Goal: Task Accomplishment & Management: Use online tool/utility

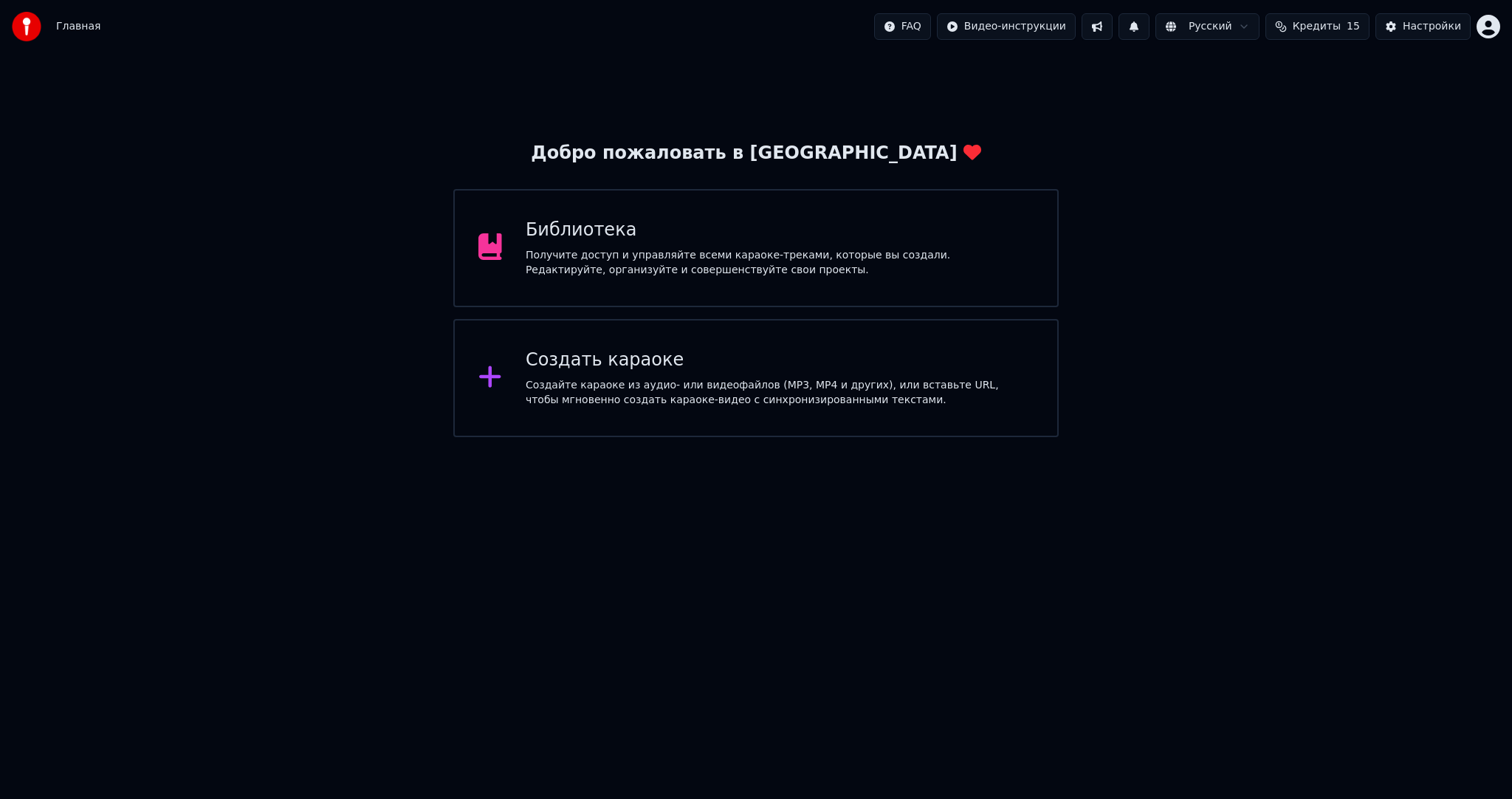
click at [693, 353] on div "Создать караоке" at bounding box center [780, 361] width 508 height 23
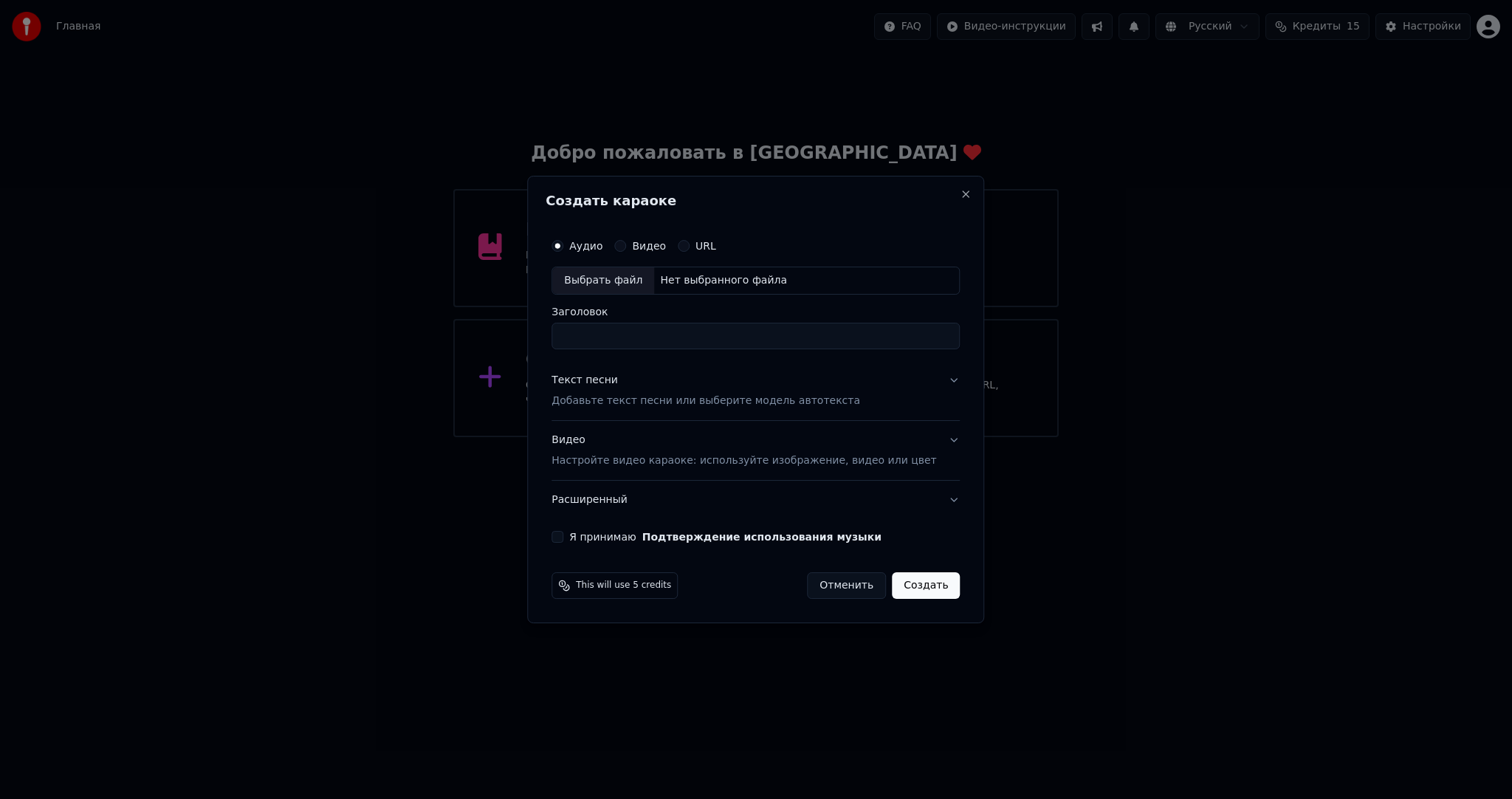
click at [942, 186] on div "Создать караоке Аудио Видео URL Выбрать файл Нет выбранного файла Заголовок Тек…" at bounding box center [756, 400] width 457 height 448
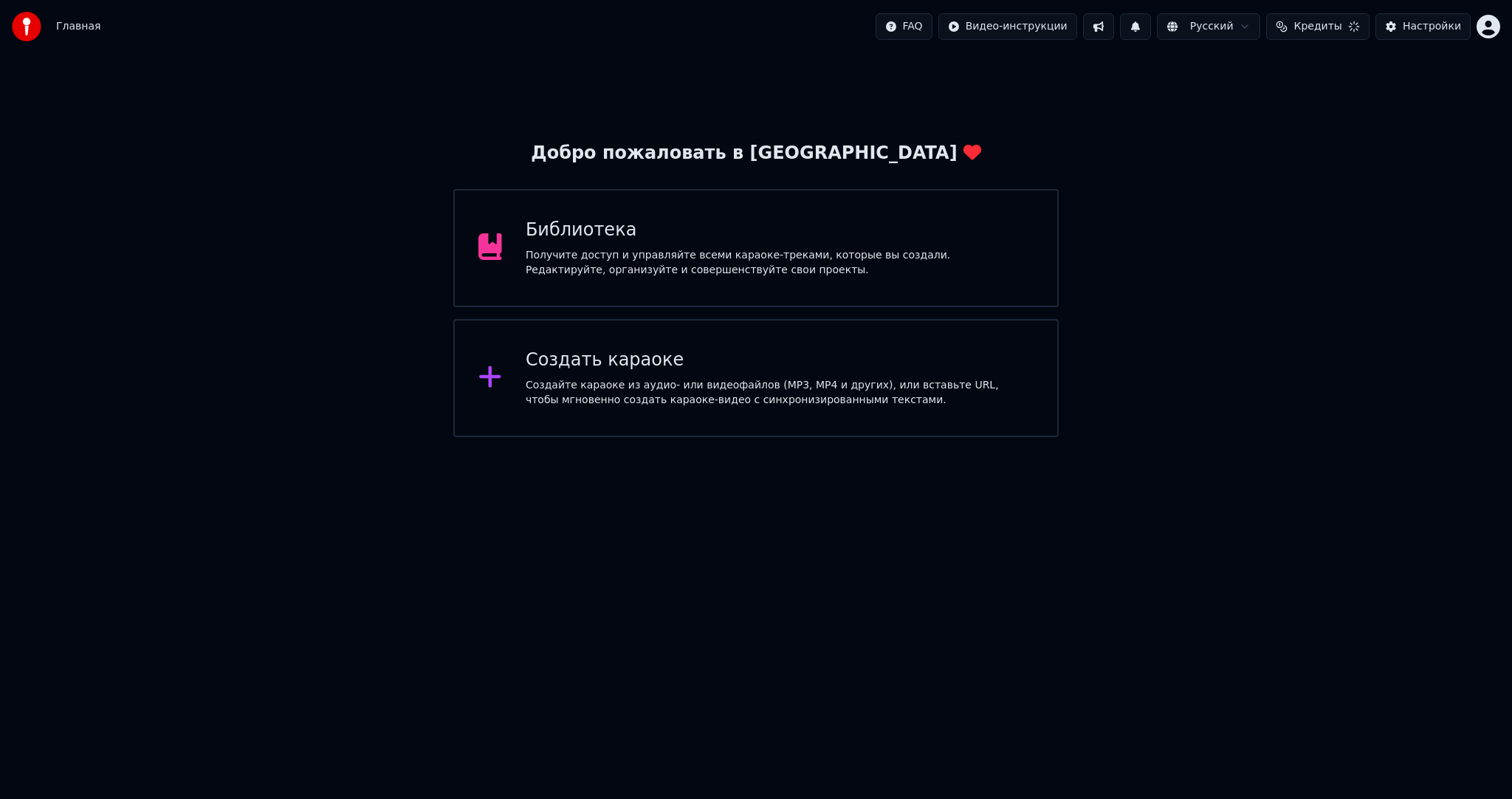
click at [608, 423] on div "Создать караоке Создайте караоке из аудио- или видеофайлов (MP3, MP4 и других),…" at bounding box center [756, 378] width 604 height 118
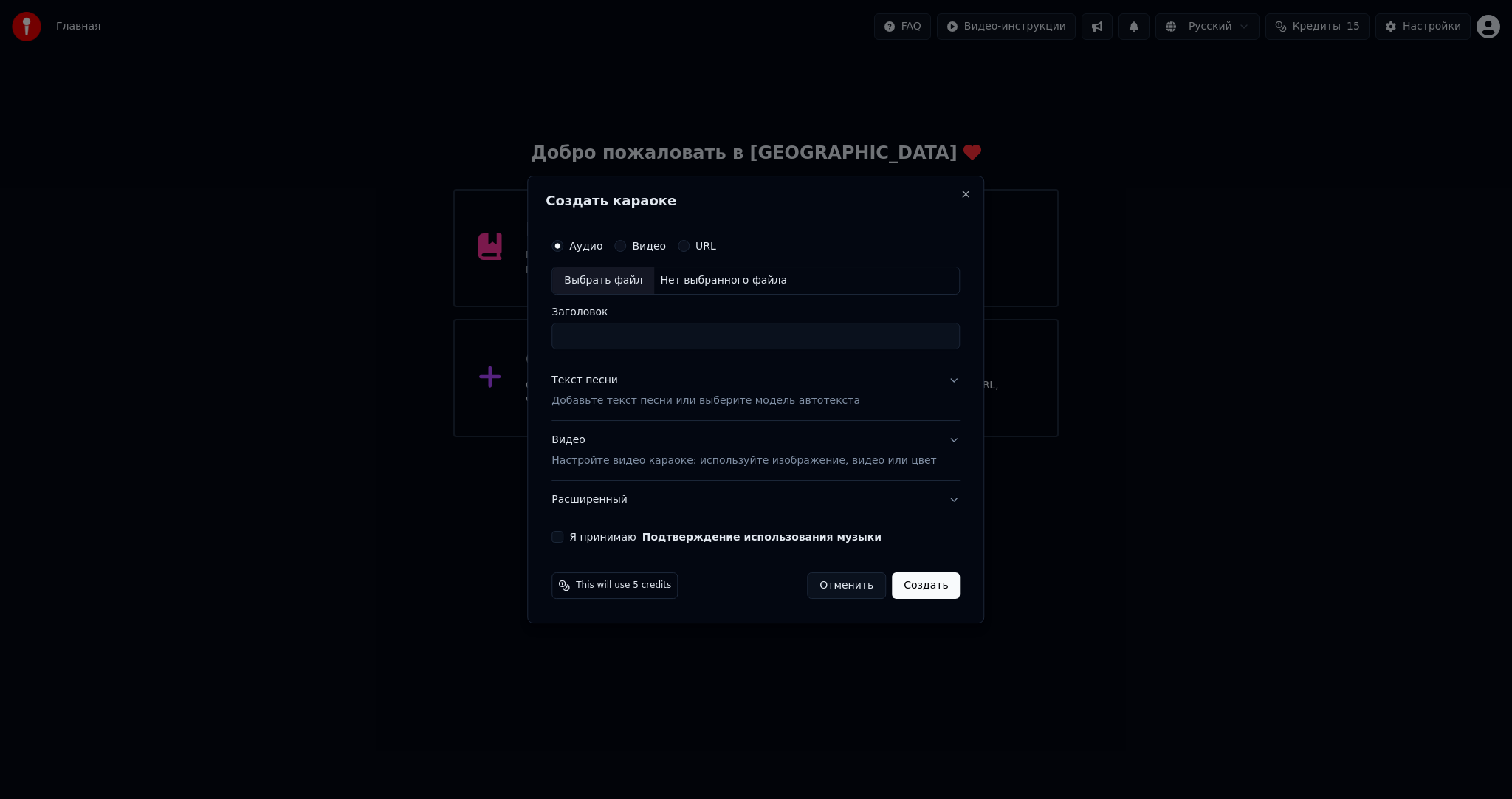
click at [605, 286] on div "Выбрать файл" at bounding box center [603, 281] width 102 height 27
drag, startPoint x: 642, startPoint y: 338, endPoint x: 584, endPoint y: 327, distance: 59.0
click at [518, 330] on body "Главная FAQ Видео-инструкции Русский Кредиты 15 Настройки Добро пожаловать в Yo…" at bounding box center [756, 219] width 1512 height 437
drag, startPoint x: 710, startPoint y: 340, endPoint x: 821, endPoint y: 340, distance: 111.0
click at [821, 340] on input "**********" at bounding box center [756, 337] width 408 height 27
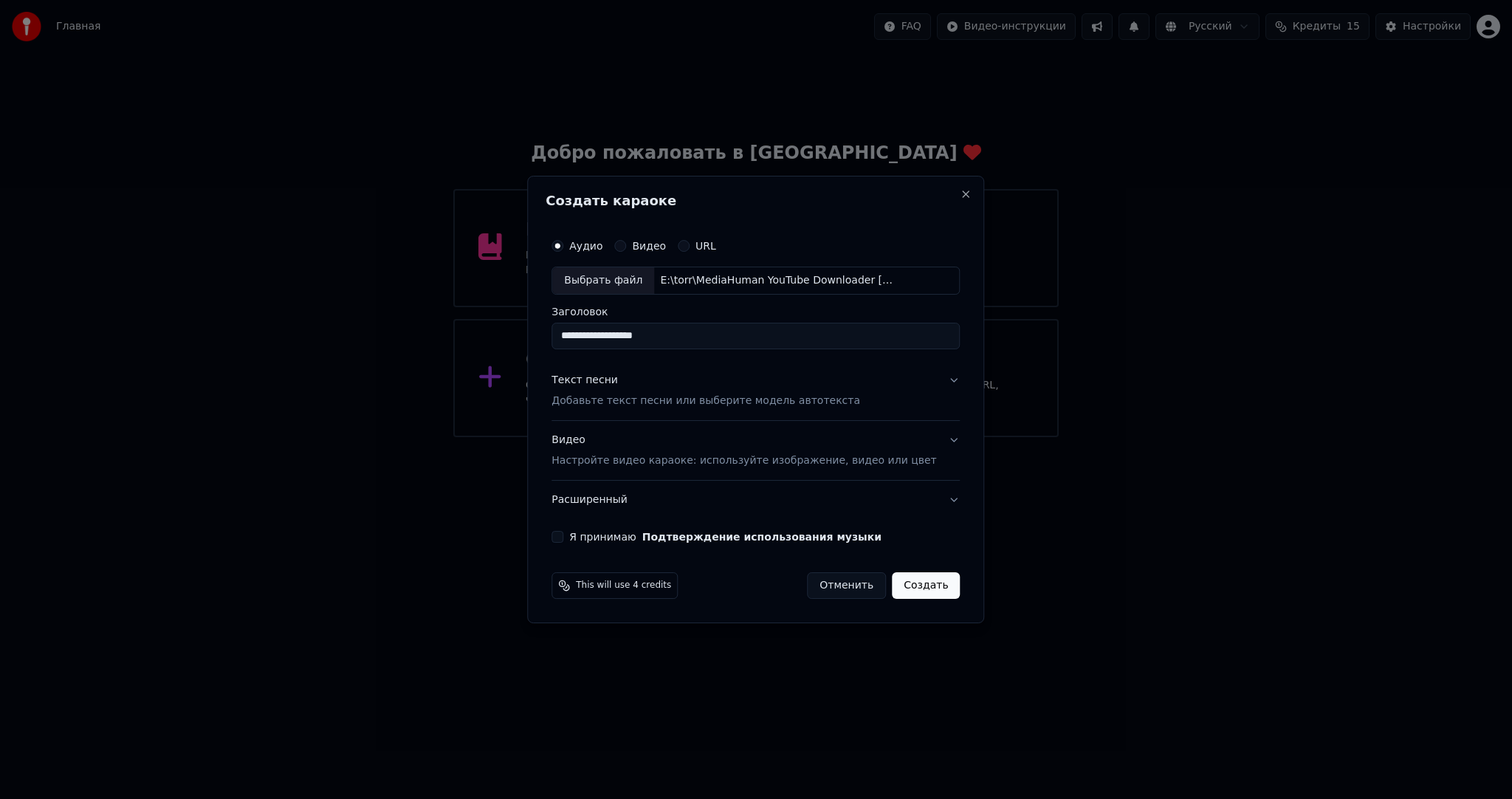
drag, startPoint x: 613, startPoint y: 340, endPoint x: 501, endPoint y: 335, distance: 112.1
click at [502, 335] on body "Главная FAQ Видео-инструкции Русский Кредиты 15 Настройки Добро пожаловать в Yo…" at bounding box center [756, 219] width 1512 height 437
type input "**********"
click at [695, 383] on div "Текст песни Добавьте текст песни или выберите модель автотекста" at bounding box center [705, 391] width 309 height 35
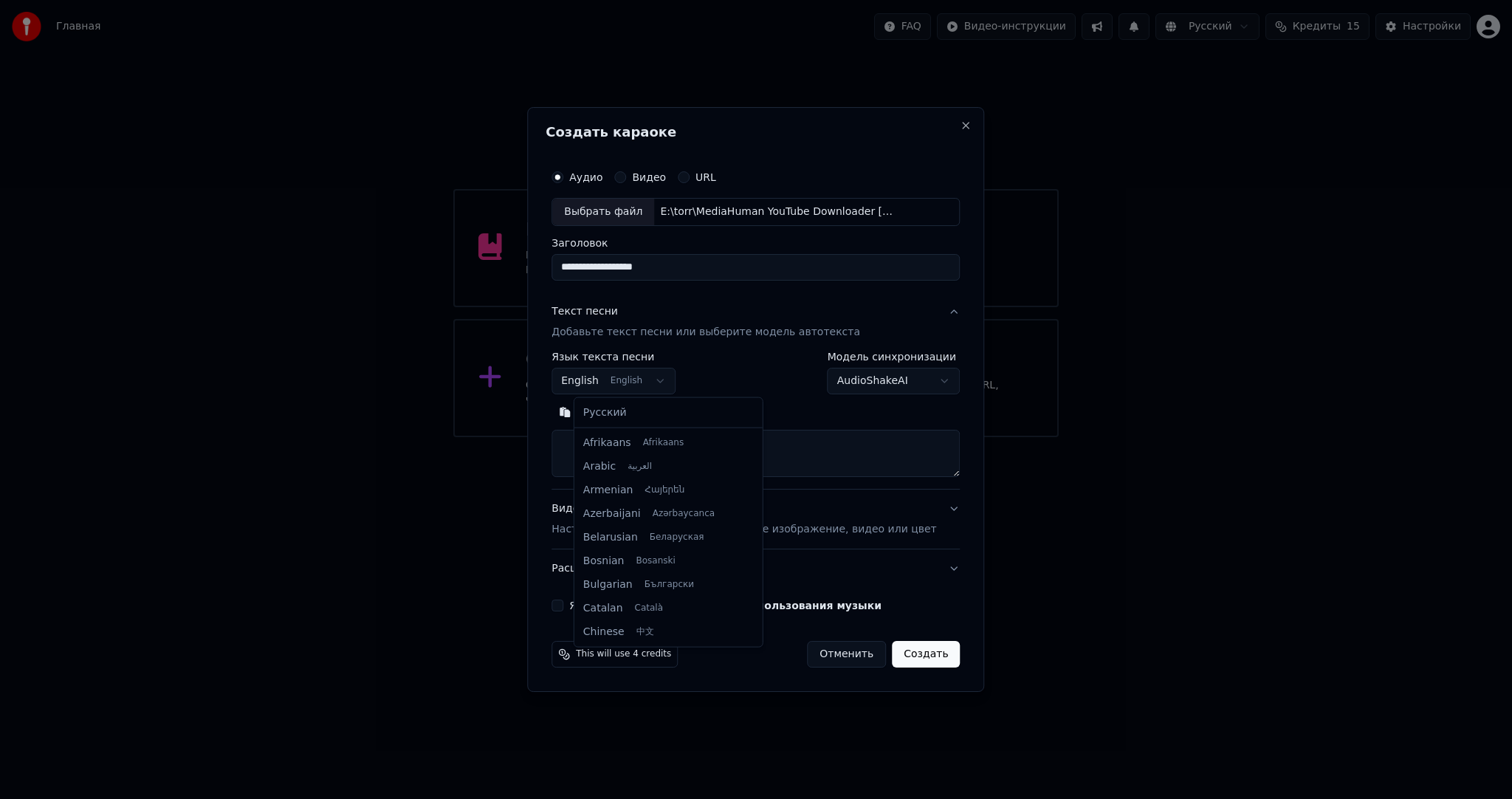
click at [641, 369] on body "Главная FAQ Видео-инструкции Русский Кредиты 15 Настройки Добро пожаловать в Yo…" at bounding box center [756, 219] width 1512 height 437
select select "**"
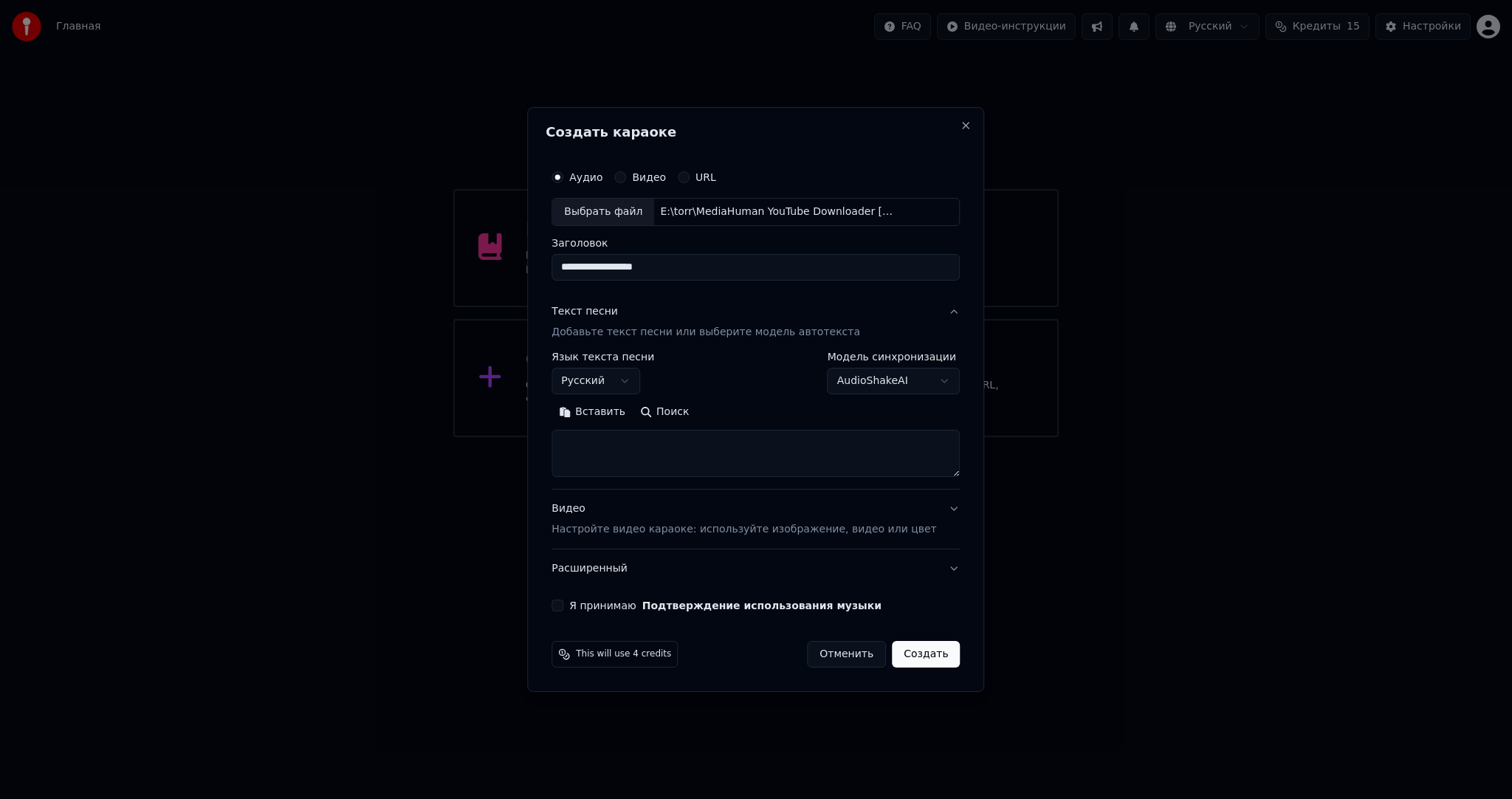
click at [656, 462] on textarea at bounding box center [756, 453] width 408 height 48
paste textarea "**********"
type textarea "**********"
click at [631, 528] on p "Настройте видео караоке: используйте изображение, видео или цвет" at bounding box center [744, 529] width 385 height 14
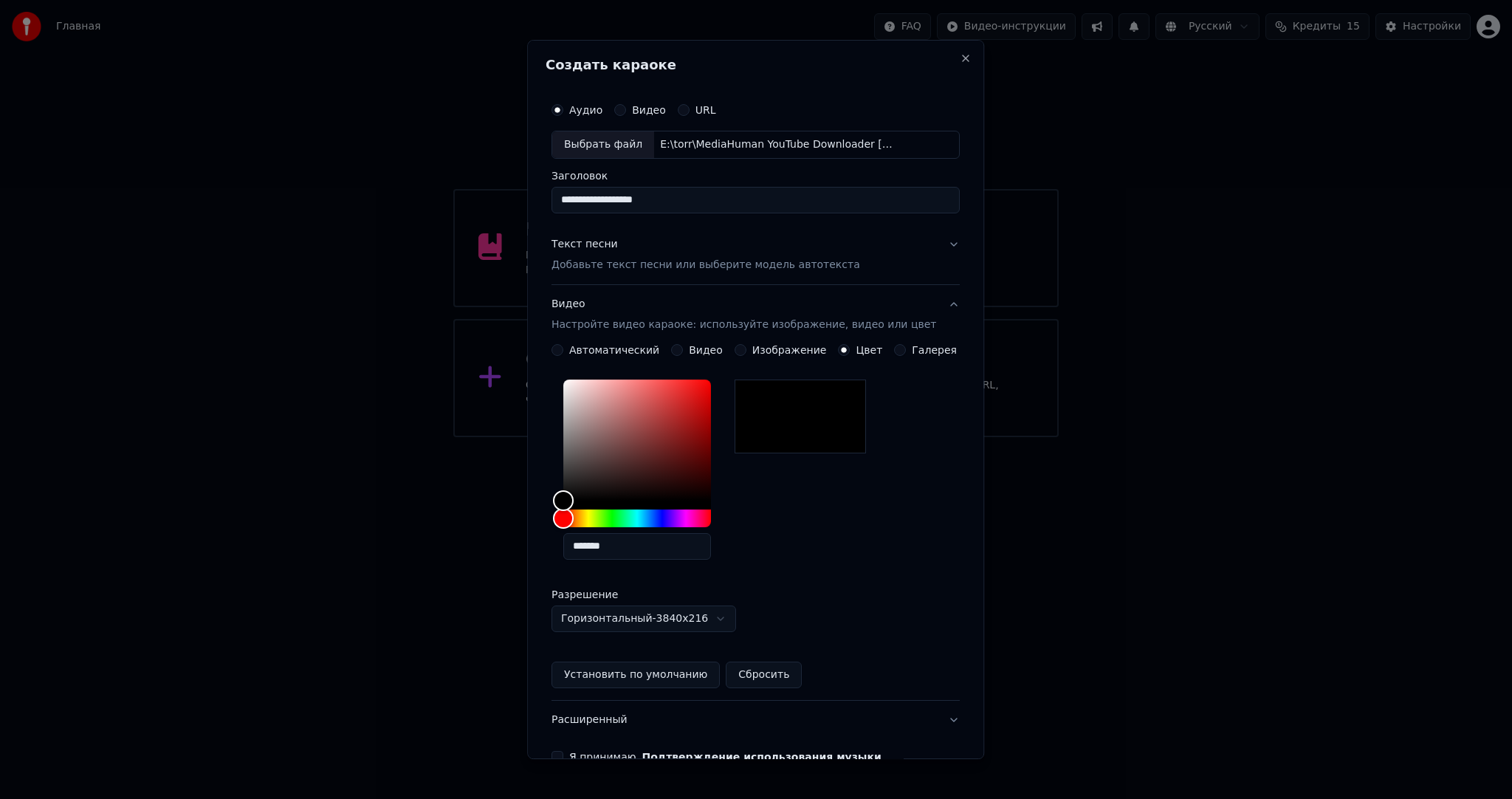
click at [674, 349] on button "Видео" at bounding box center [676, 350] width 12 height 12
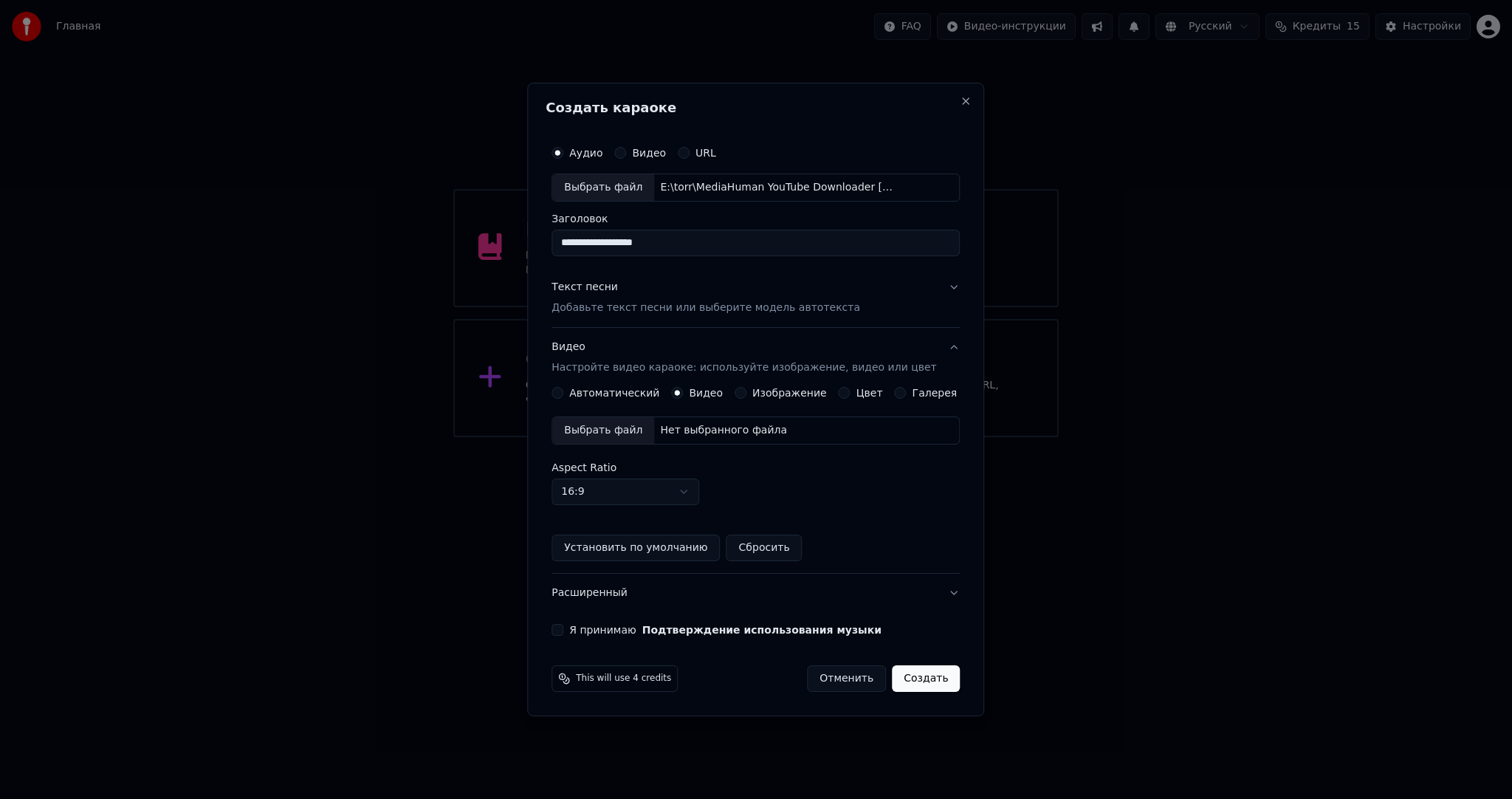
click at [623, 444] on div "Выбрать файл" at bounding box center [603, 431] width 102 height 27
click at [563, 629] on button "Я принимаю Подтверждение использования музыки" at bounding box center [557, 630] width 12 height 12
click at [904, 678] on button "Создать" at bounding box center [926, 679] width 68 height 27
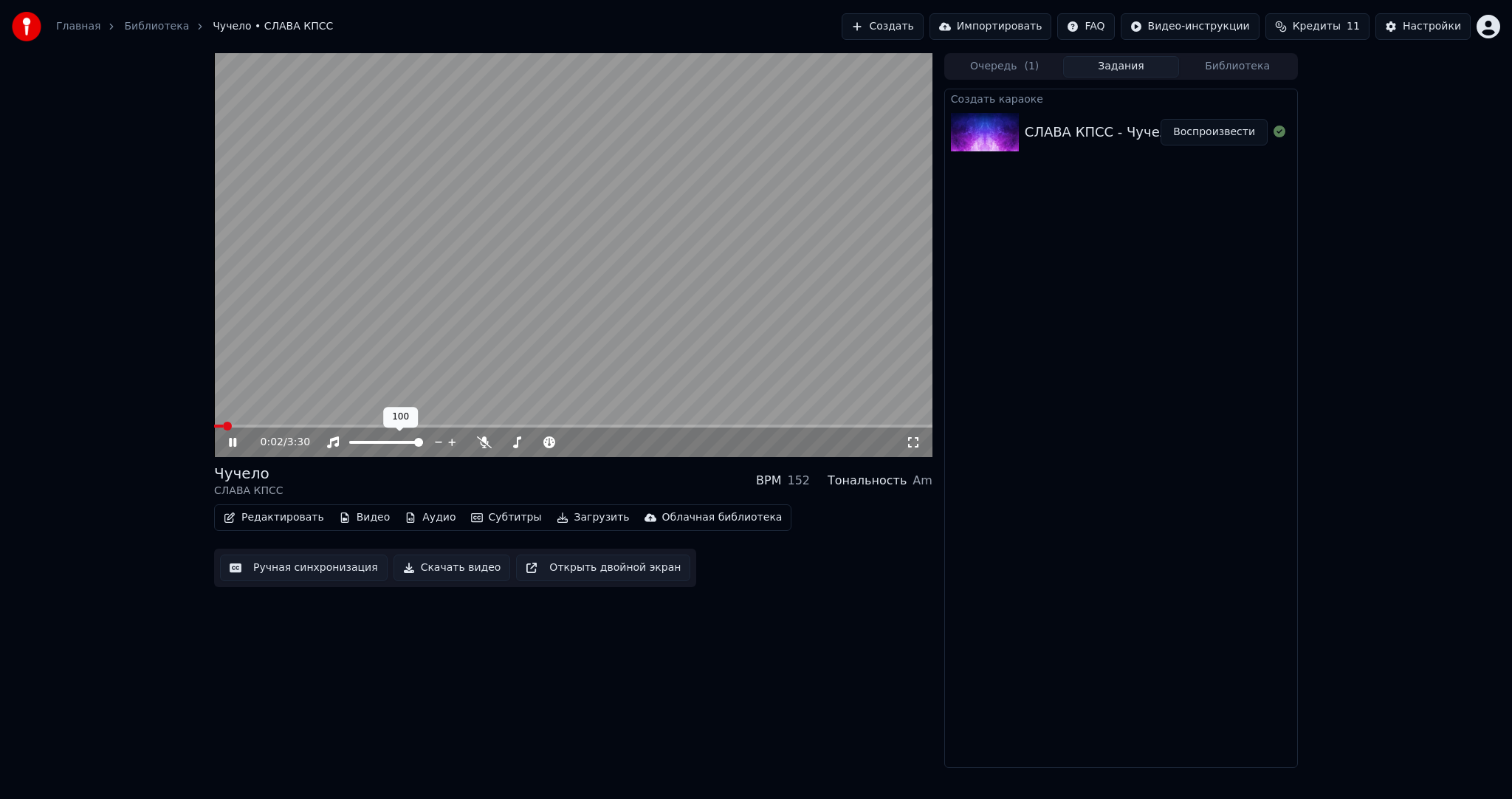
click at [434, 310] on video at bounding box center [573, 255] width 719 height 404
click at [473, 524] on button "Субтитры" at bounding box center [506, 517] width 83 height 21
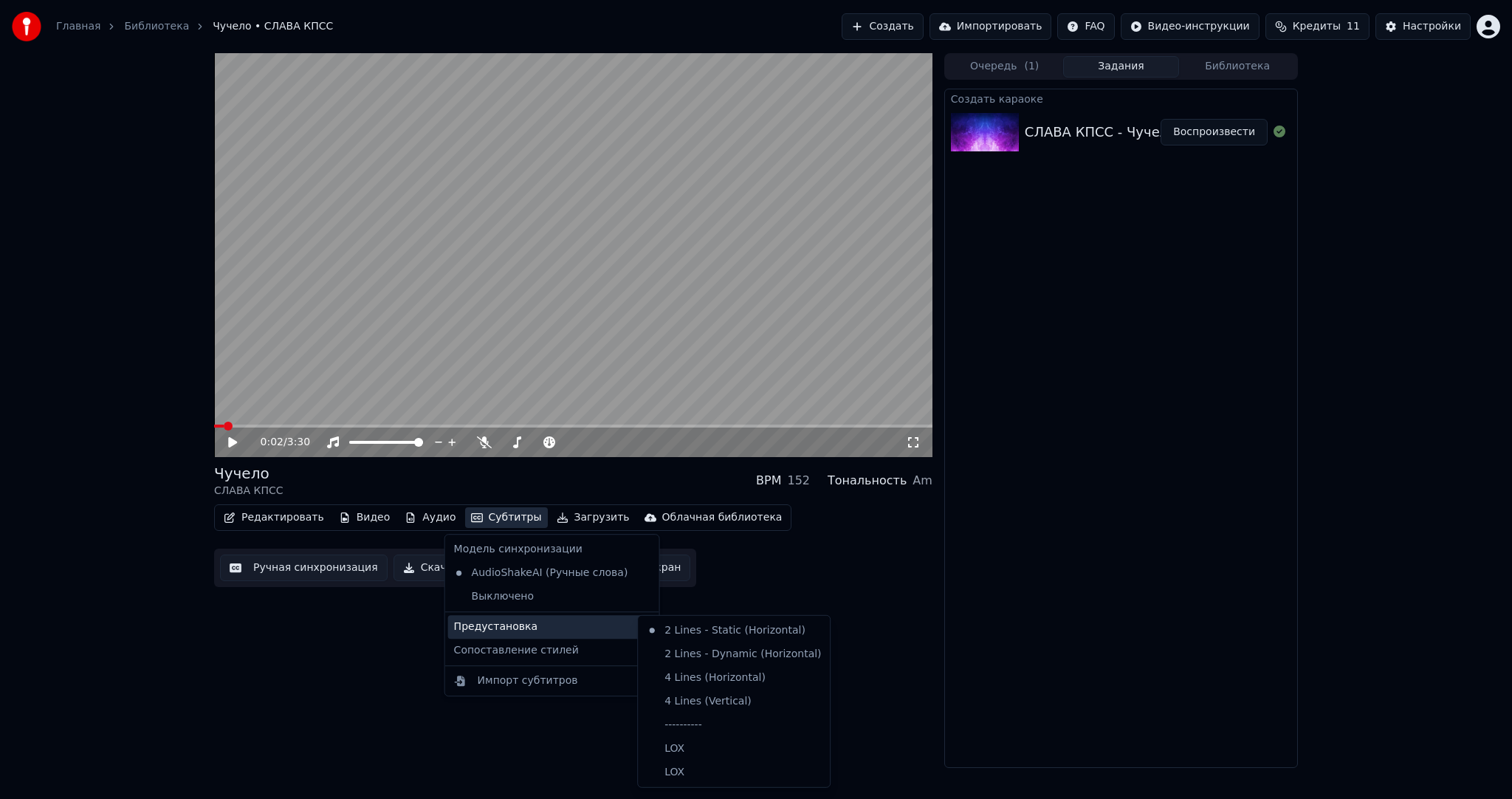
click at [503, 625] on div "Предустановка" at bounding box center [552, 627] width 209 height 23
click at [669, 726] on div "----------" at bounding box center [734, 725] width 186 height 23
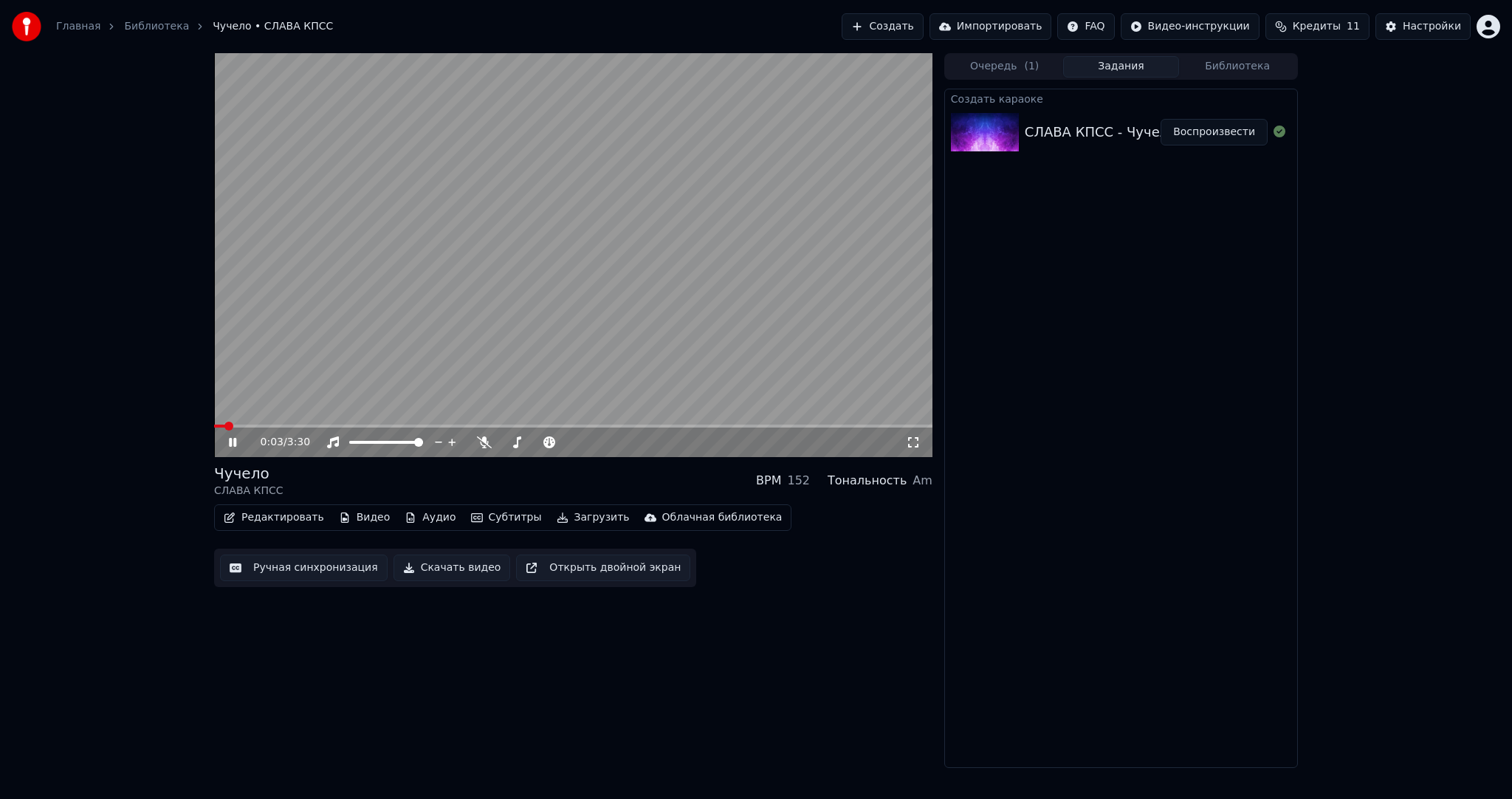
click at [334, 573] on button "Ручная синхронизация" at bounding box center [304, 569] width 167 height 27
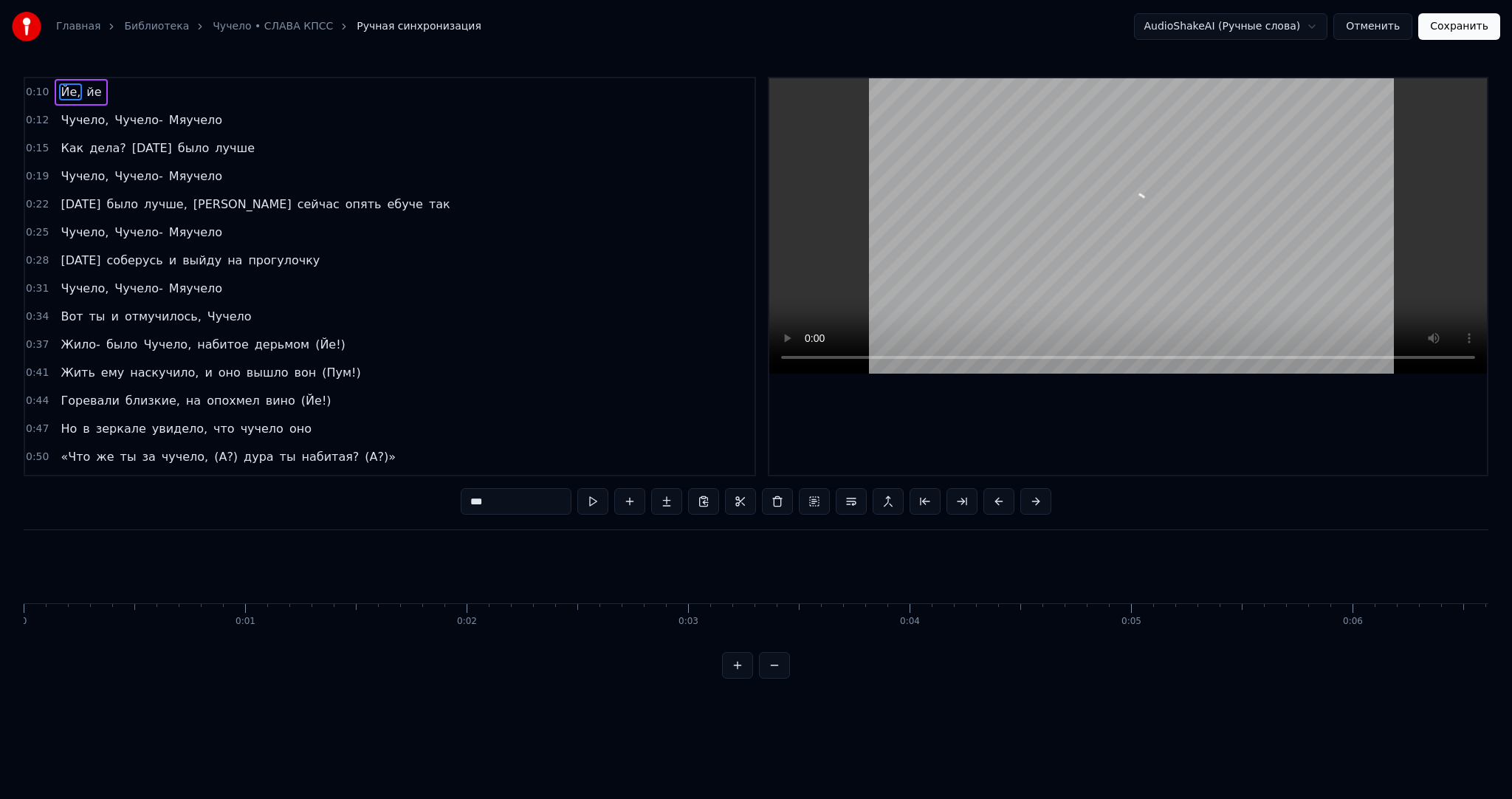
scroll to position [0, 2145]
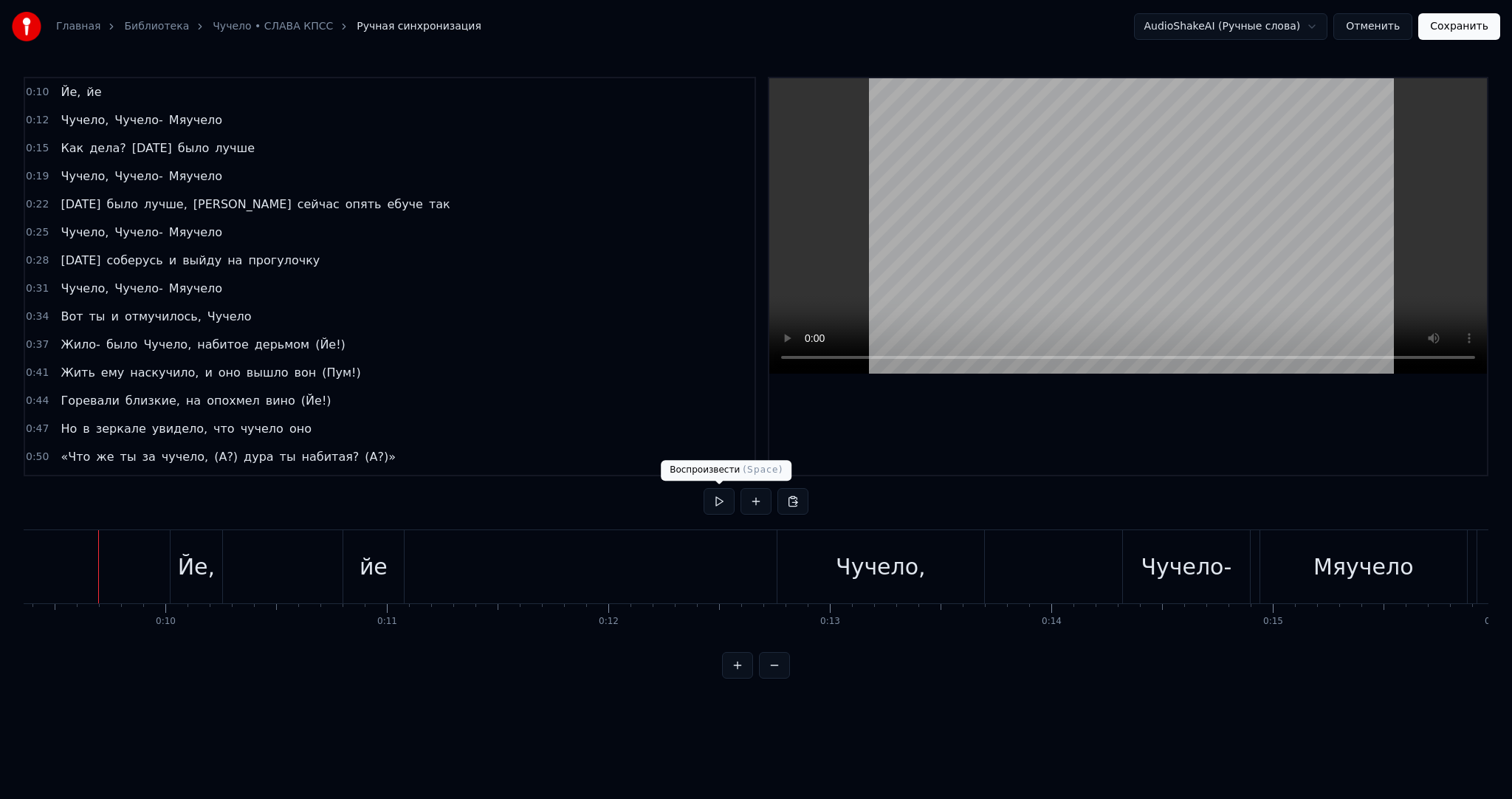
click at [724, 500] on button at bounding box center [719, 502] width 31 height 27
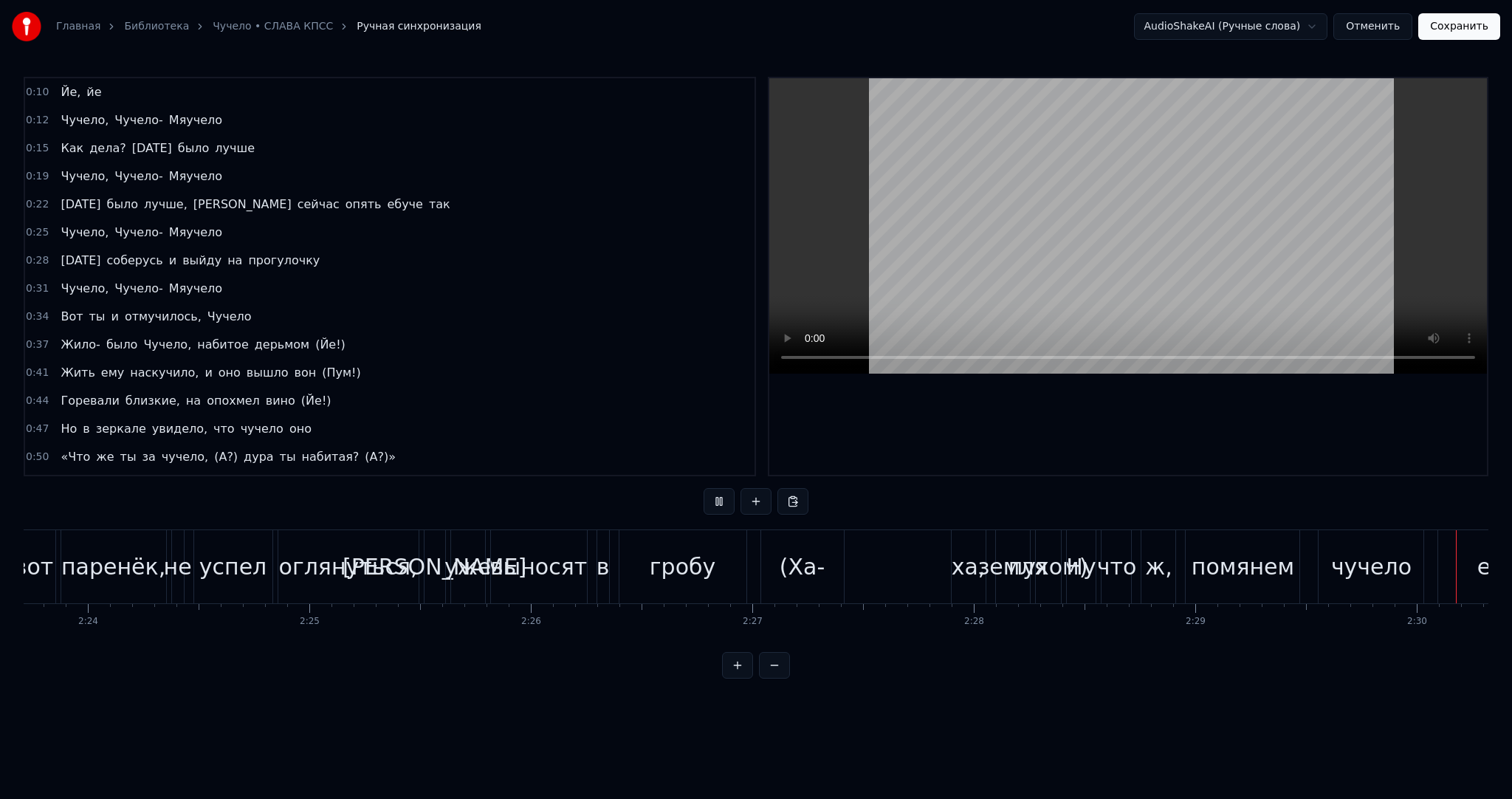
scroll to position [0, 33188]
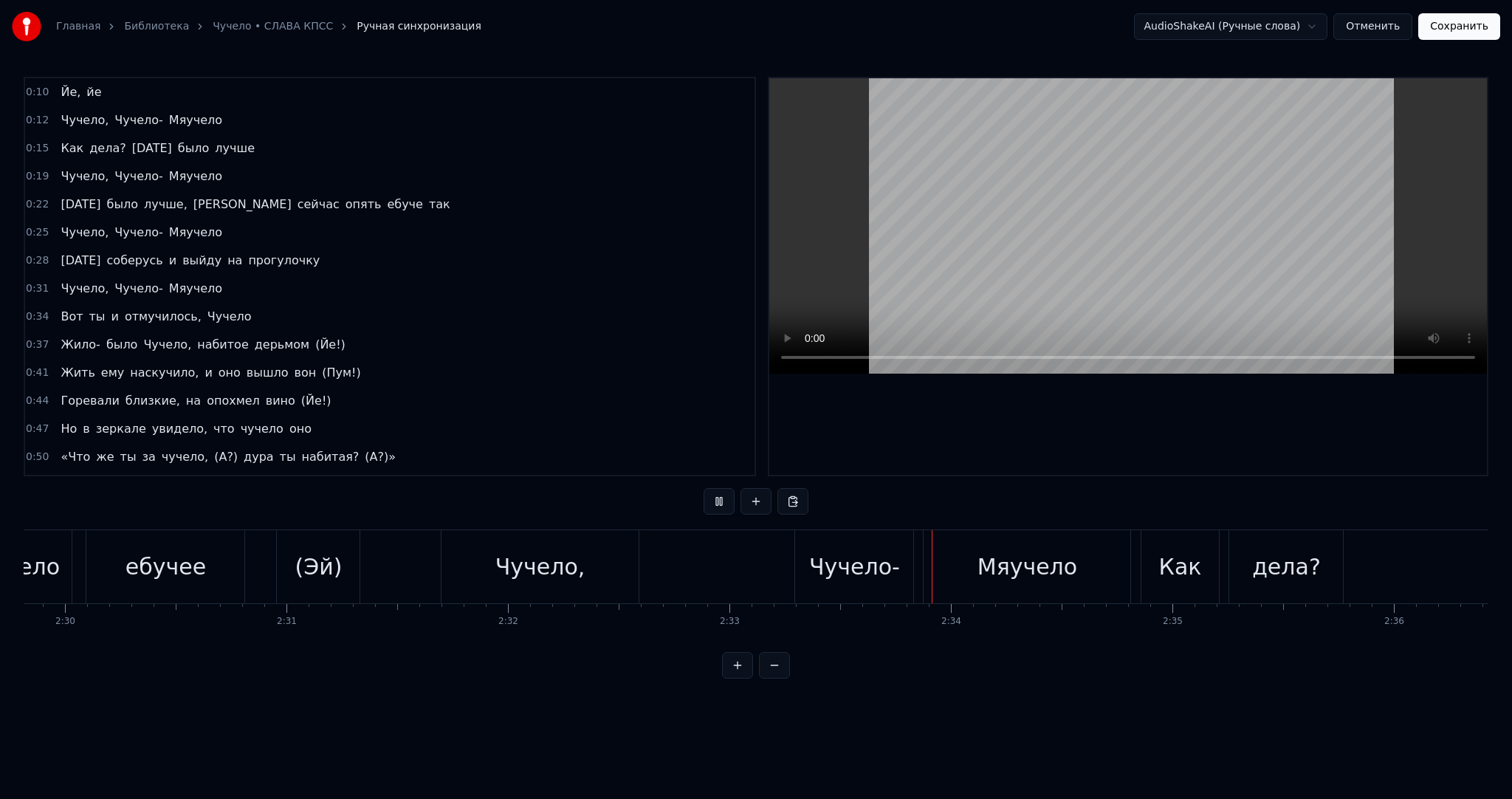
click at [1069, 247] on video at bounding box center [1128, 226] width 718 height 295
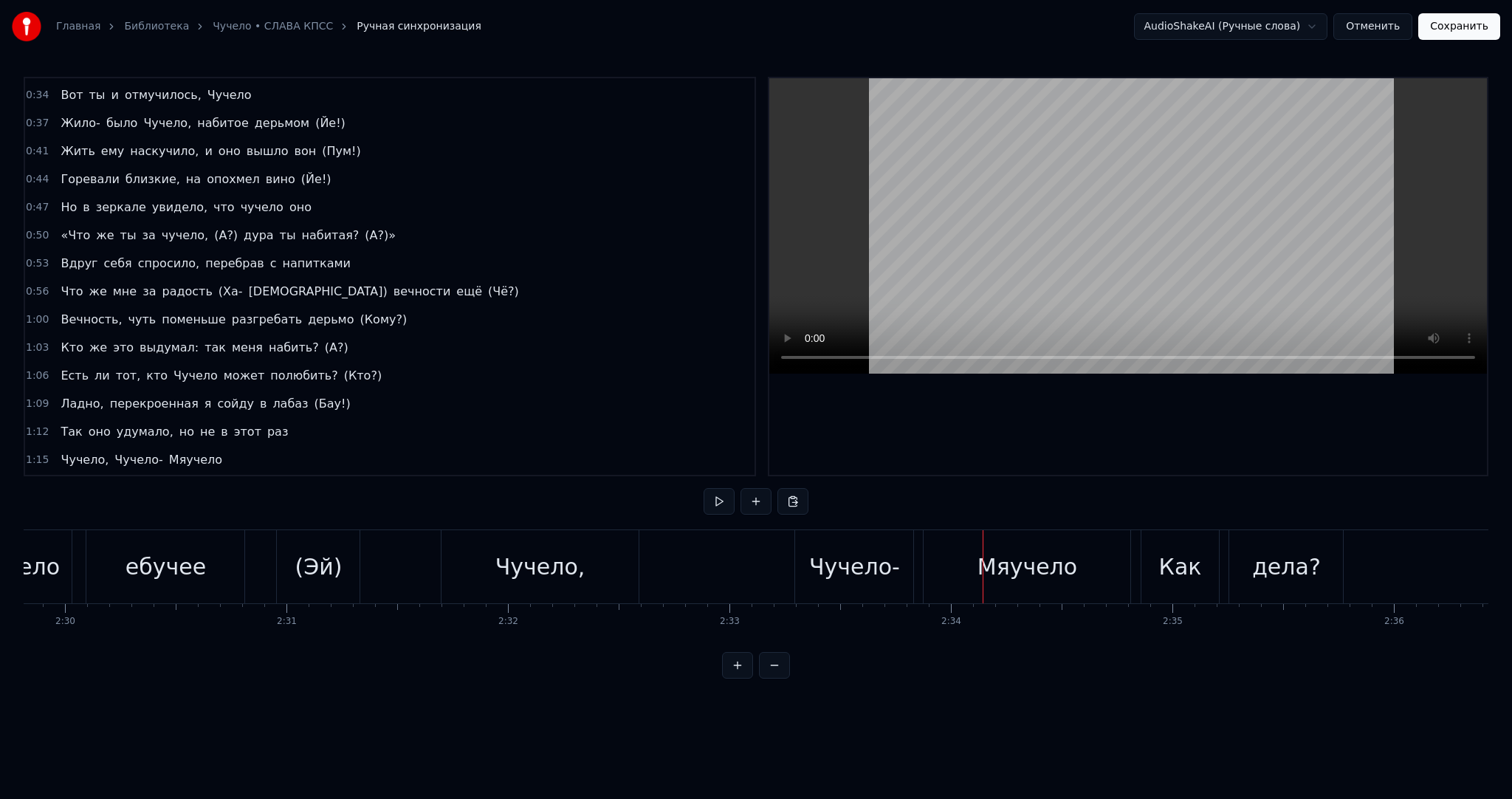
click at [571, 564] on div "Чучело," at bounding box center [541, 567] width 90 height 33
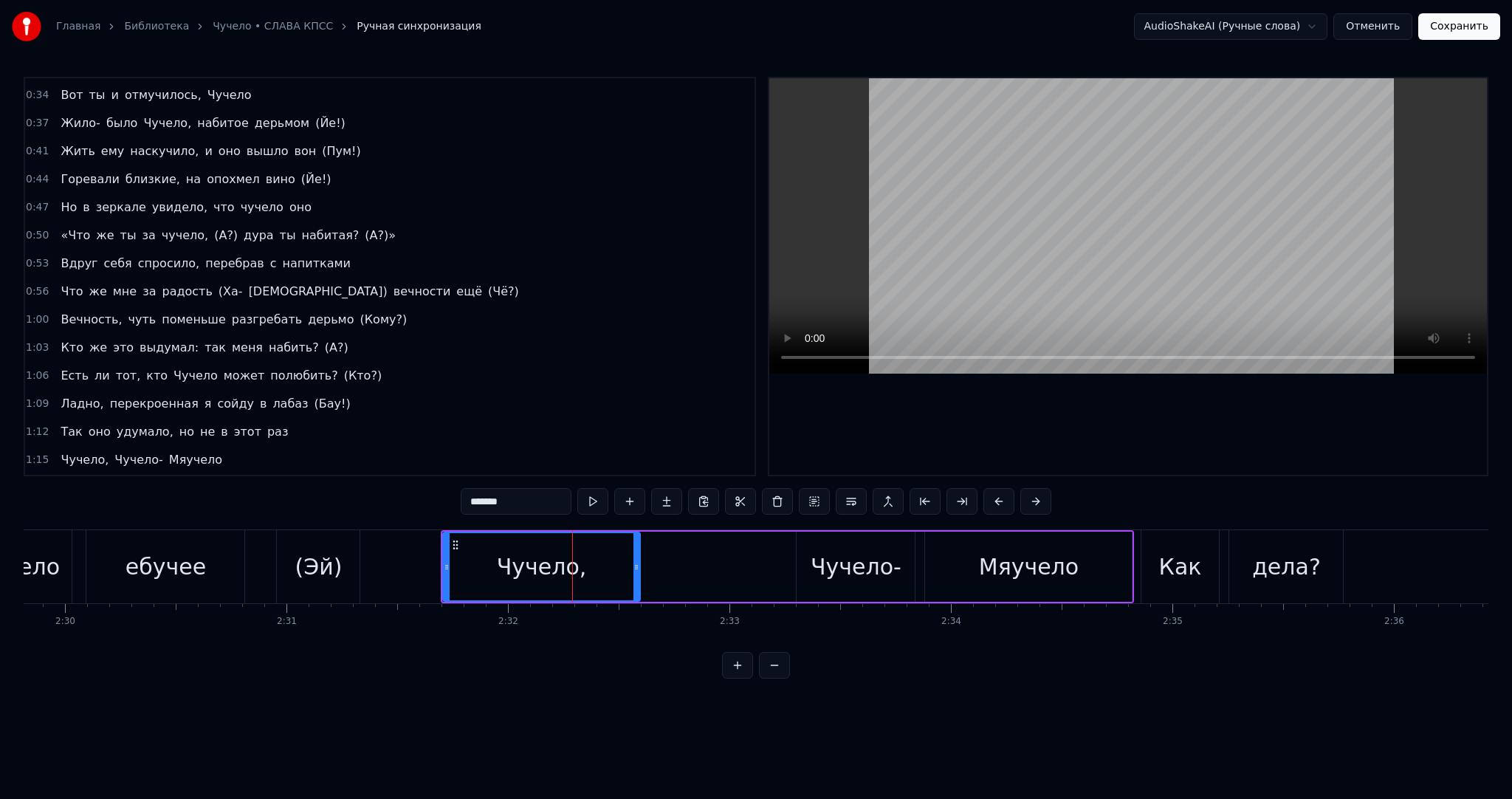
scroll to position [1037, 0]
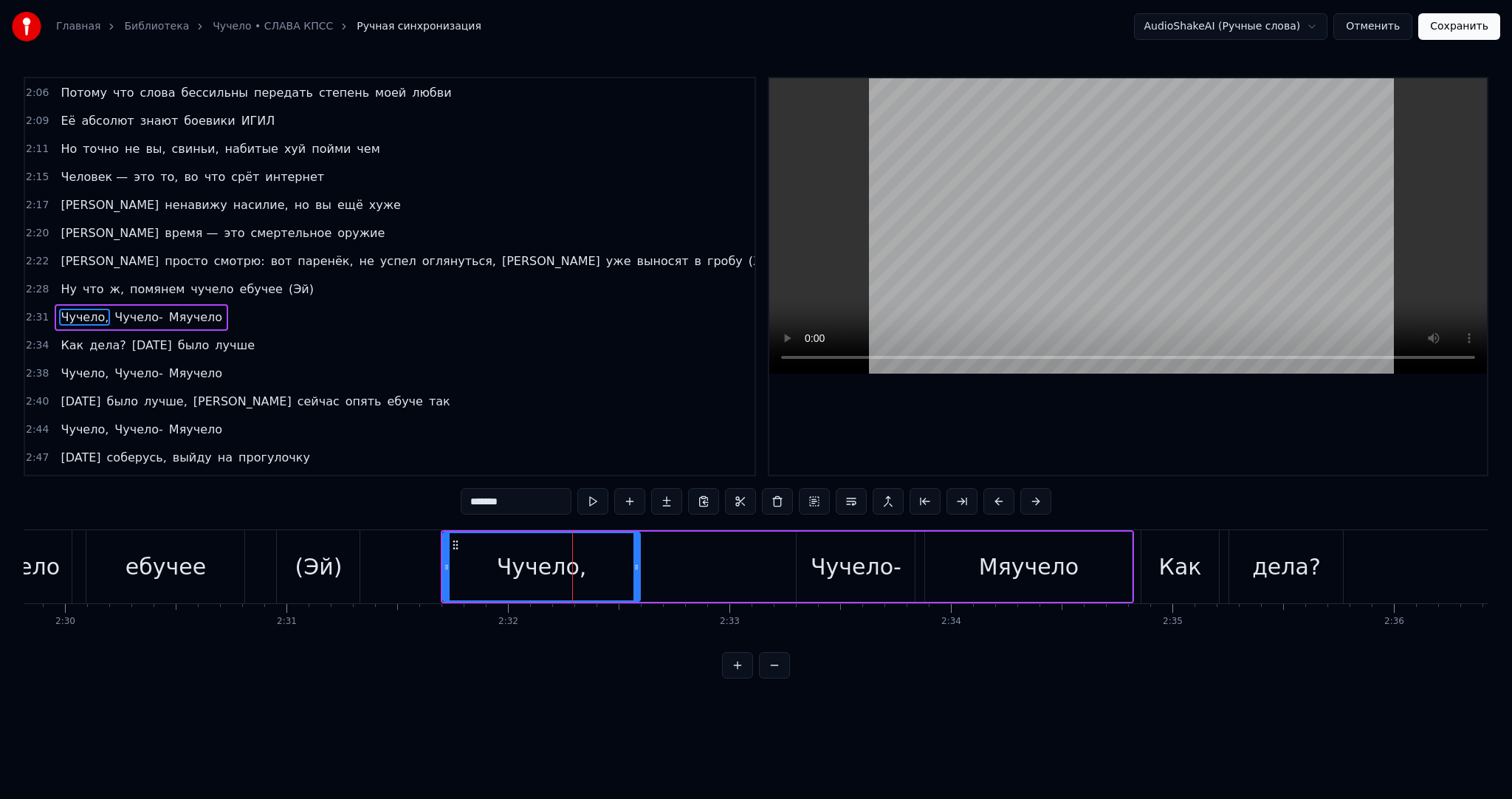
click at [747, 253] on span "(Ха-" at bounding box center [761, 261] width 27 height 17
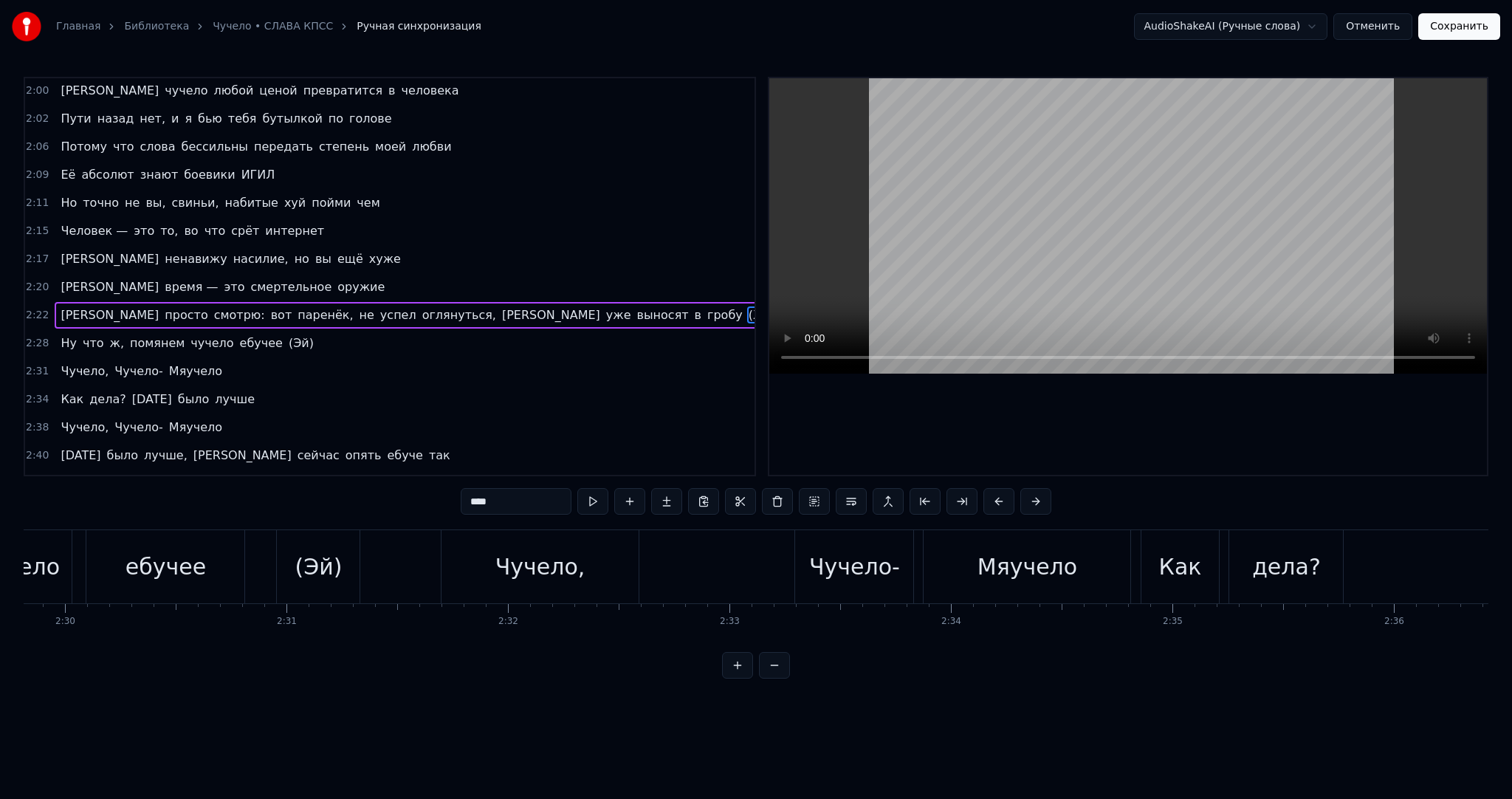
scroll to position [0, 32499]
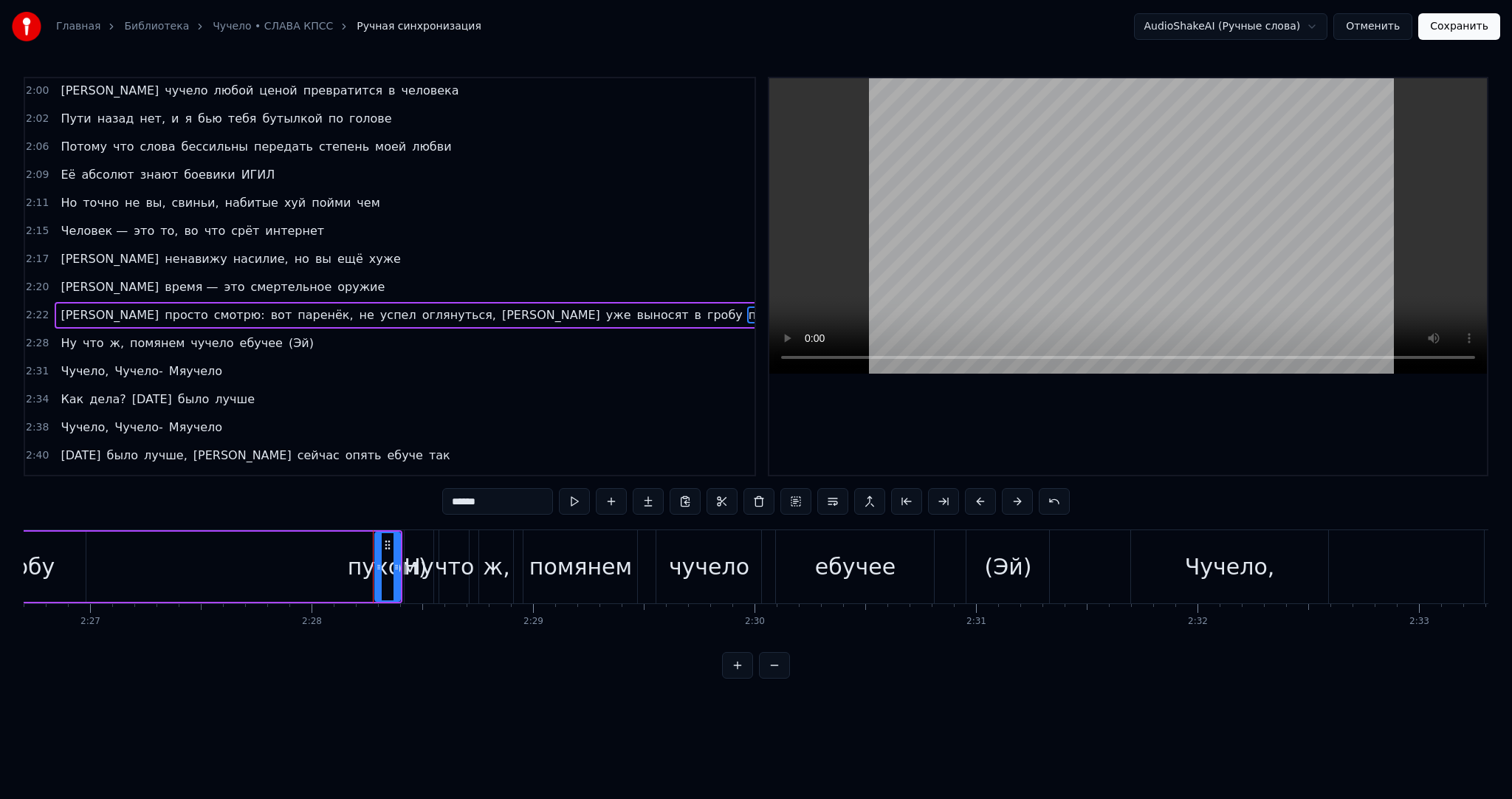
type input "**"
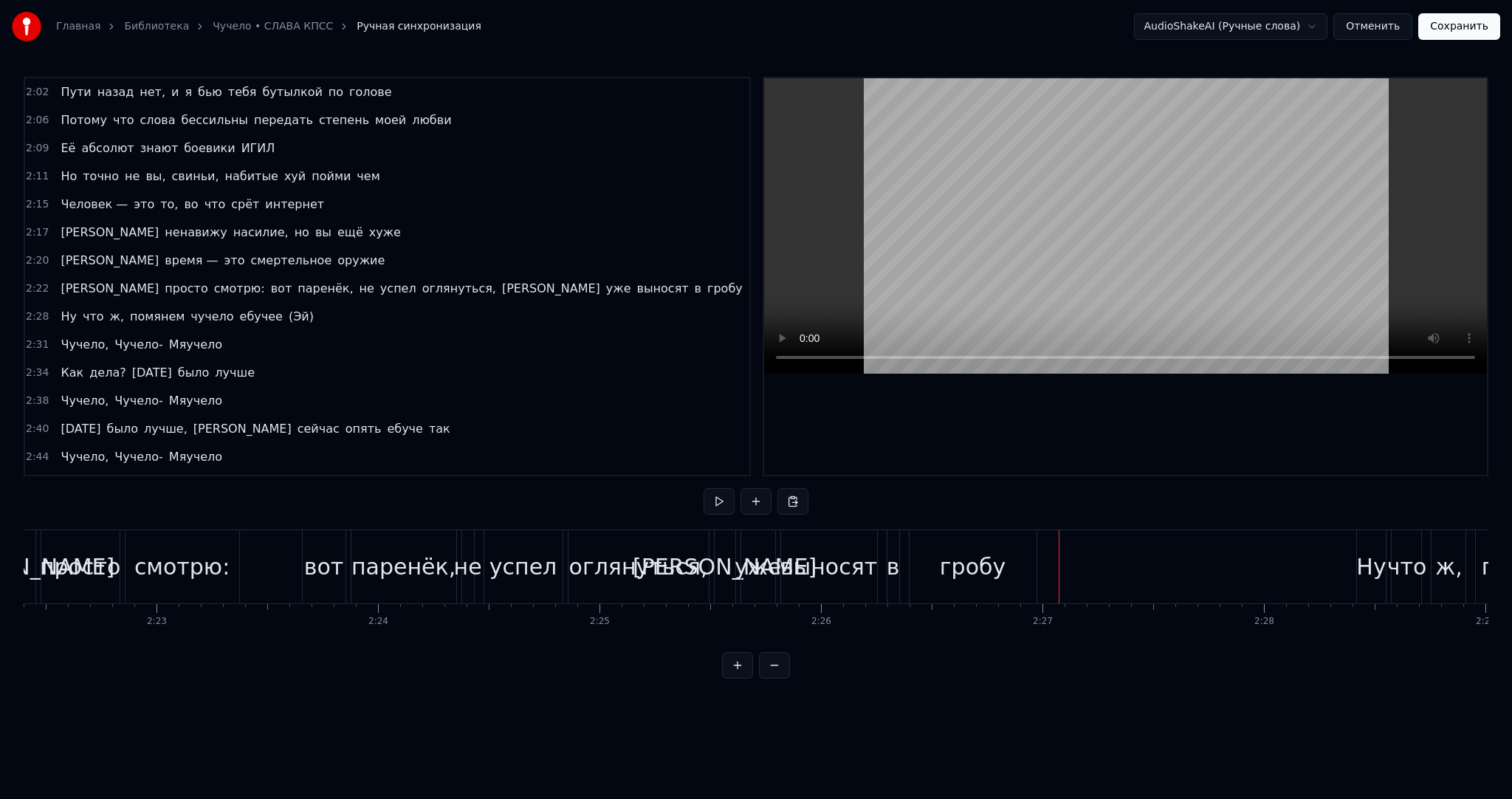
scroll to position [0, 31146]
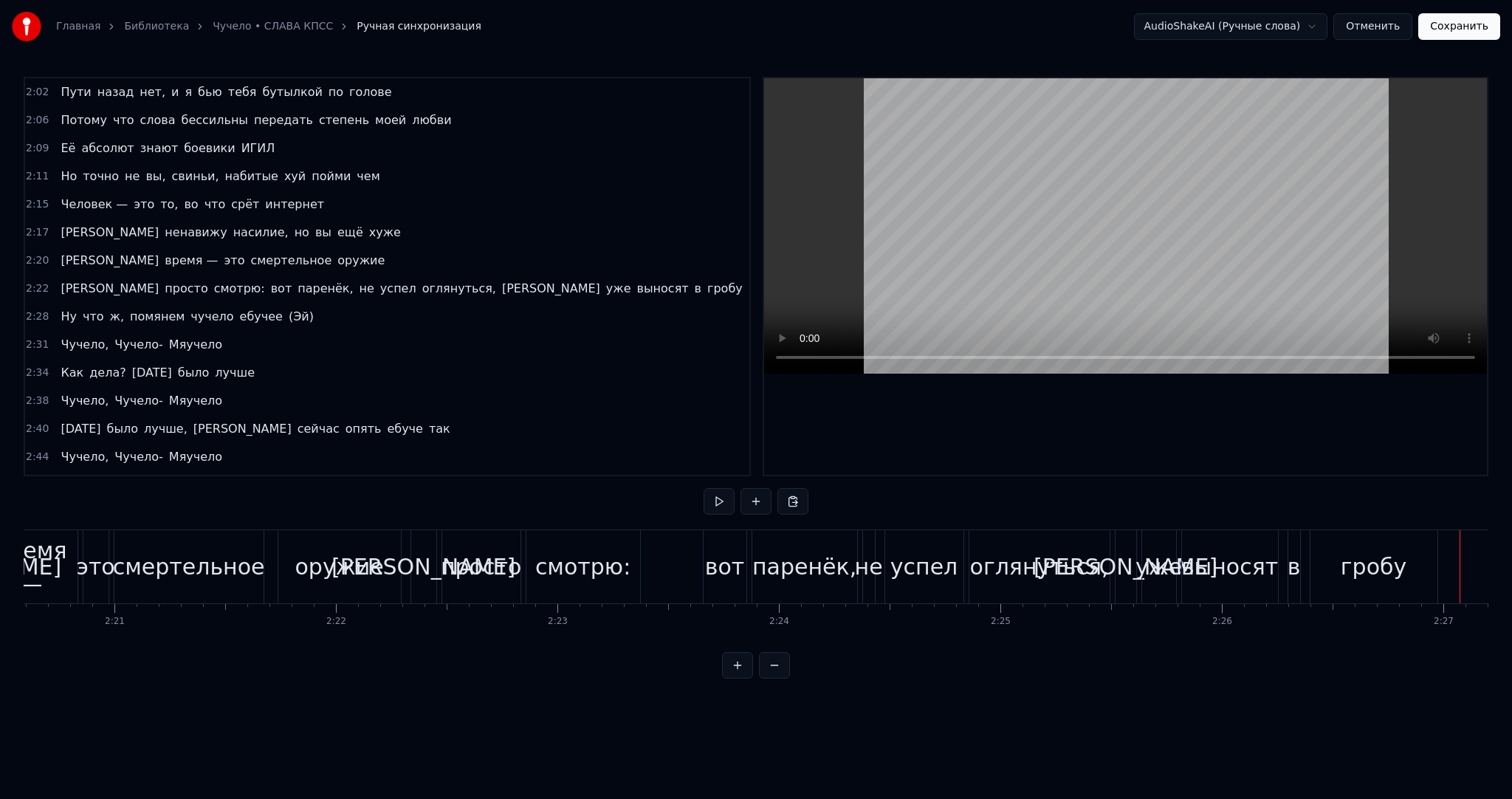
click at [663, 552] on div "Я просто смотрю: вот паренёк, не успел оглянуться, а уже выносят в гробу" at bounding box center [926, 566] width 1031 height 73
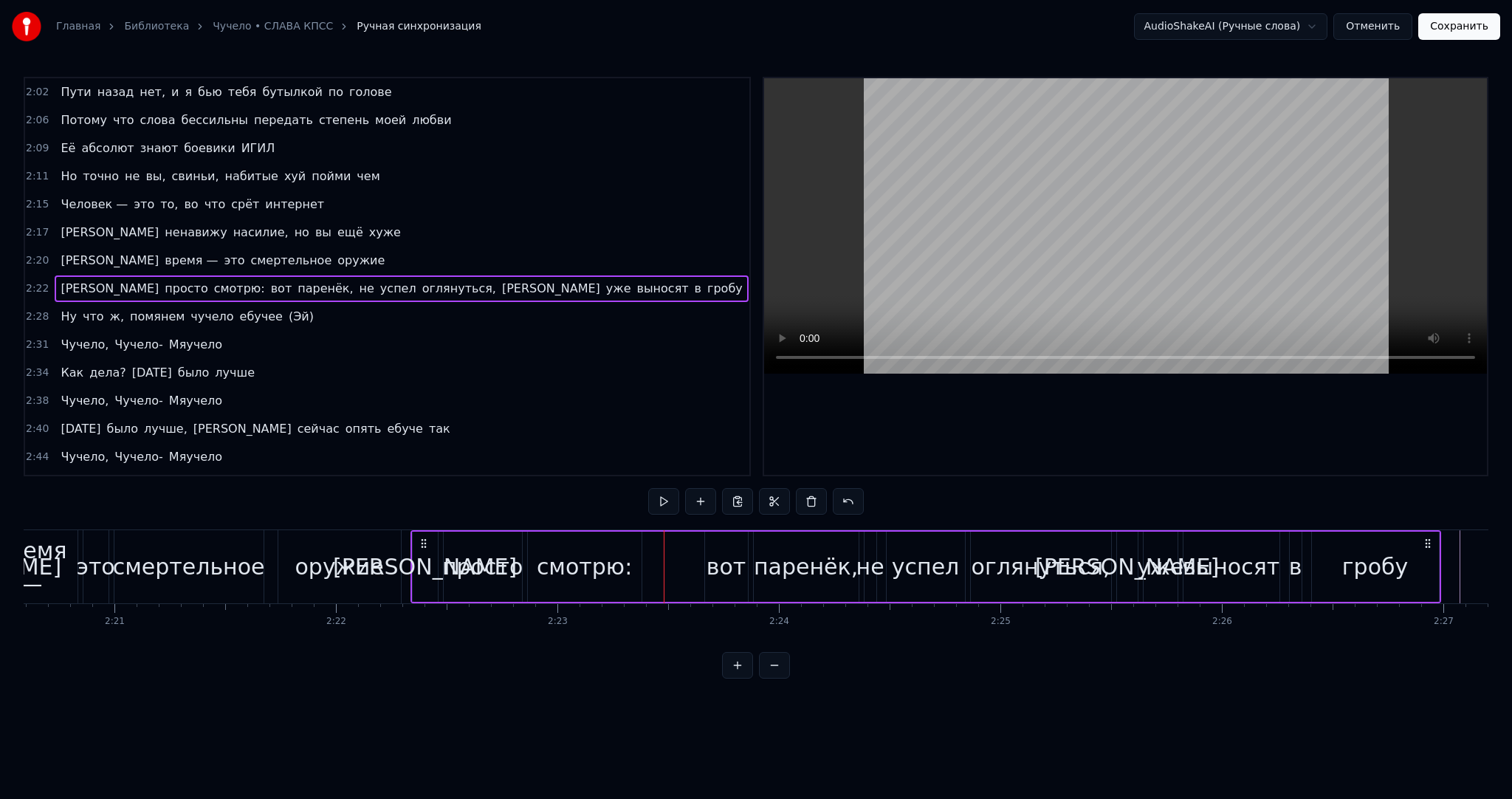
click at [402, 546] on div "А время — это смертельное оружие" at bounding box center [182, 566] width 446 height 73
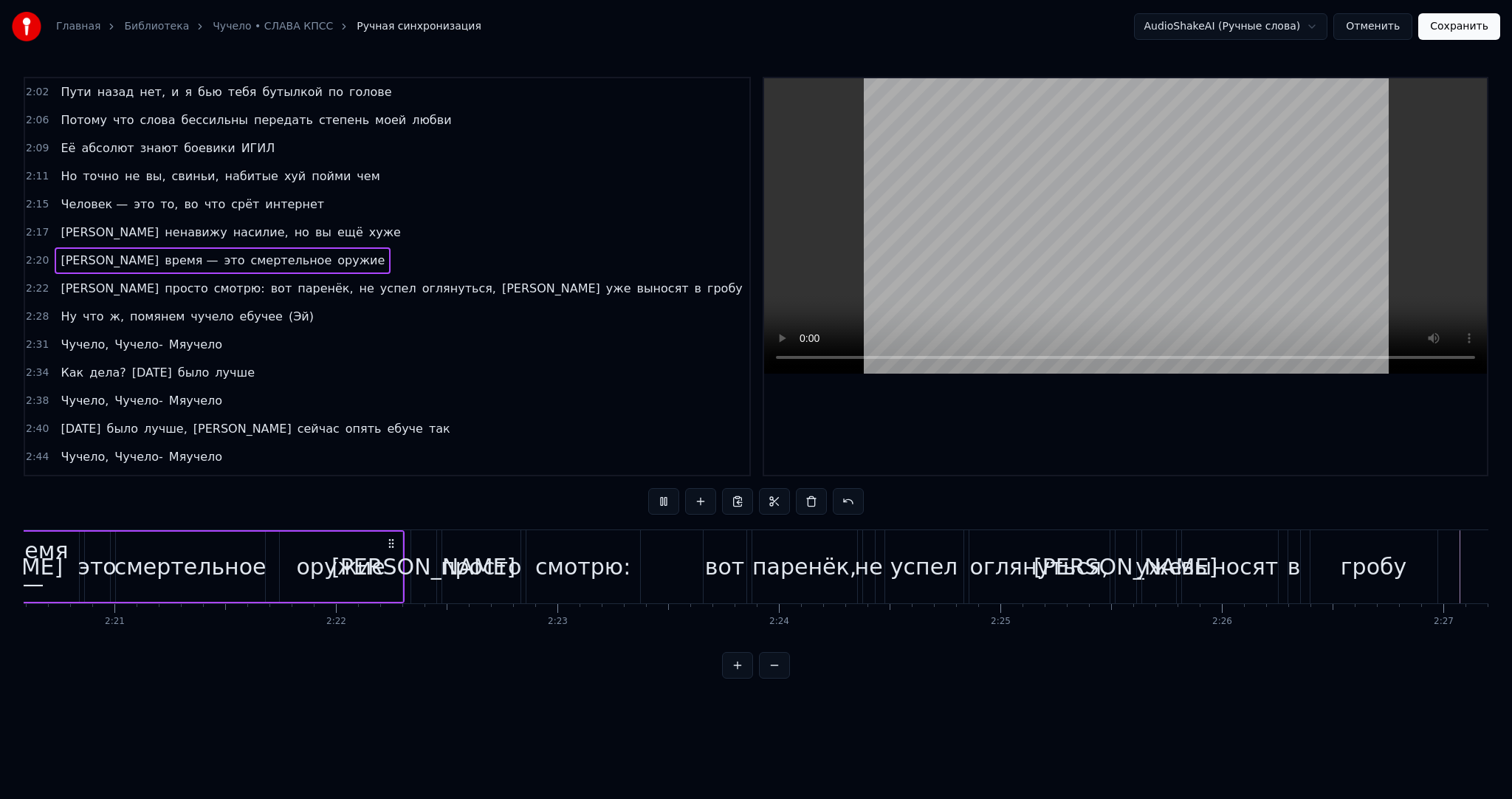
scroll to position [0, 31005]
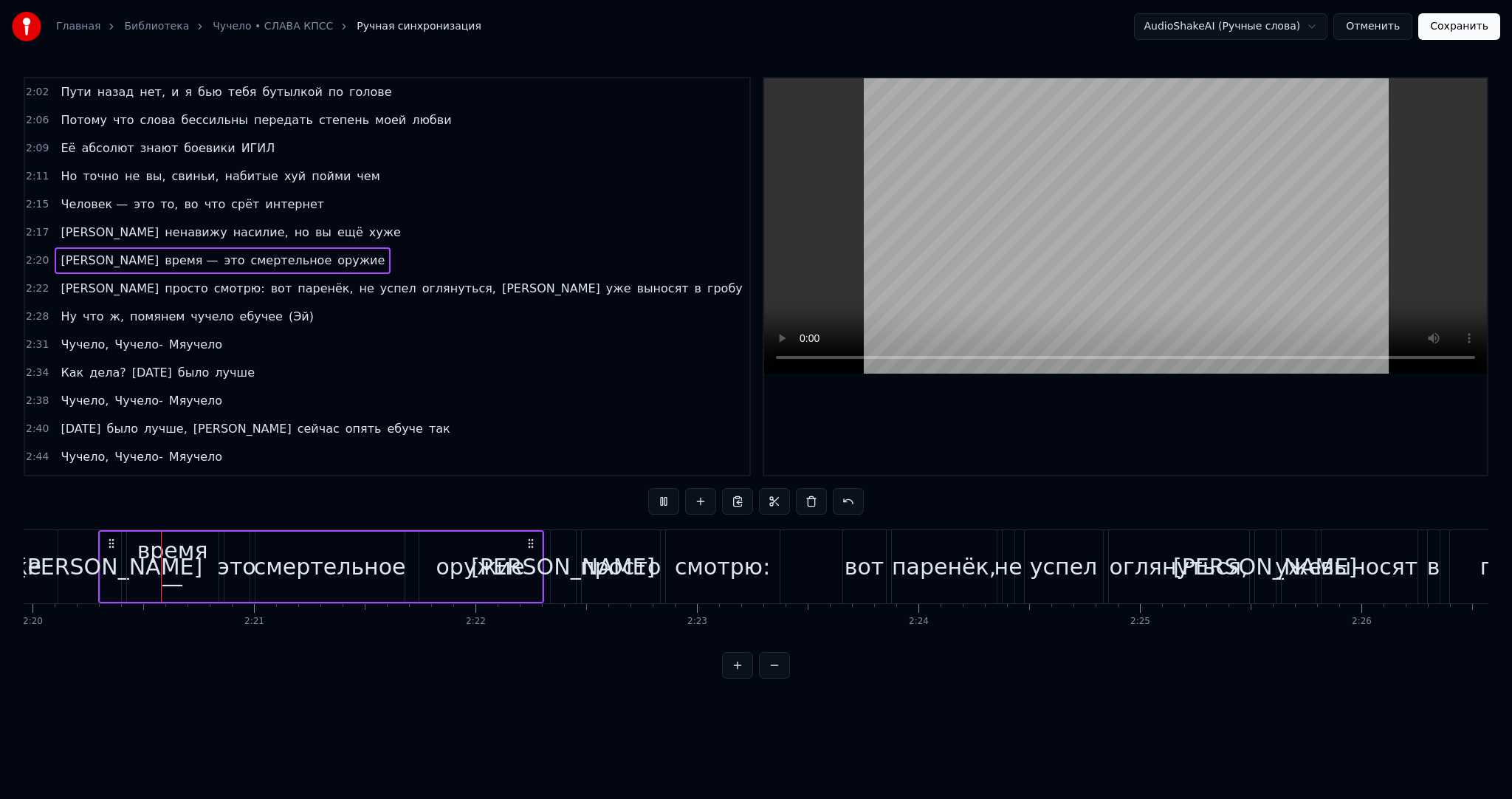
click at [407, 547] on div "А время — это смертельное оружие" at bounding box center [321, 566] width 446 height 73
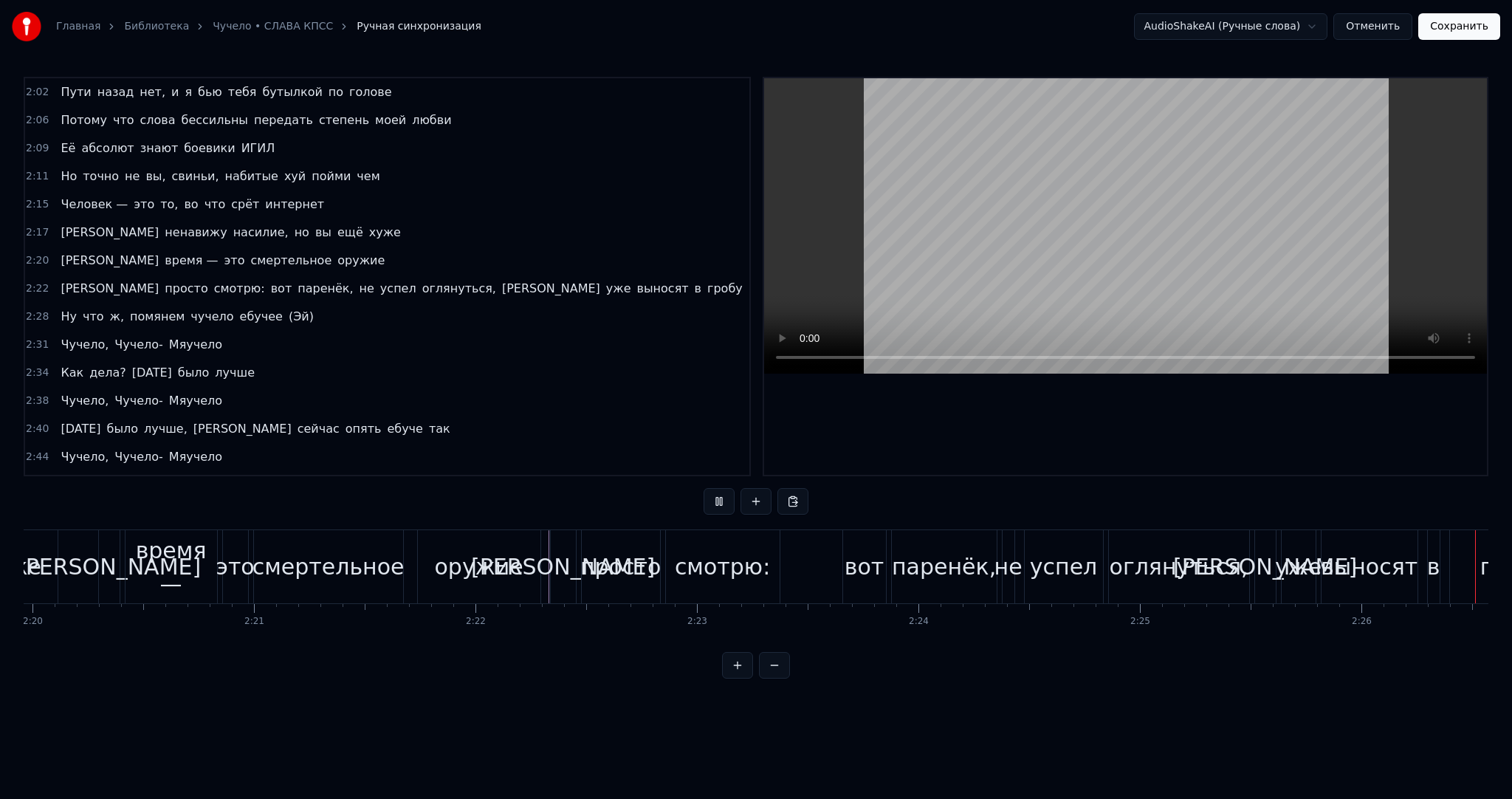
scroll to position [0, 32380]
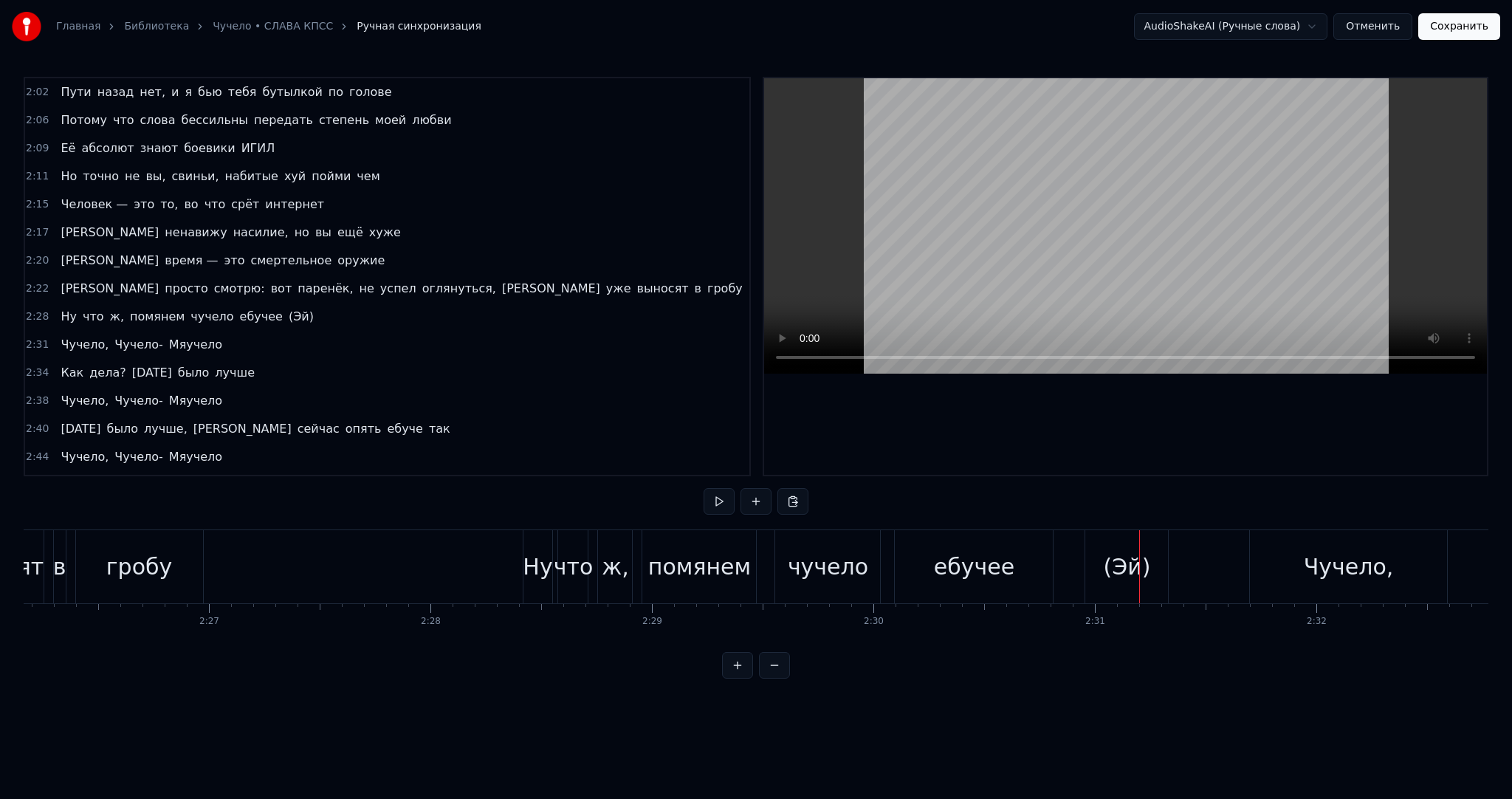
click at [1117, 551] on div "(Эй)" at bounding box center [1127, 567] width 48 height 33
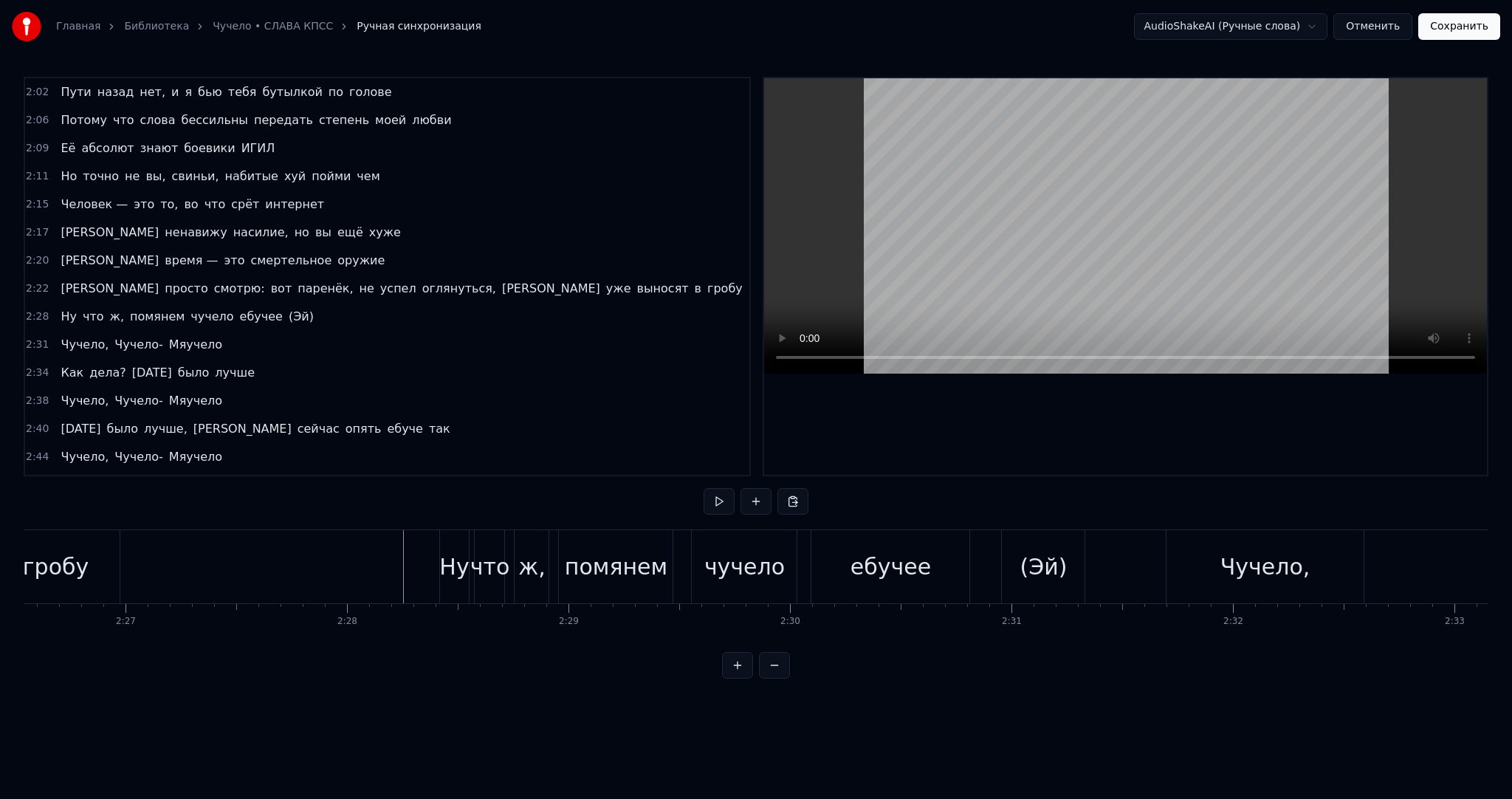
scroll to position [0, 32196]
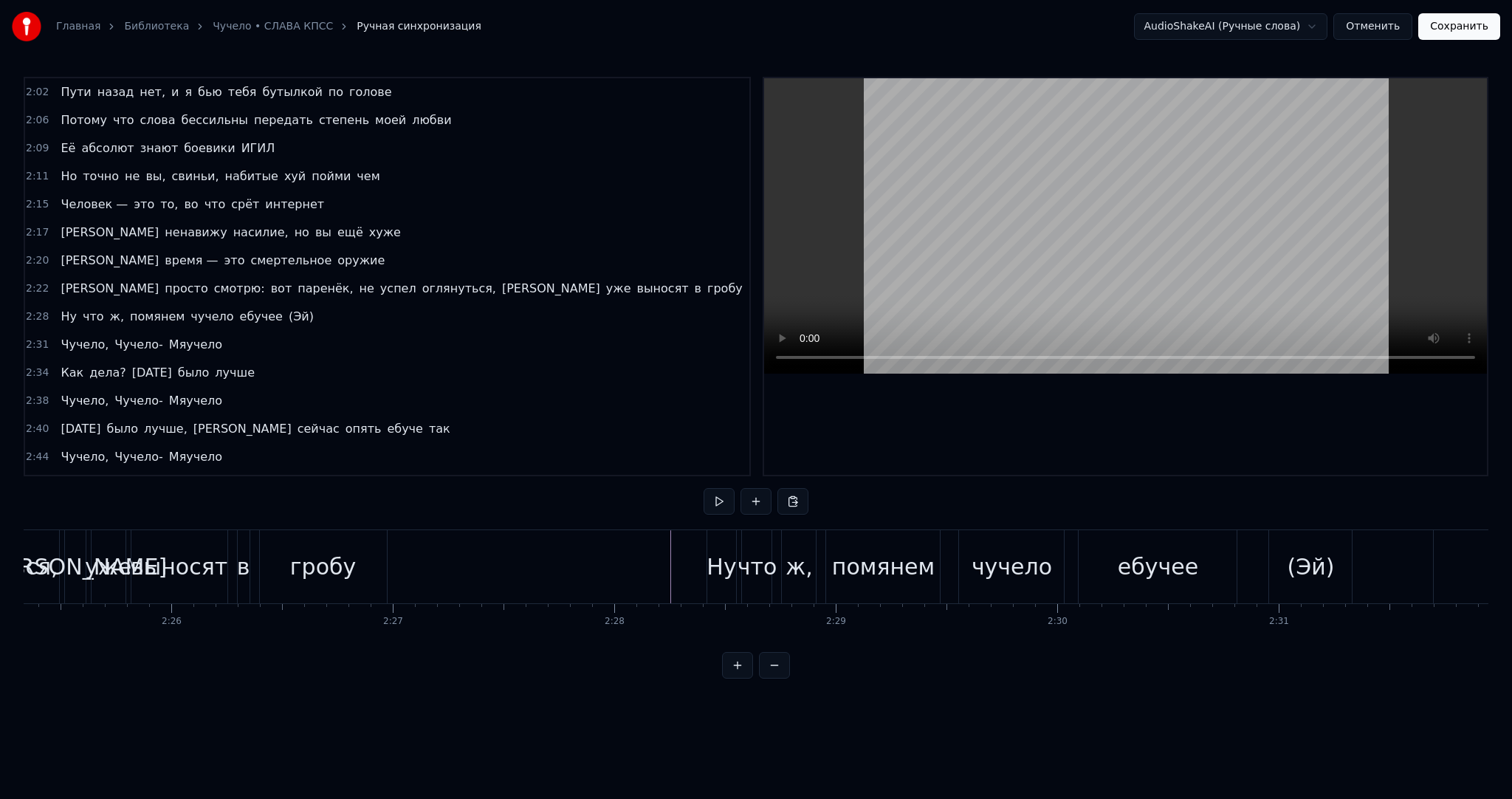
drag, startPoint x: 516, startPoint y: 563, endPoint x: 469, endPoint y: 559, distance: 47.2
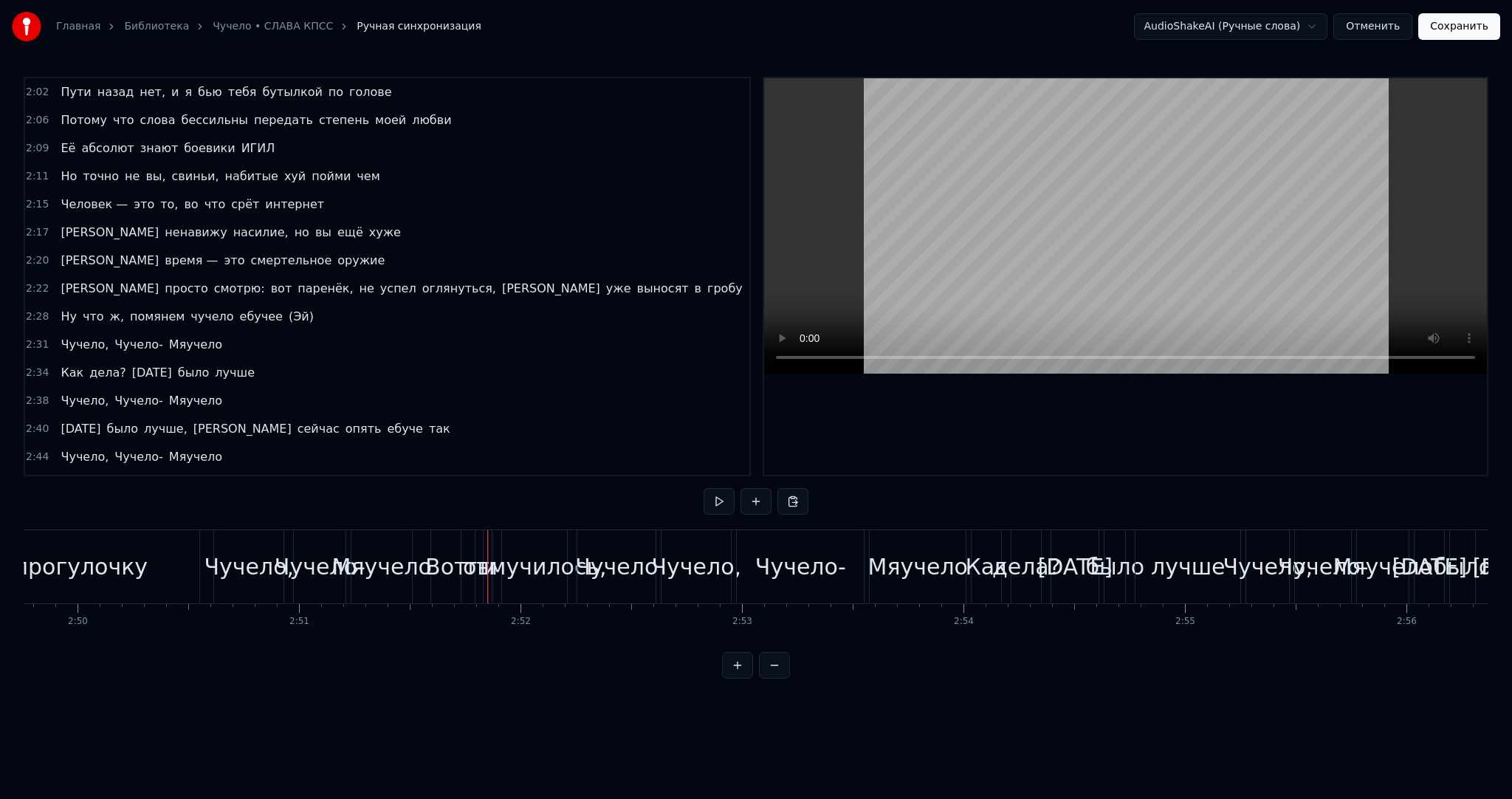
scroll to position [1261, 0]
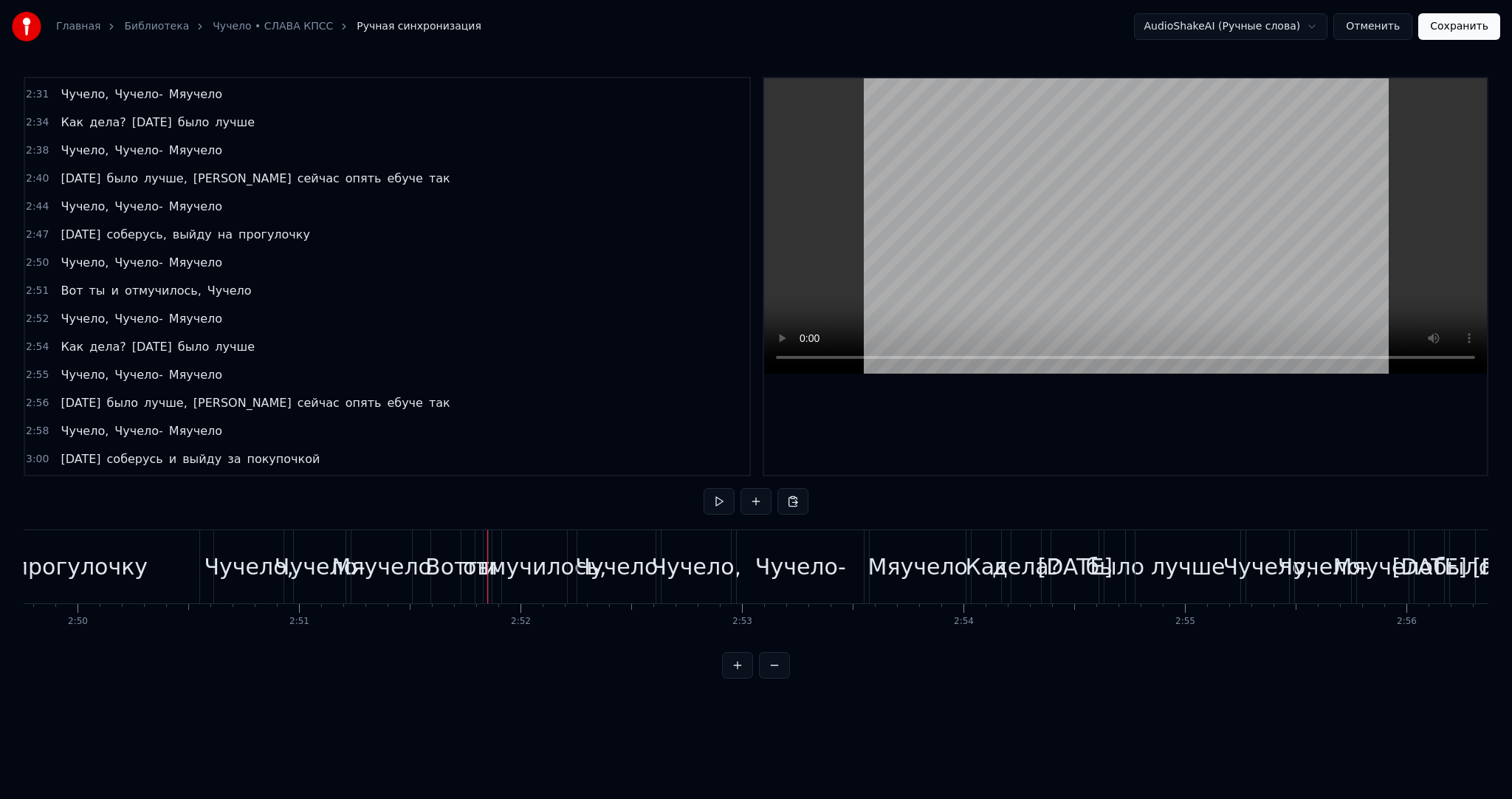
click at [966, 237] on video at bounding box center [1126, 226] width 723 height 295
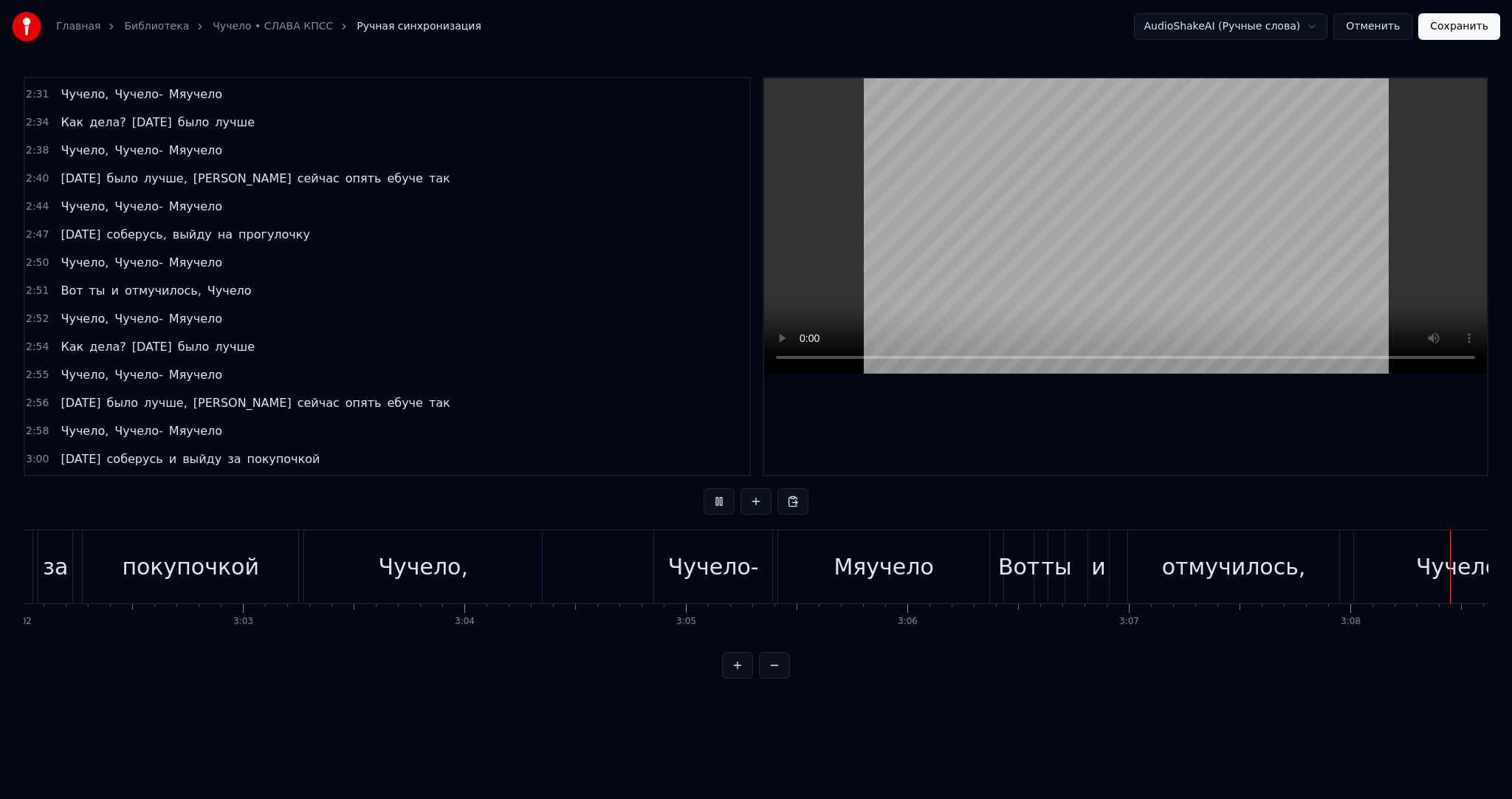
scroll to position [0, 41675]
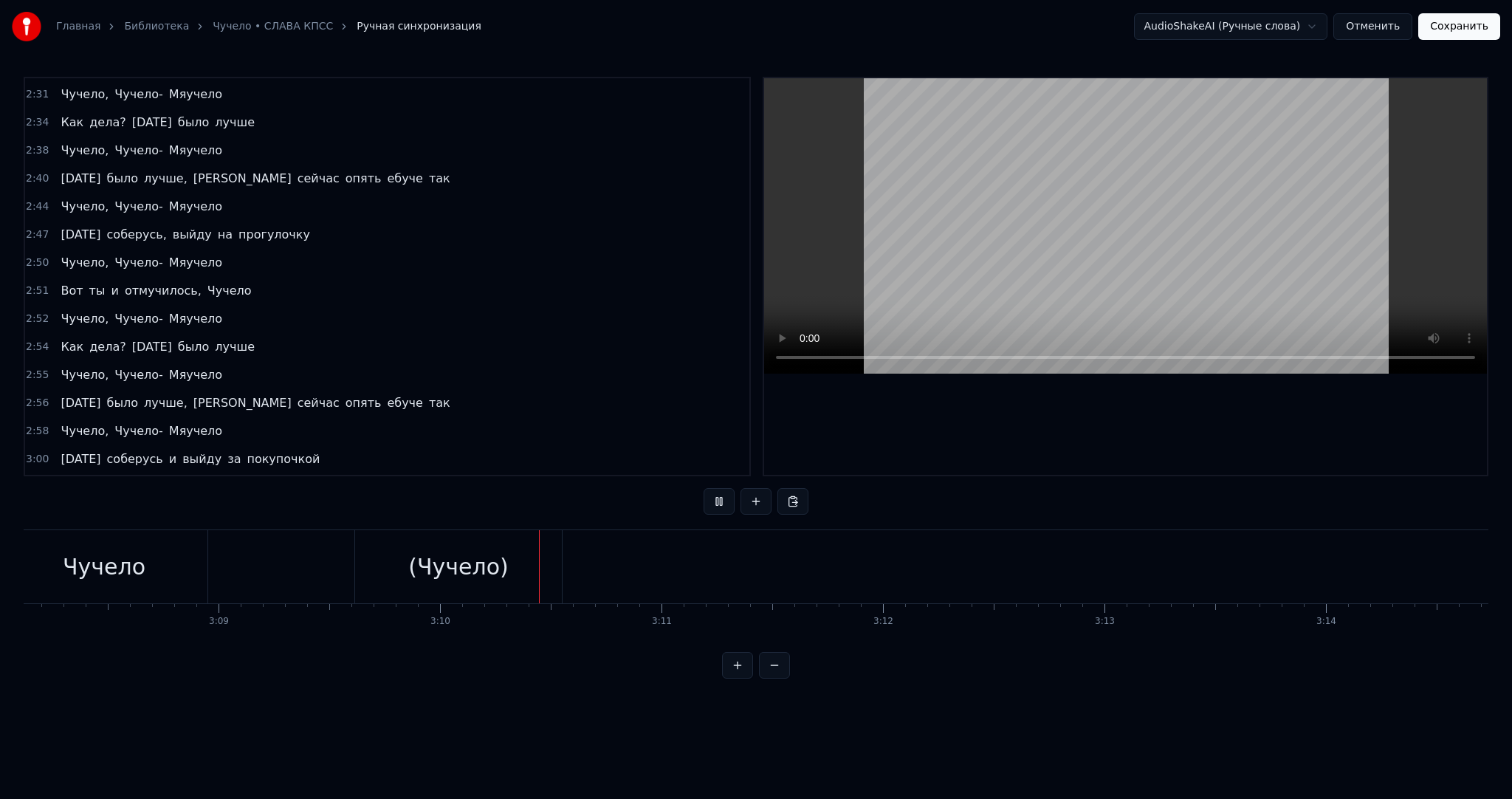
click at [1040, 225] on video at bounding box center [1126, 226] width 723 height 295
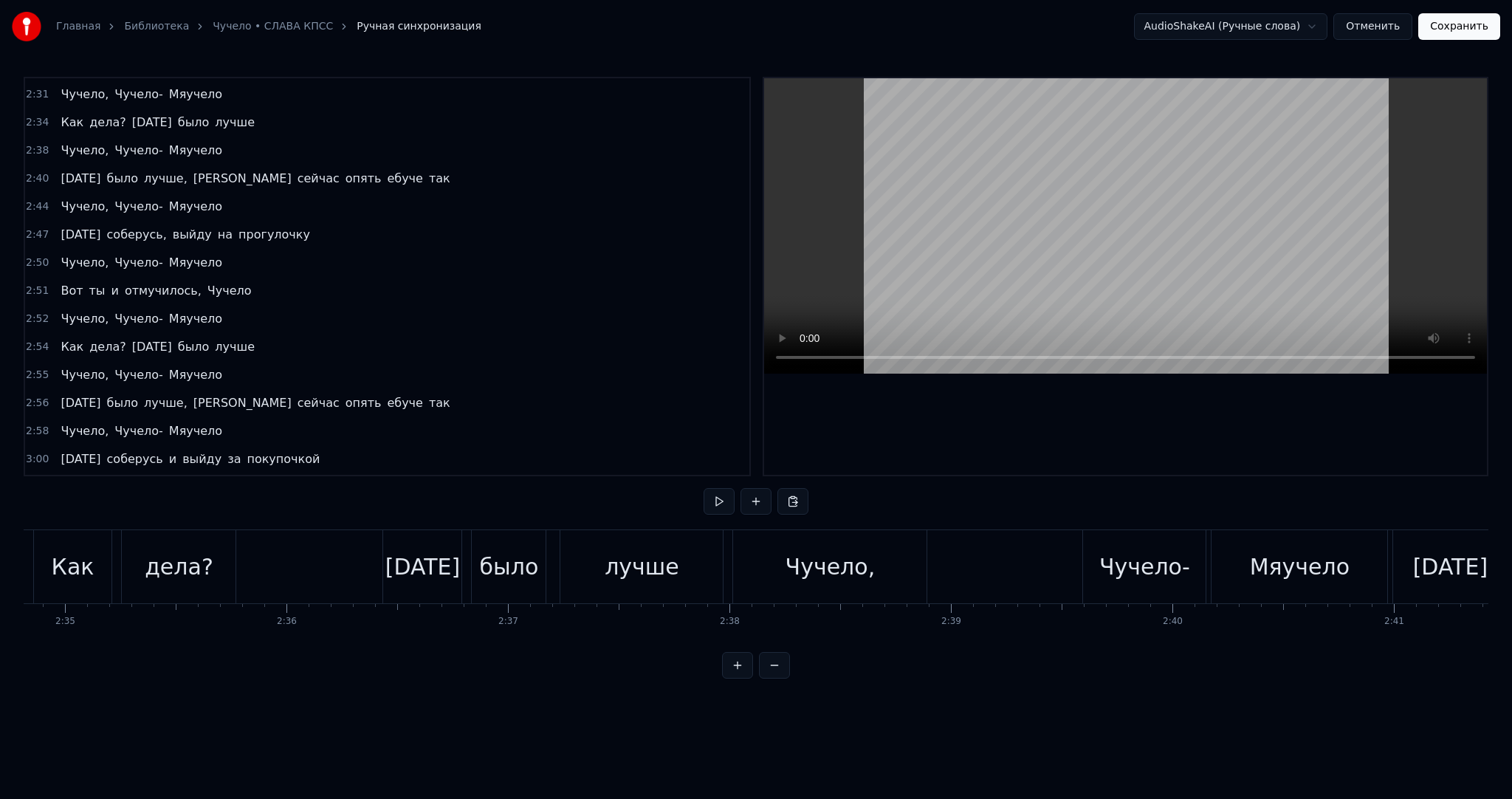
scroll to position [0, 34506]
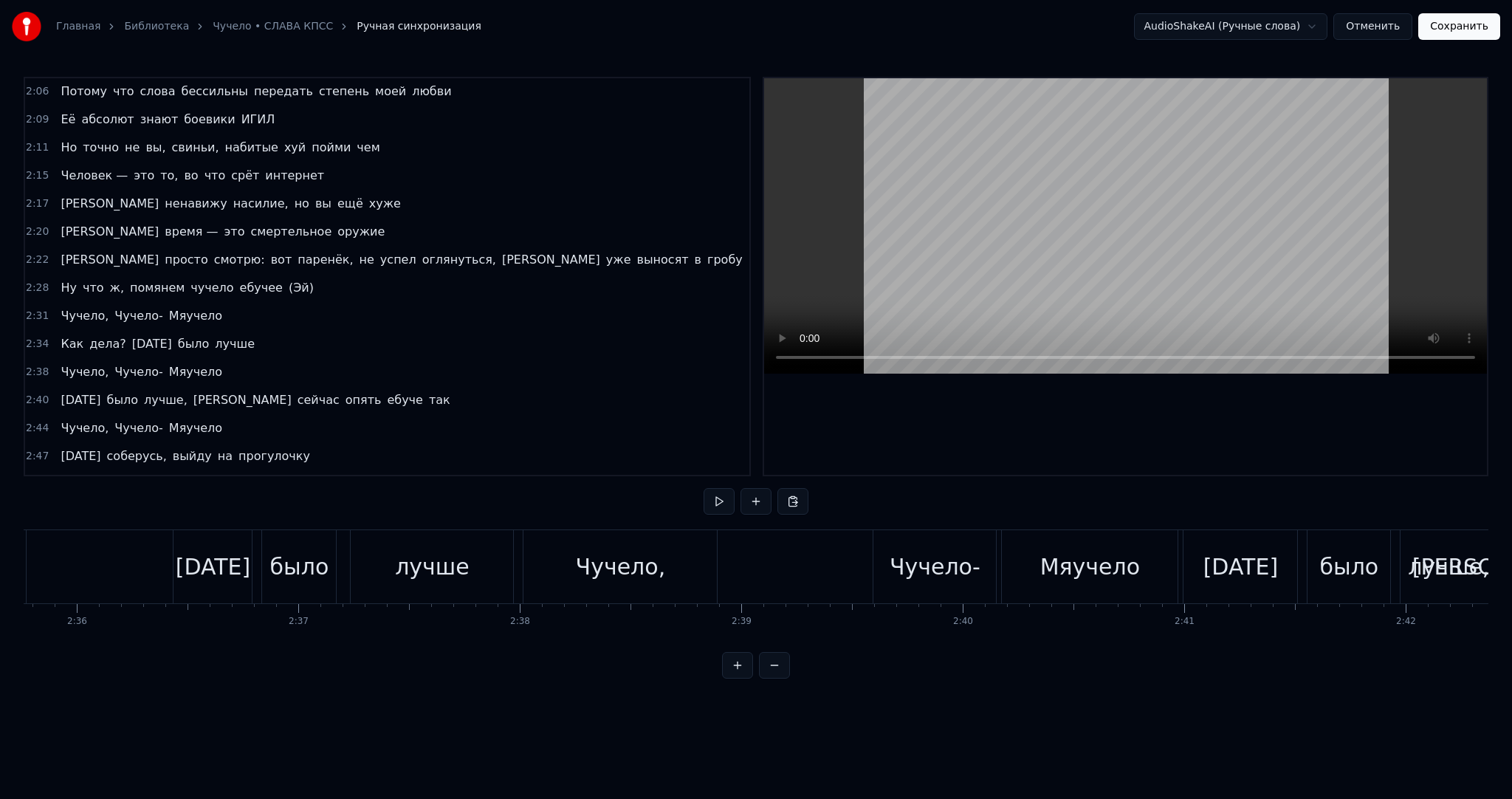
click at [238, 279] on span "ебучее" at bounding box center [261, 287] width 46 height 17
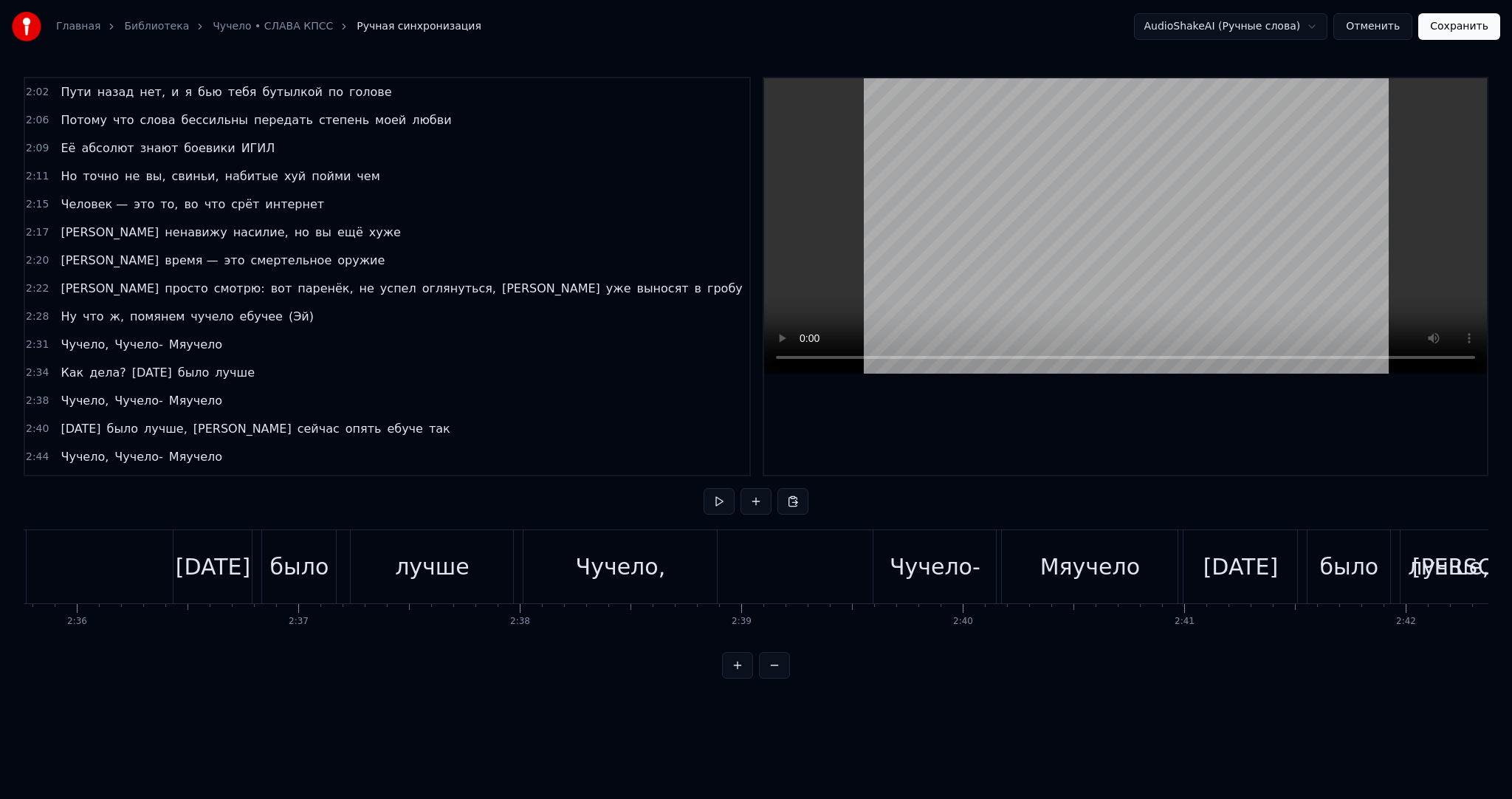
scroll to position [0, 33177]
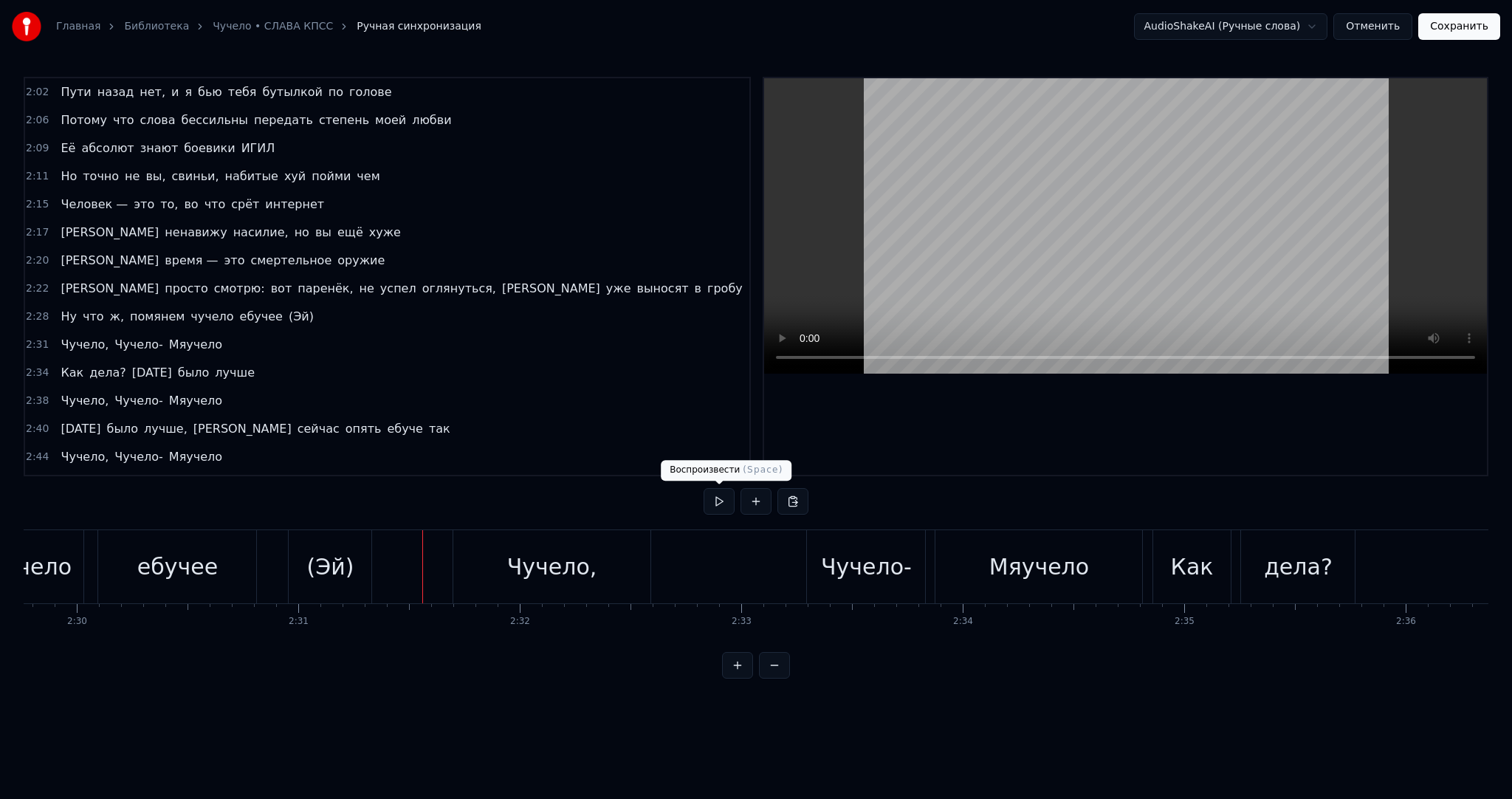
click at [709, 501] on button at bounding box center [719, 502] width 31 height 27
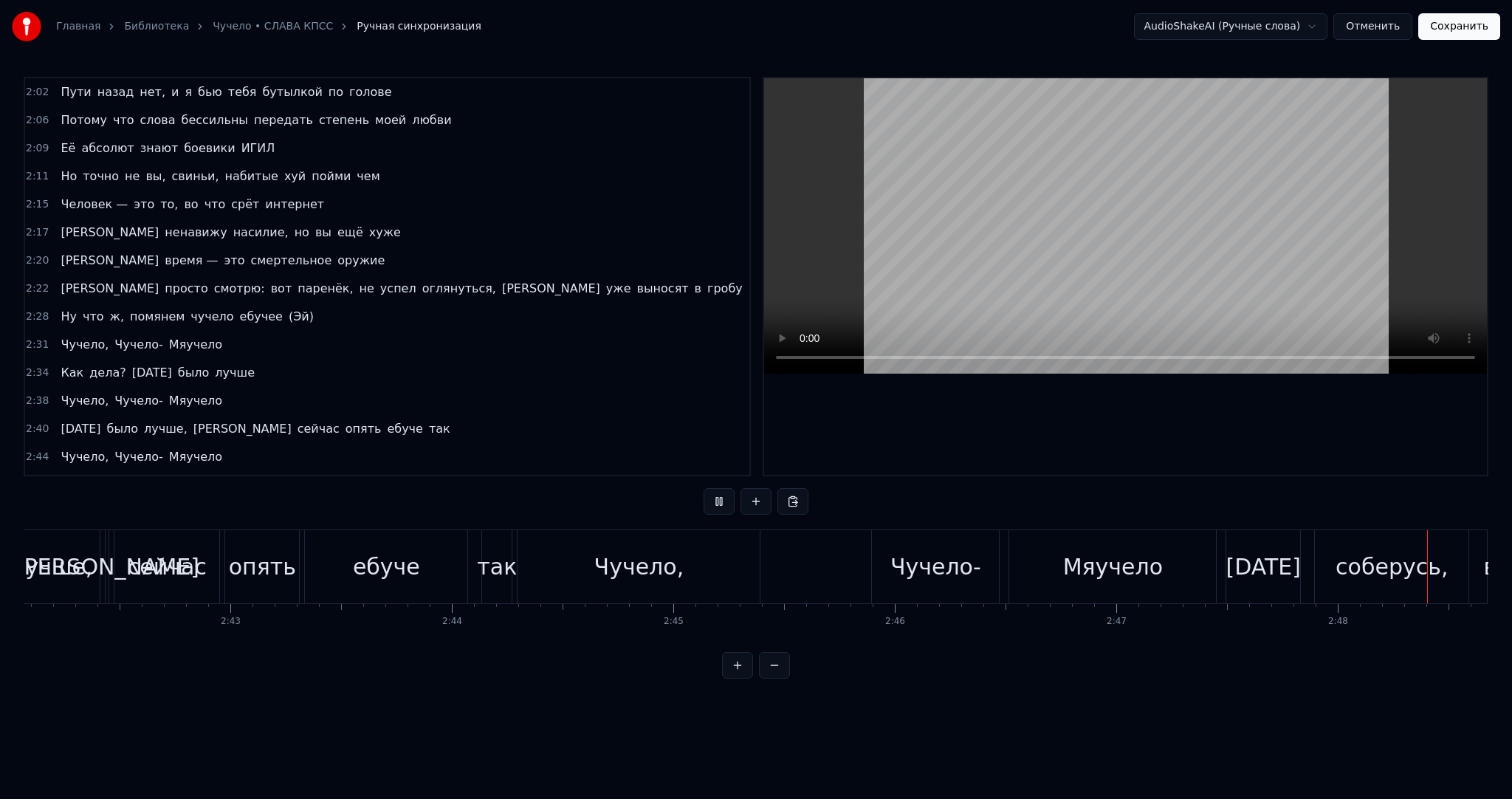
scroll to position [0, 37256]
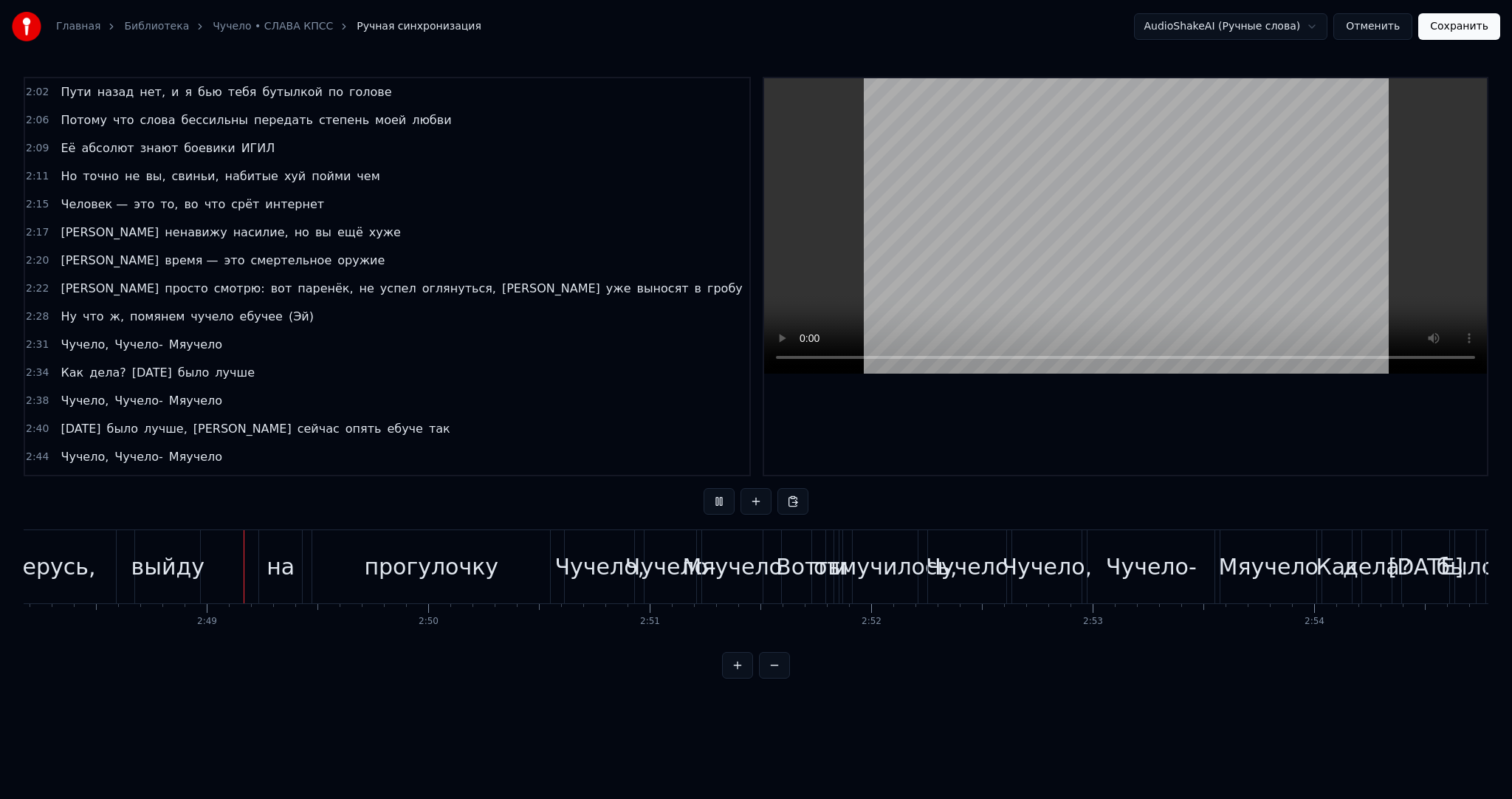
click at [1078, 180] on video at bounding box center [1126, 226] width 723 height 295
click at [1087, 245] on video at bounding box center [1126, 226] width 723 height 295
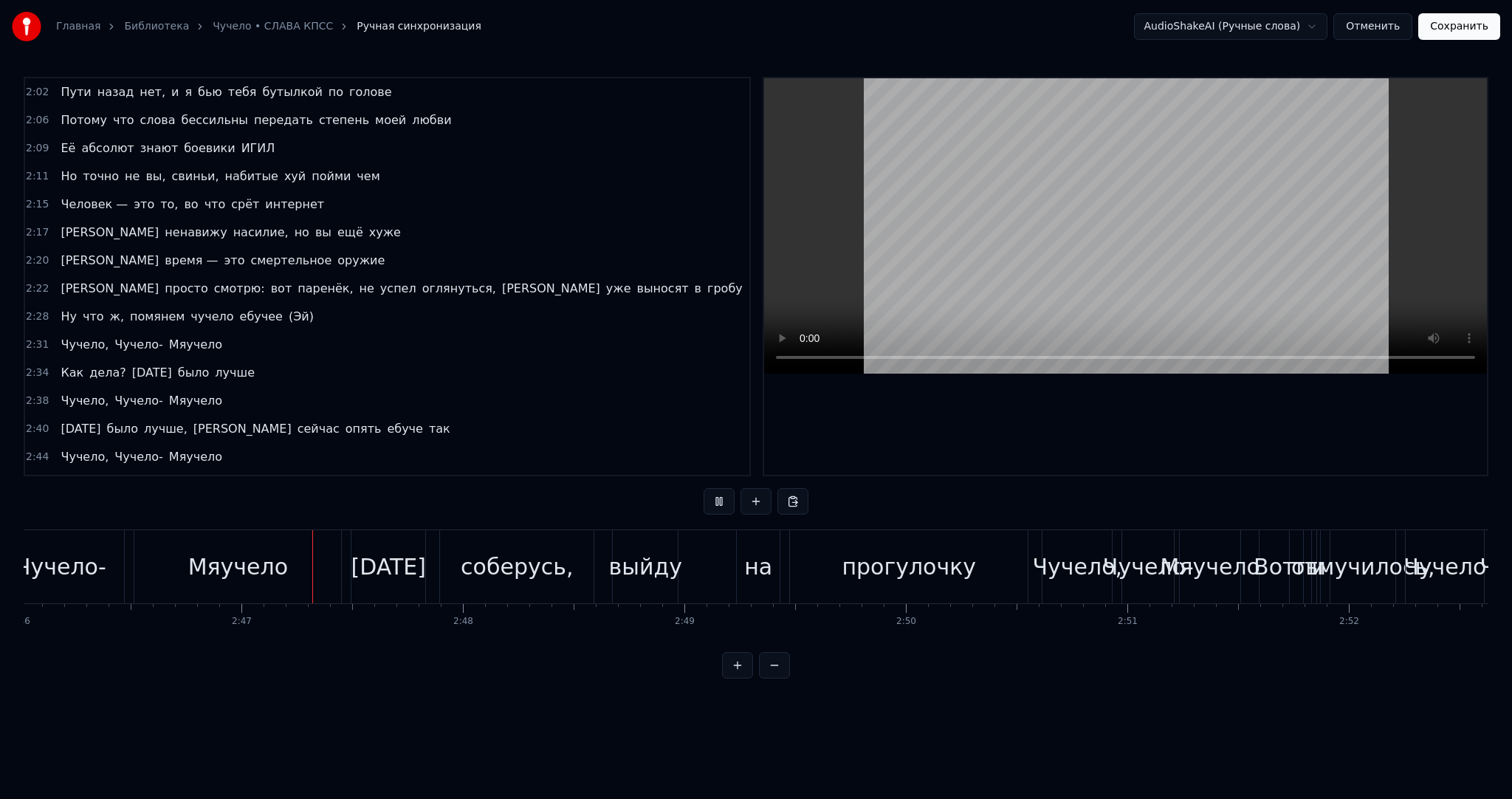
click at [1087, 240] on video at bounding box center [1126, 226] width 723 height 295
click at [1084, 240] on video at bounding box center [1126, 226] width 723 height 295
click at [1084, 238] on video at bounding box center [1126, 226] width 723 height 295
click at [1153, 227] on video at bounding box center [1126, 226] width 723 height 295
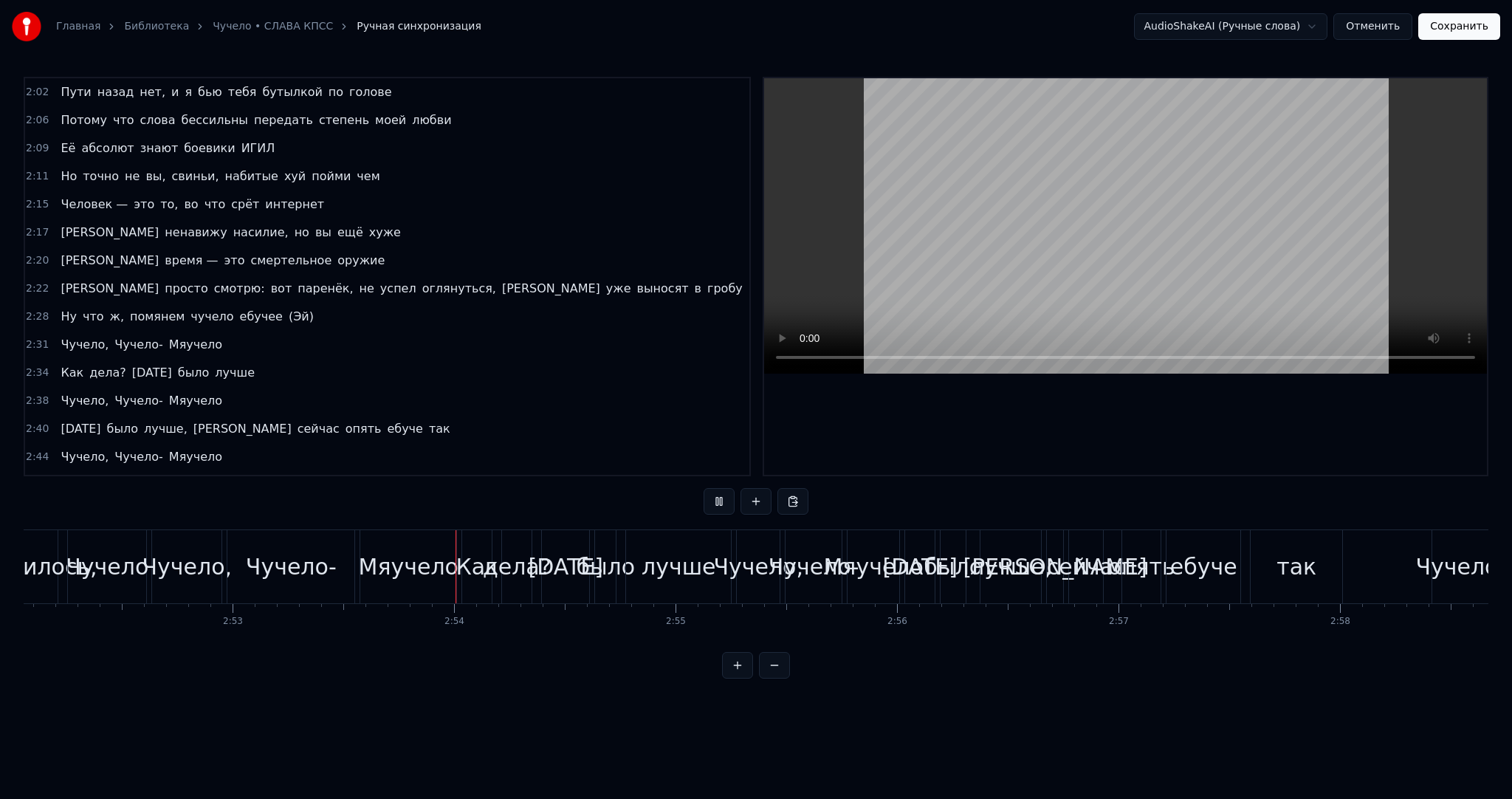
click at [1143, 217] on video at bounding box center [1126, 226] width 723 height 295
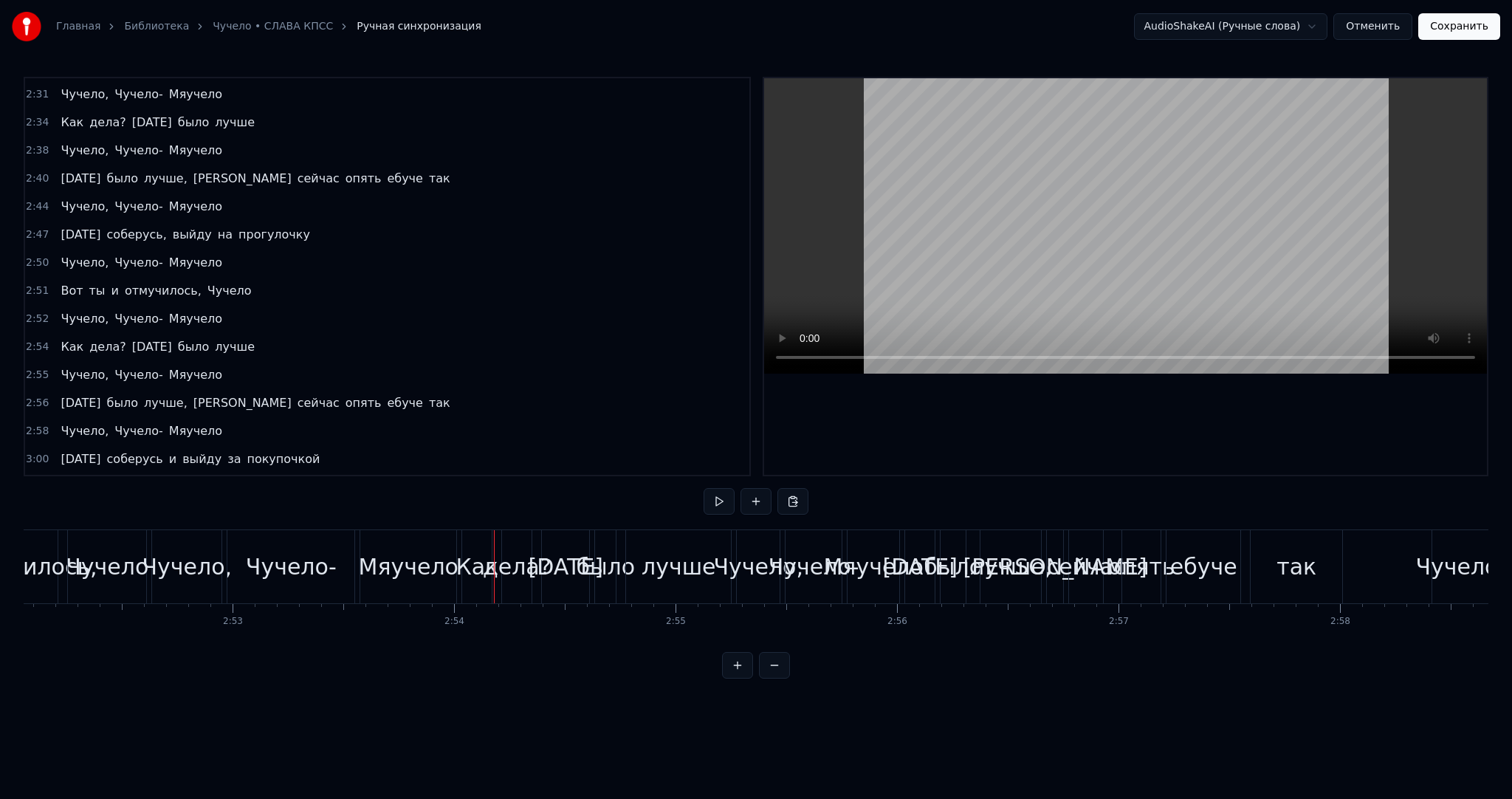
click at [1068, 238] on video at bounding box center [1126, 226] width 723 height 295
drag, startPoint x: 1068, startPoint y: 238, endPoint x: 1054, endPoint y: 239, distance: 14.0
click at [1067, 238] on video at bounding box center [1126, 226] width 723 height 295
click at [1045, 243] on video at bounding box center [1126, 226] width 723 height 295
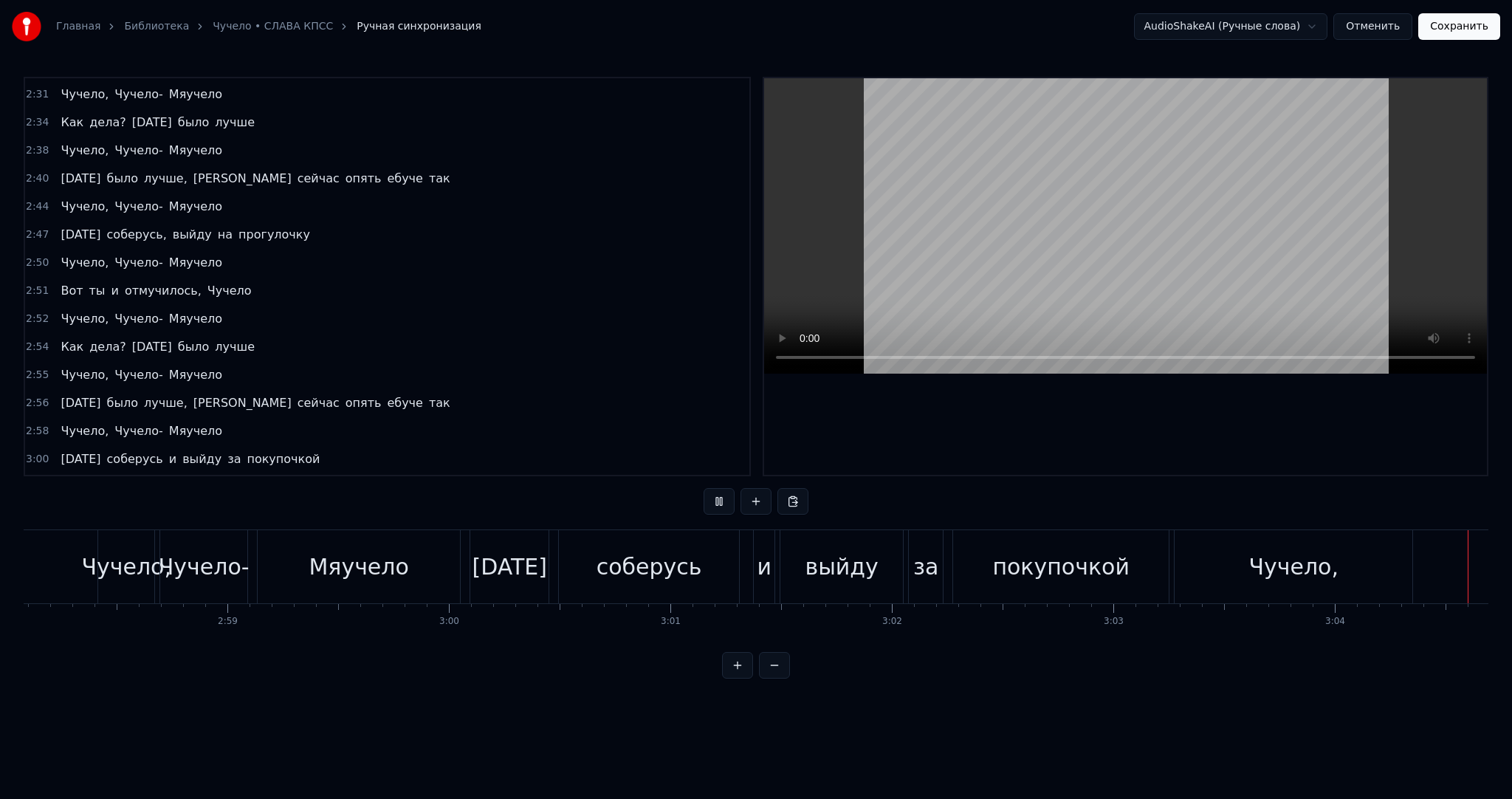
scroll to position [0, 40803]
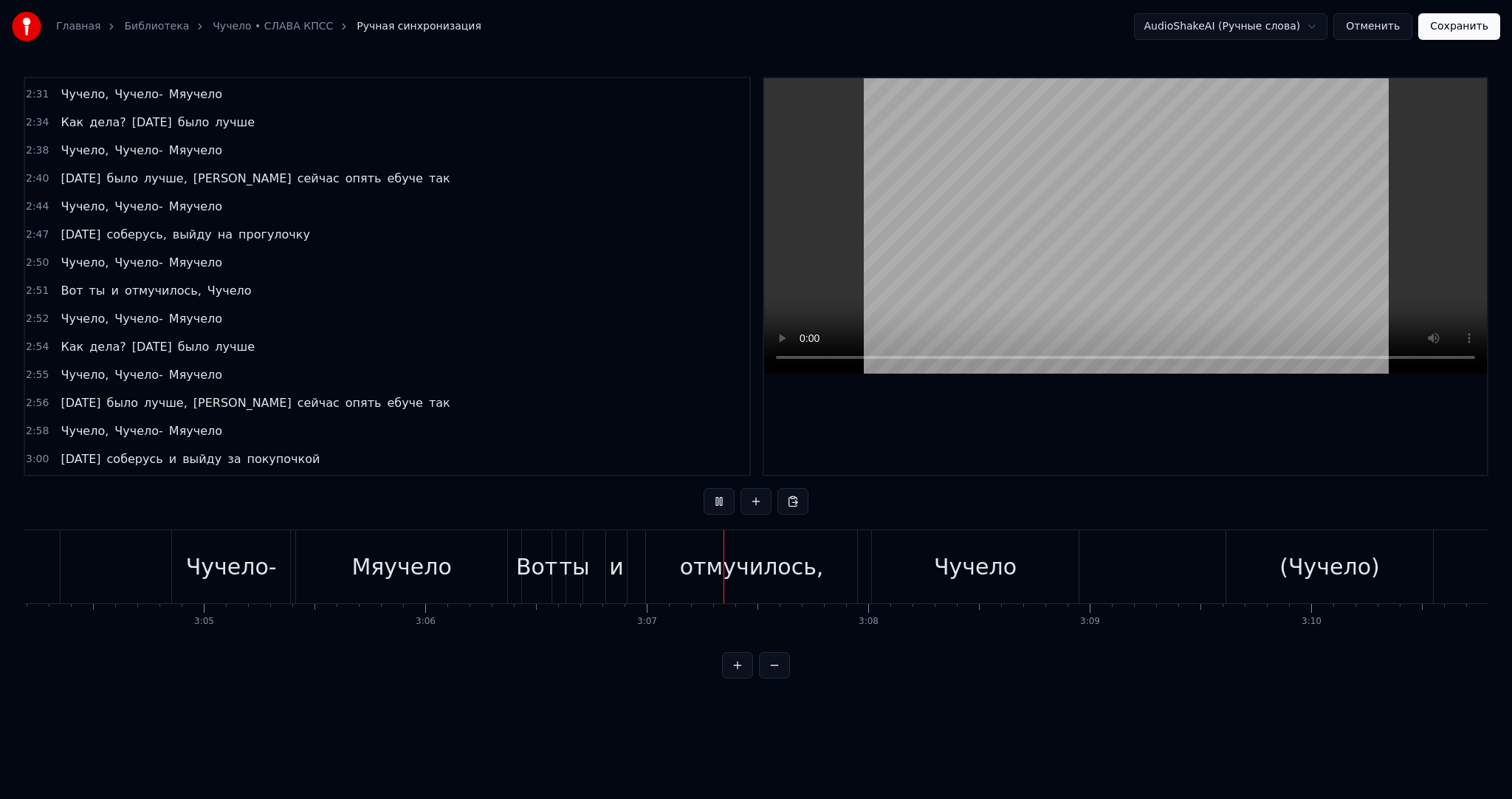
click at [1129, 225] on video at bounding box center [1126, 226] width 723 height 295
click at [1112, 225] on video at bounding box center [1126, 226] width 723 height 295
click at [1112, 226] on video at bounding box center [1126, 226] width 723 height 295
click at [1114, 238] on video at bounding box center [1126, 226] width 723 height 295
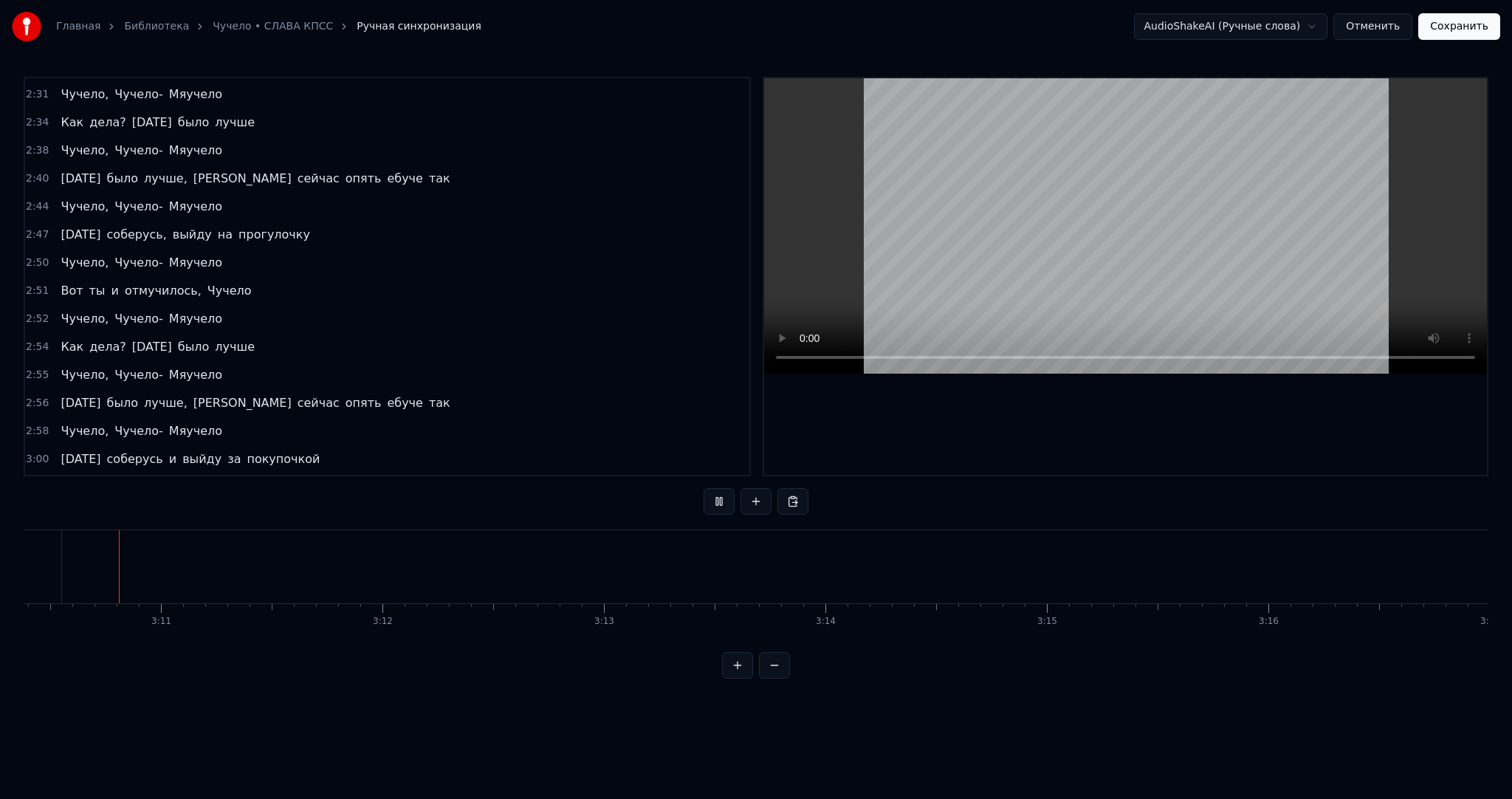
click at [1141, 248] on video at bounding box center [1126, 226] width 723 height 295
click at [1361, 27] on button "Отменить" at bounding box center [1373, 27] width 79 height 27
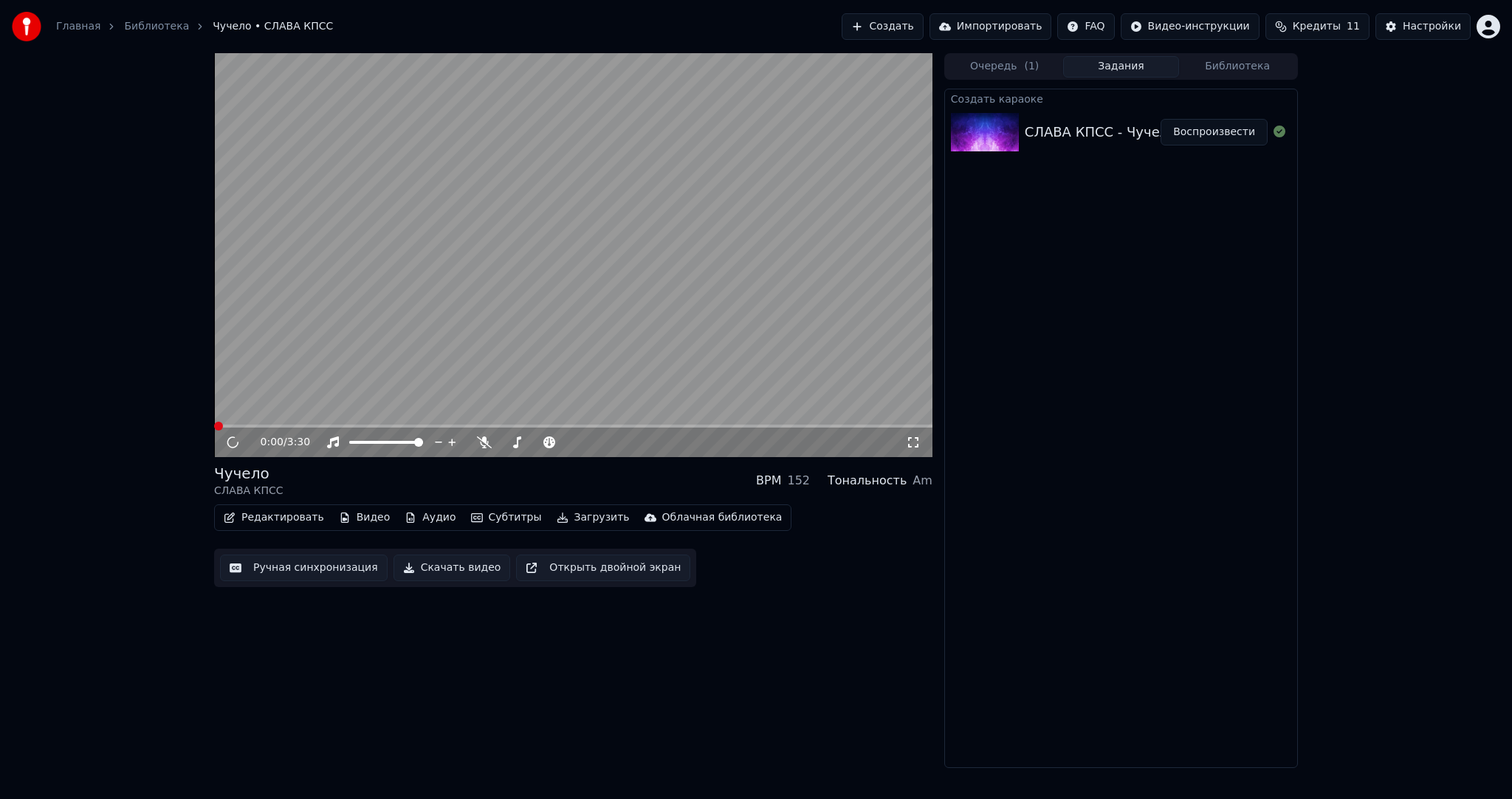
click at [368, 265] on video at bounding box center [573, 255] width 719 height 404
click at [283, 515] on button "Редактировать" at bounding box center [273, 517] width 112 height 21
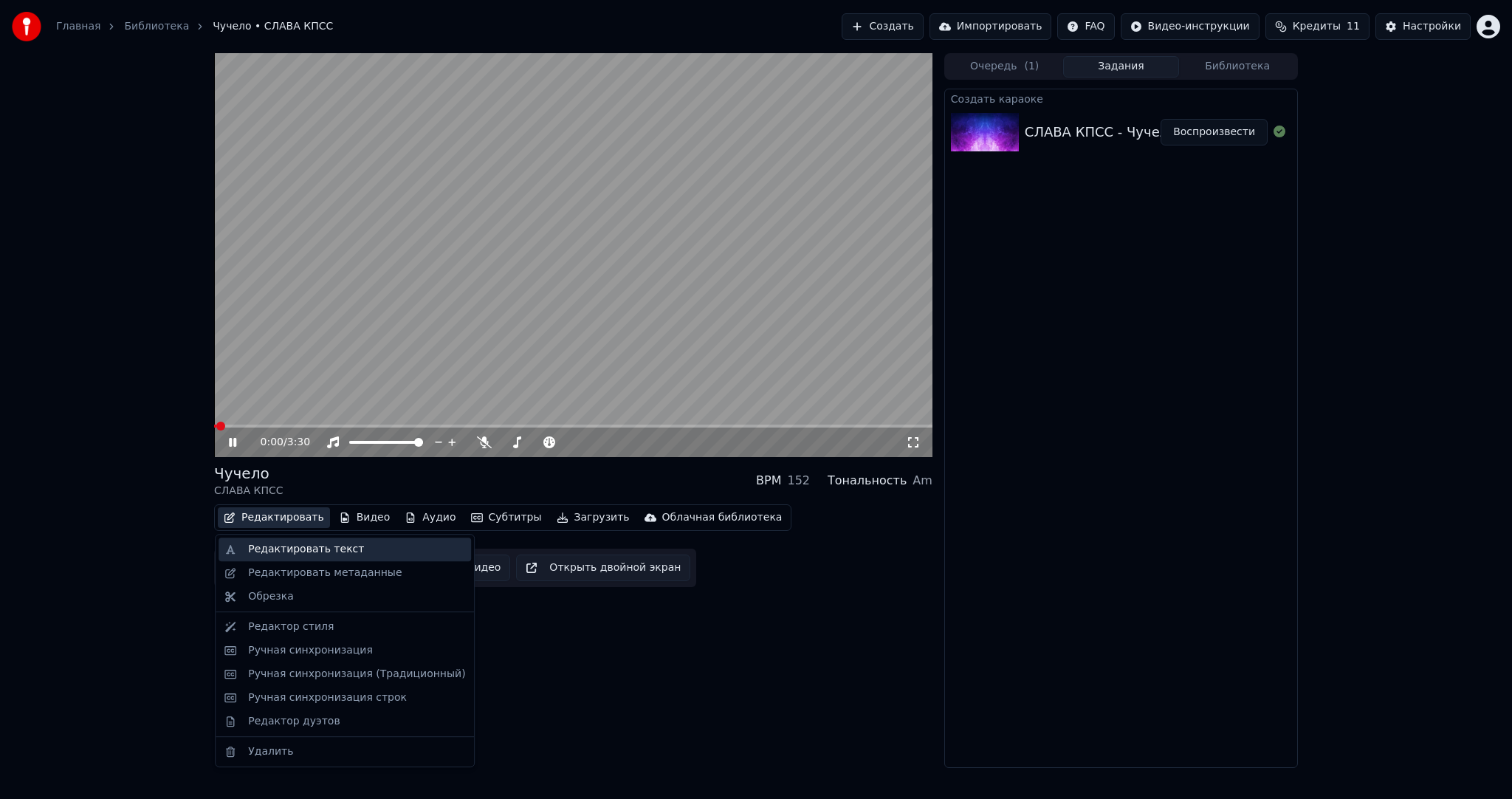
click at [284, 547] on div "Редактировать текст" at bounding box center [306, 550] width 116 height 14
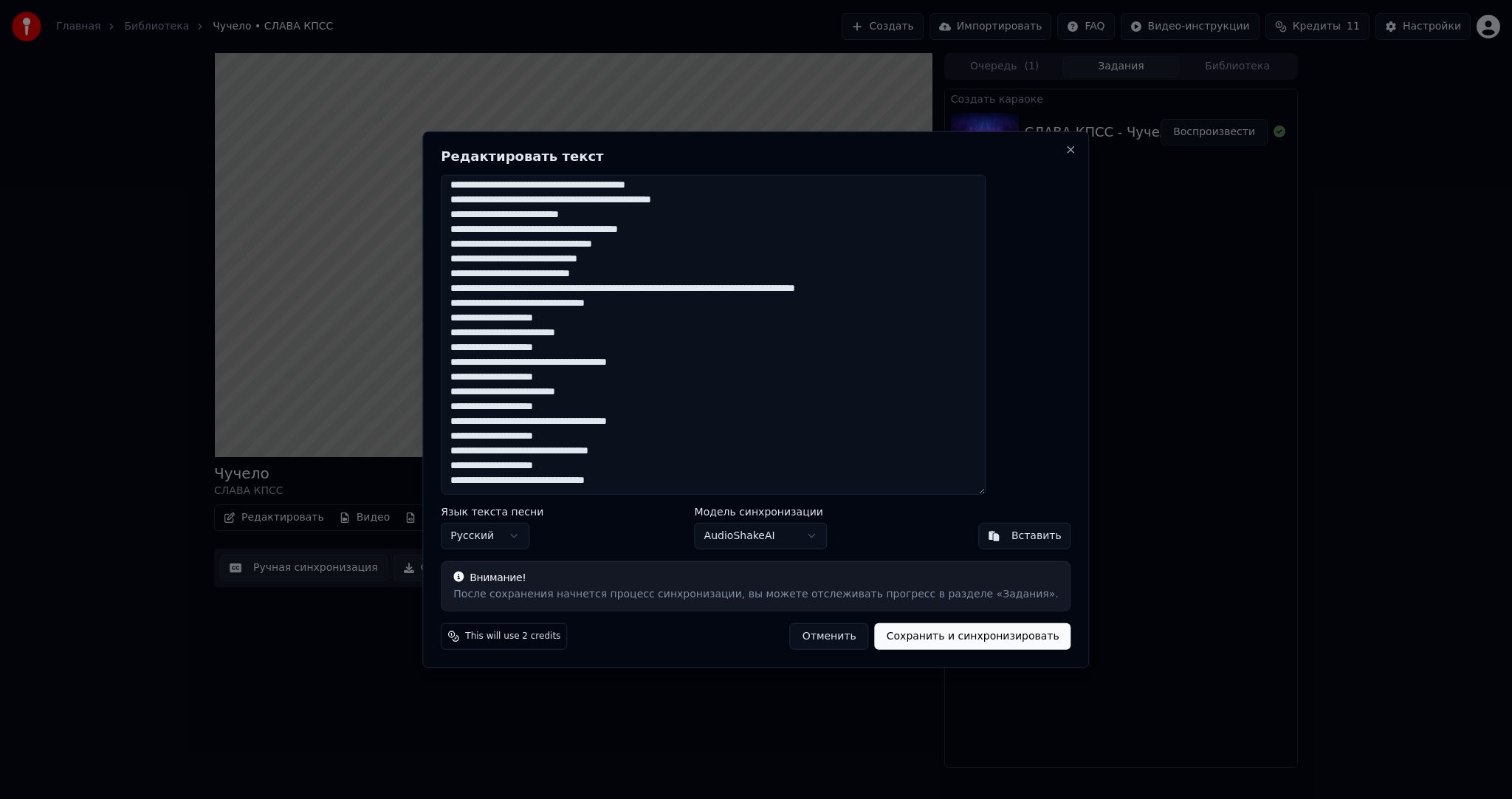
scroll to position [534, 0]
type textarea "**********"
click at [926, 635] on button "Сохранить и синхронизировать" at bounding box center [973, 636] width 196 height 27
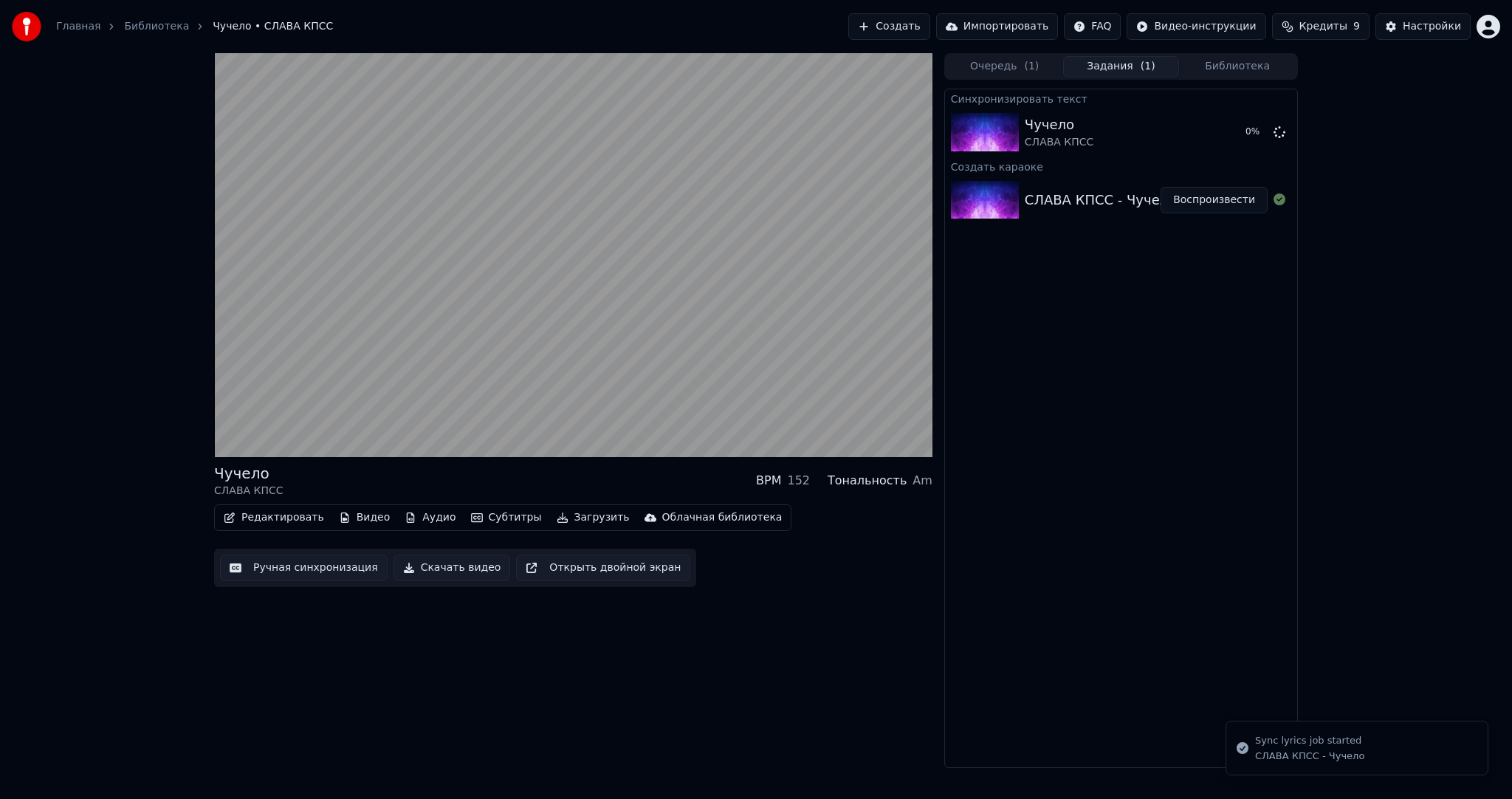
click at [686, 261] on video at bounding box center [573, 255] width 719 height 404
drag, startPoint x: 218, startPoint y: 693, endPoint x: 233, endPoint y: 691, distance: 15.1
click at [218, 693] on div "Чучело СЛАВА КПСС BPM 152 Тональность Am Редактировать Видео Аудио Субтитры Заг…" at bounding box center [573, 410] width 719 height 715
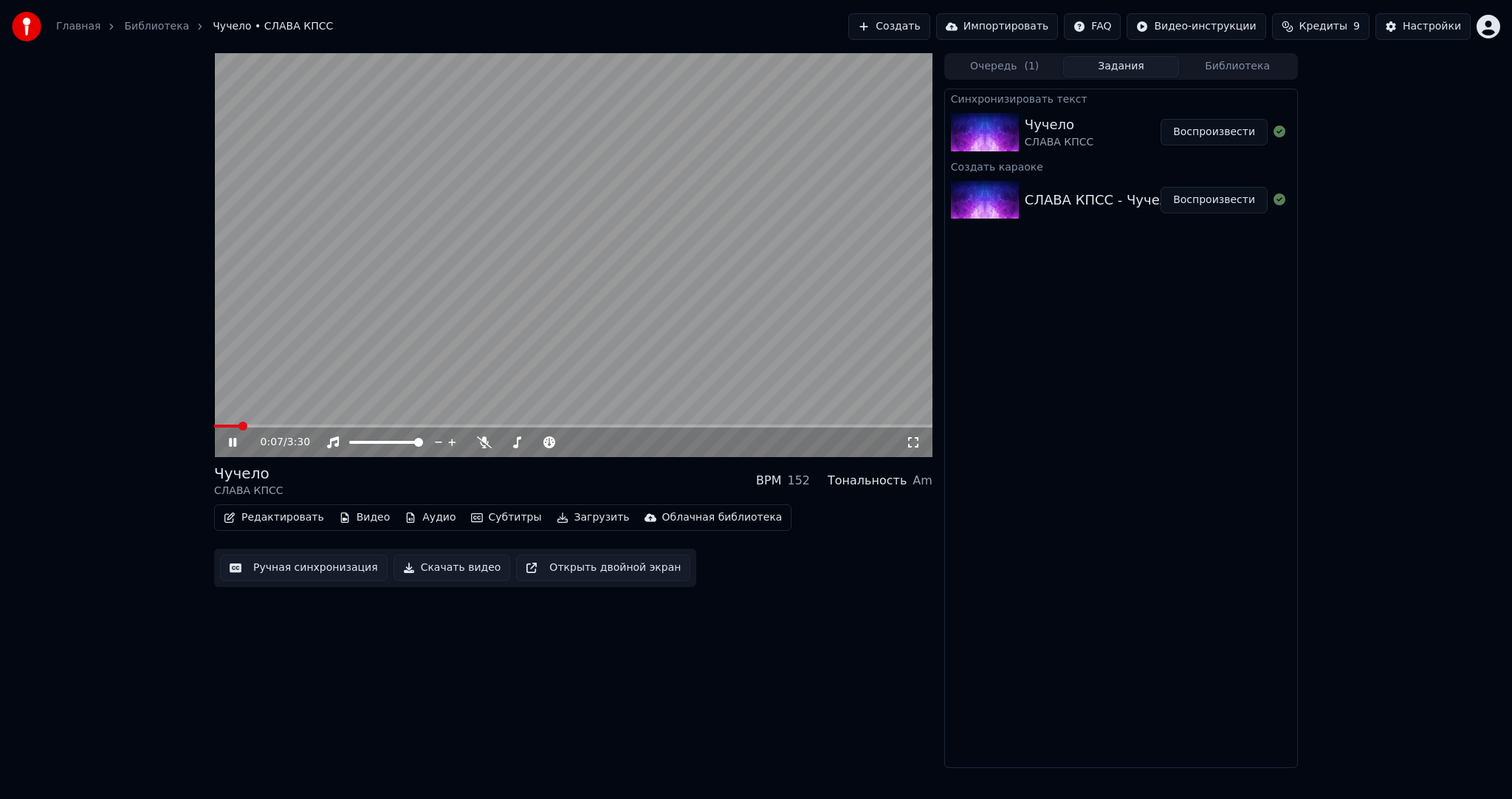
click at [1211, 124] on button "Воспроизвести" at bounding box center [1214, 132] width 107 height 27
click at [472, 508] on button "Субтитры" at bounding box center [506, 517] width 83 height 21
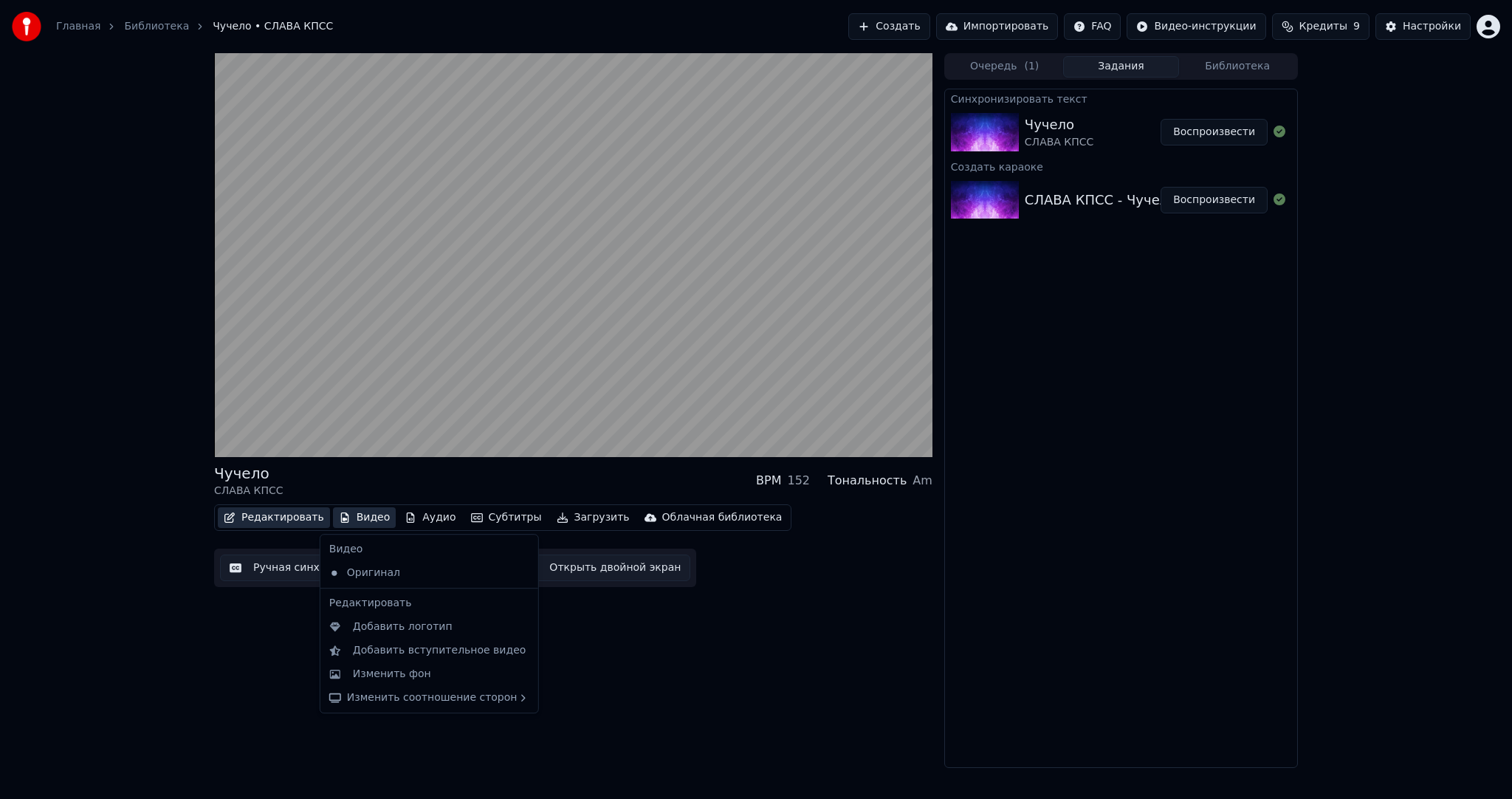
click at [310, 513] on button "Редактировать" at bounding box center [273, 517] width 112 height 21
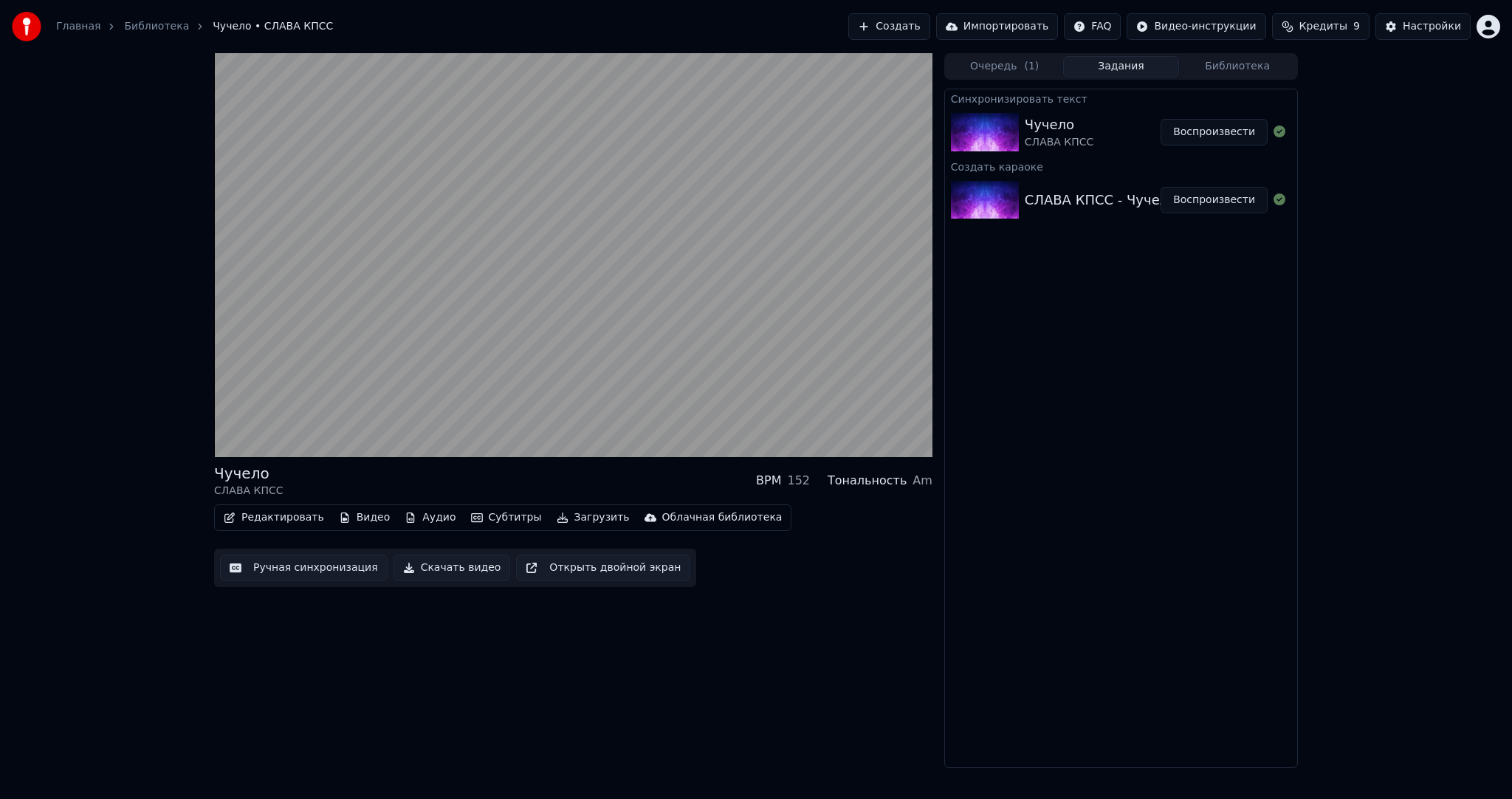
click at [295, 559] on button "Ручная синхронизация" at bounding box center [304, 569] width 167 height 27
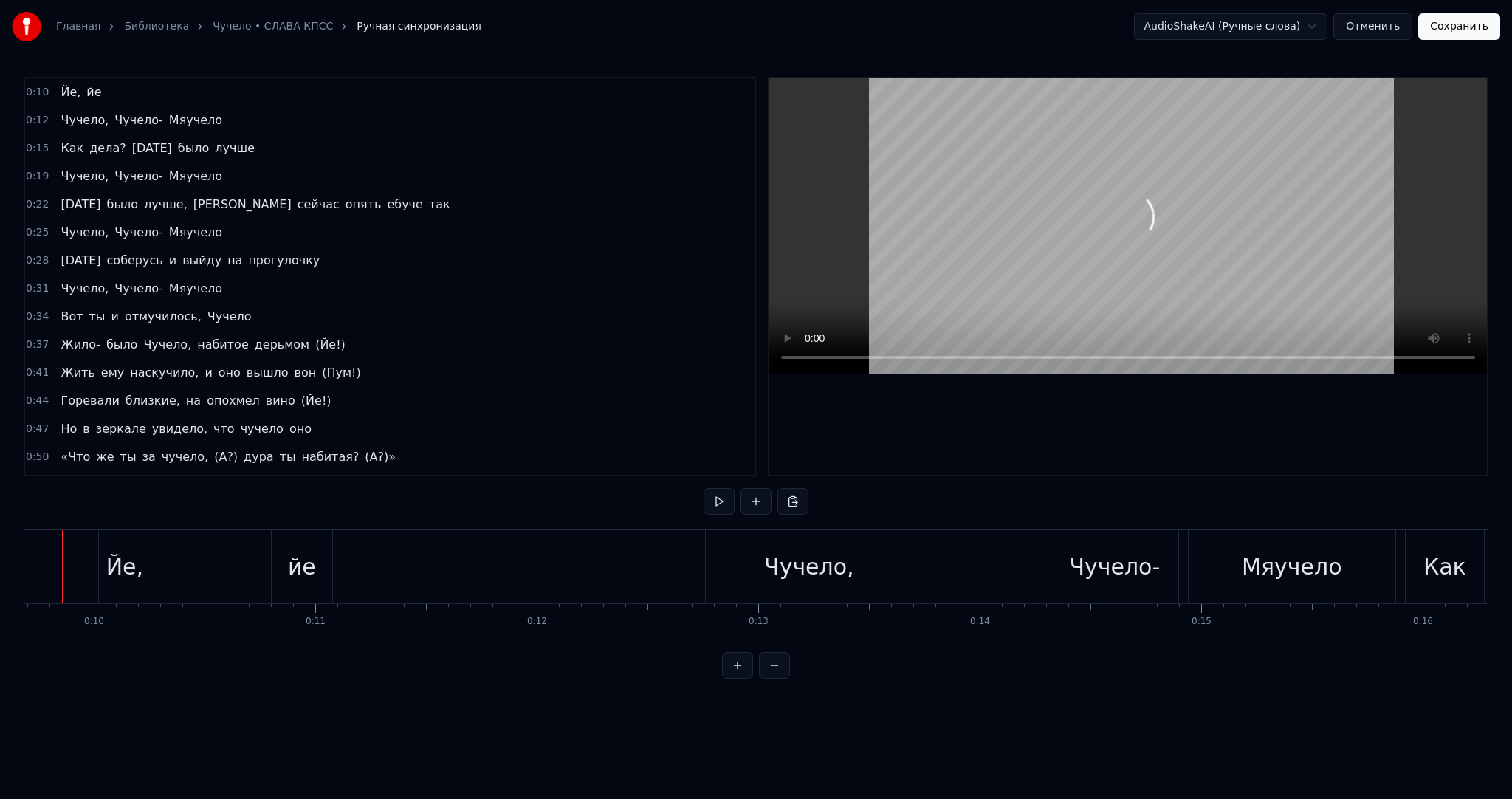
scroll to position [0, 2109]
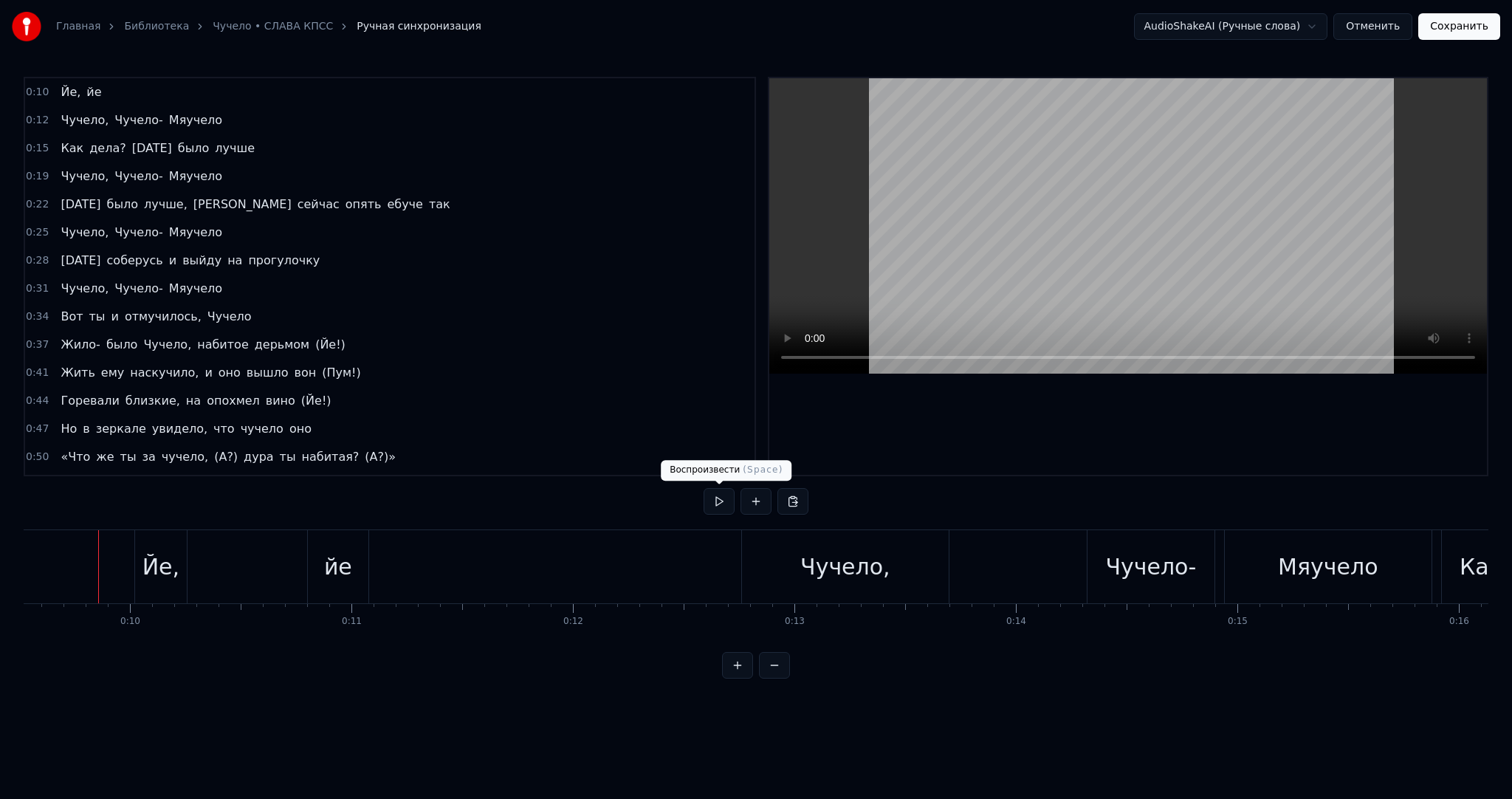
click at [724, 498] on button at bounding box center [719, 502] width 31 height 27
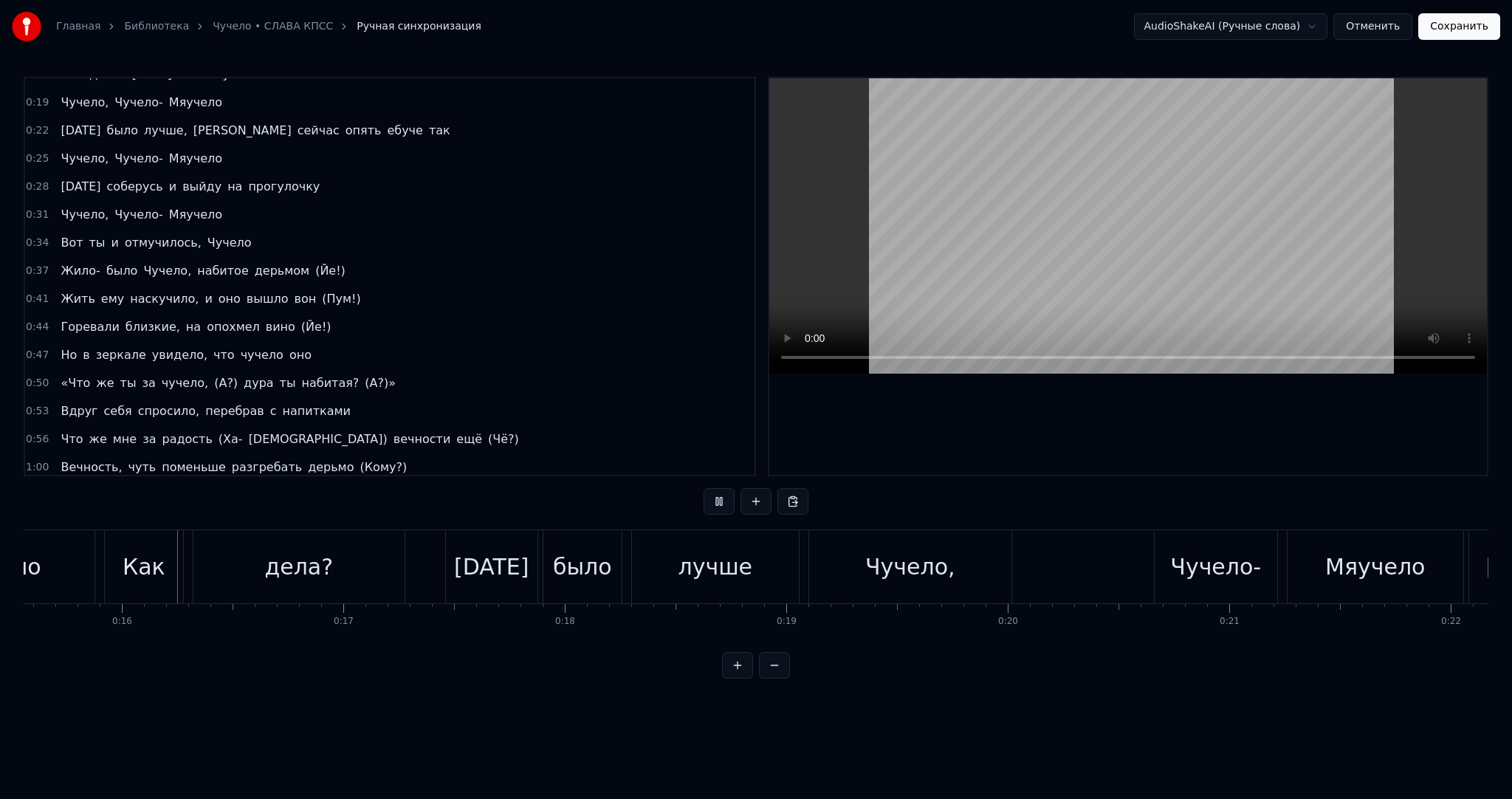
scroll to position [0, 0]
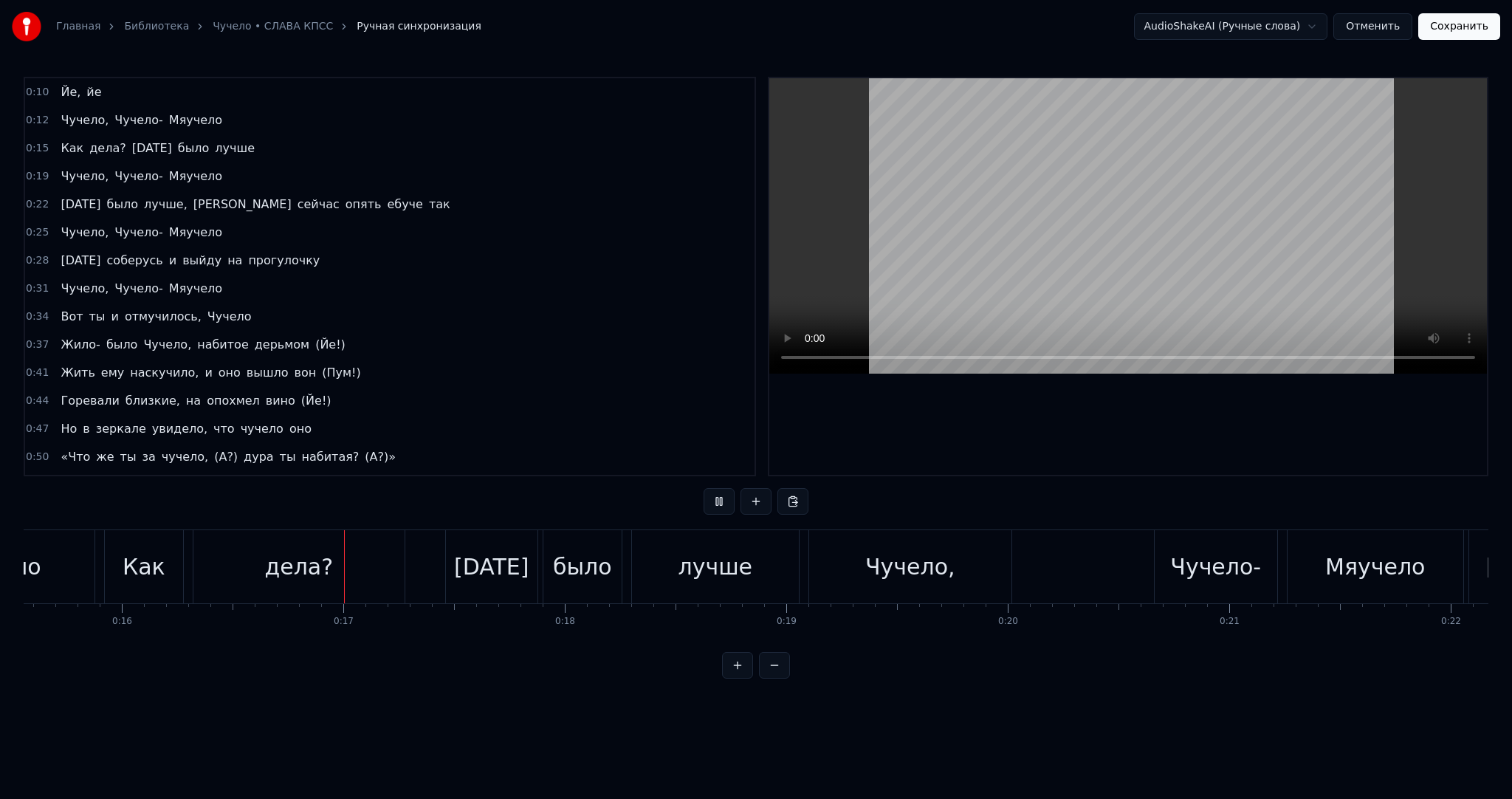
click at [854, 292] on video at bounding box center [1128, 226] width 718 height 295
click at [314, 337] on span "(Йе!)" at bounding box center [330, 345] width 33 height 17
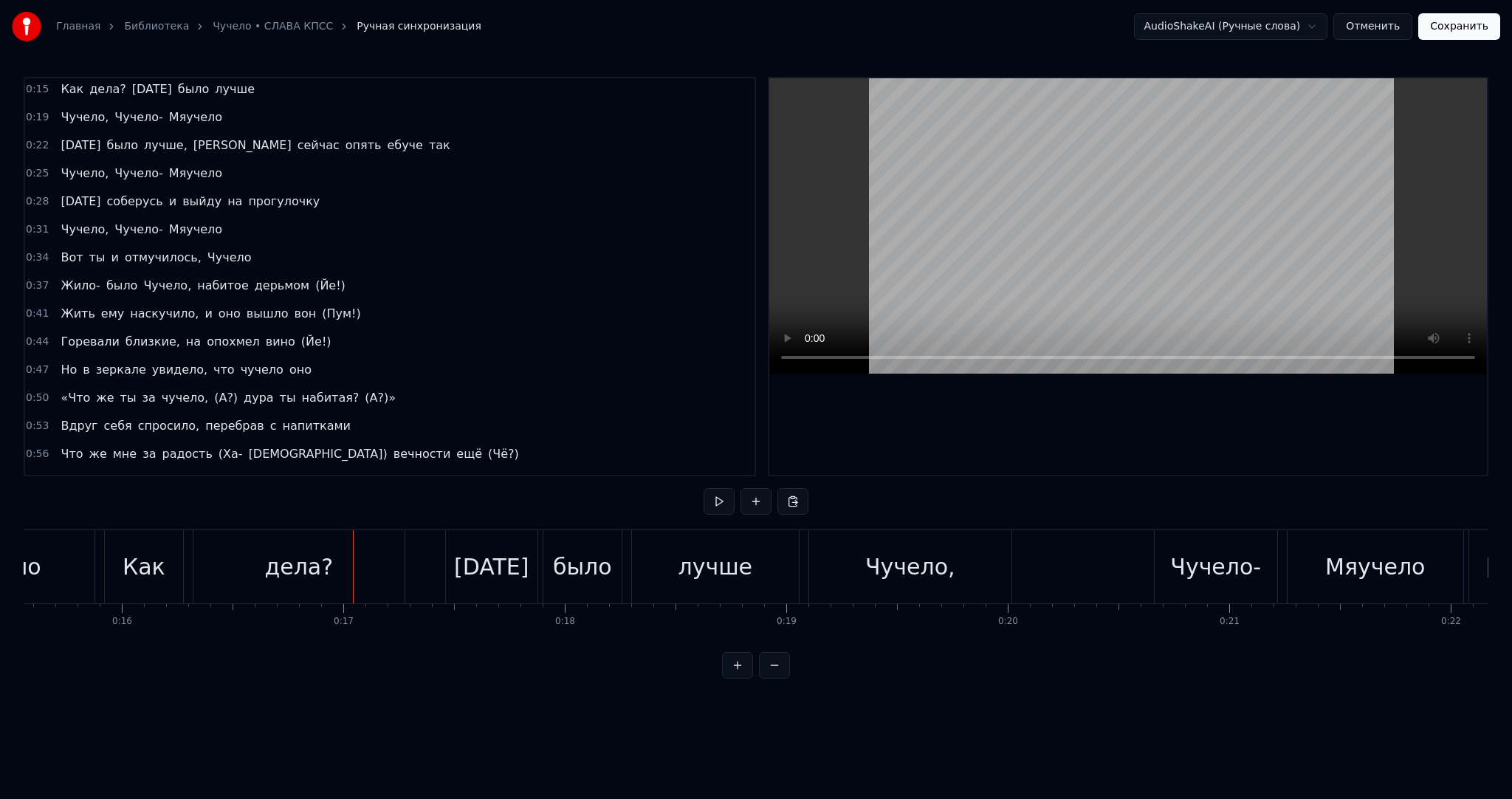
scroll to position [0, 8959]
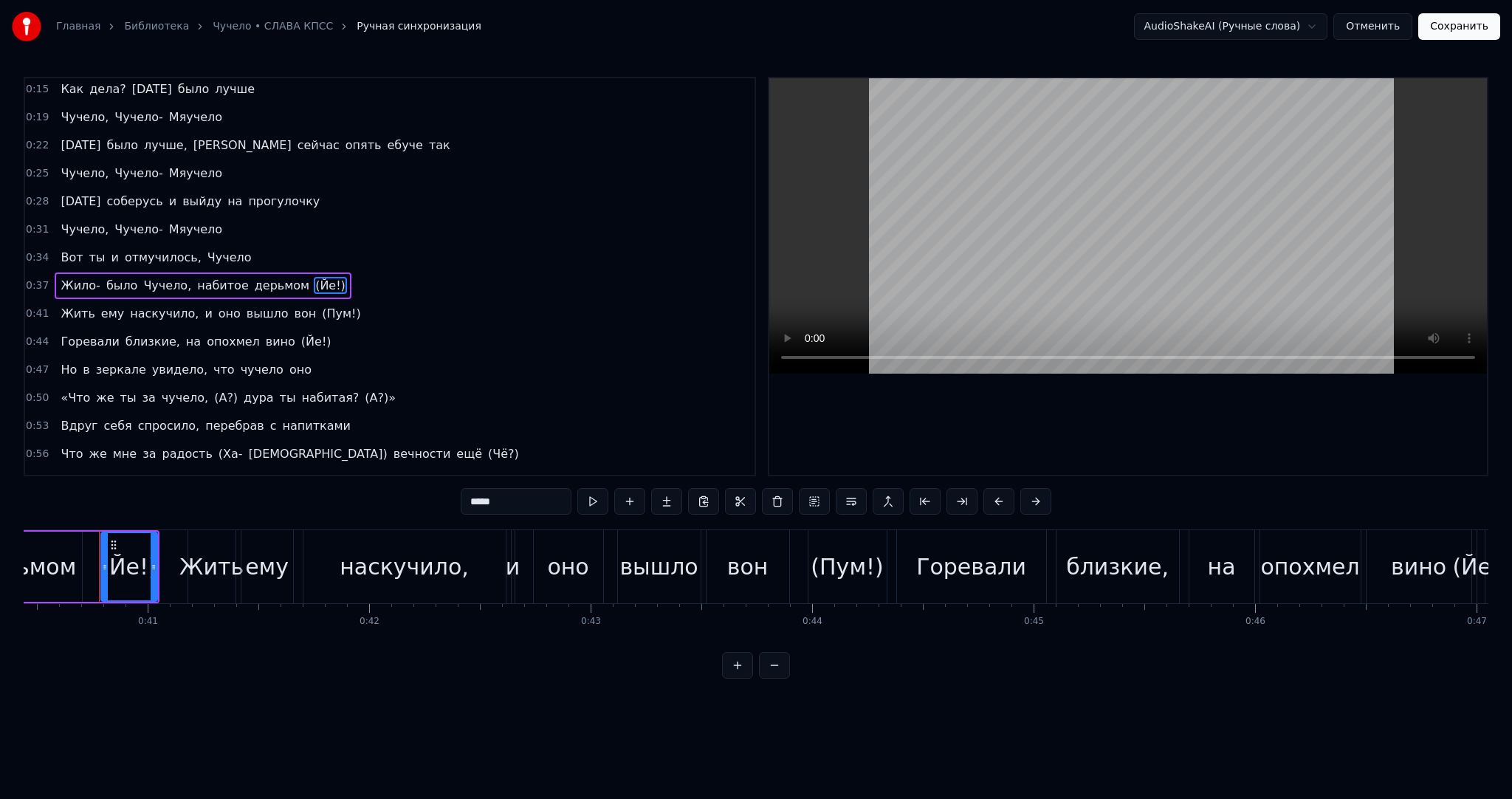
drag, startPoint x: 481, startPoint y: 498, endPoint x: 404, endPoint y: 492, distance: 77.2
click at [407, 492] on div "0:10 Йе, йе 0:12 [PERSON_NAME], Чучело- Мяучело 0:15 Как дела? [DATE] было лучш…" at bounding box center [756, 377] width 1465 height 602
click at [320, 310] on span "(Пум!)" at bounding box center [341, 313] width 41 height 17
type input "******"
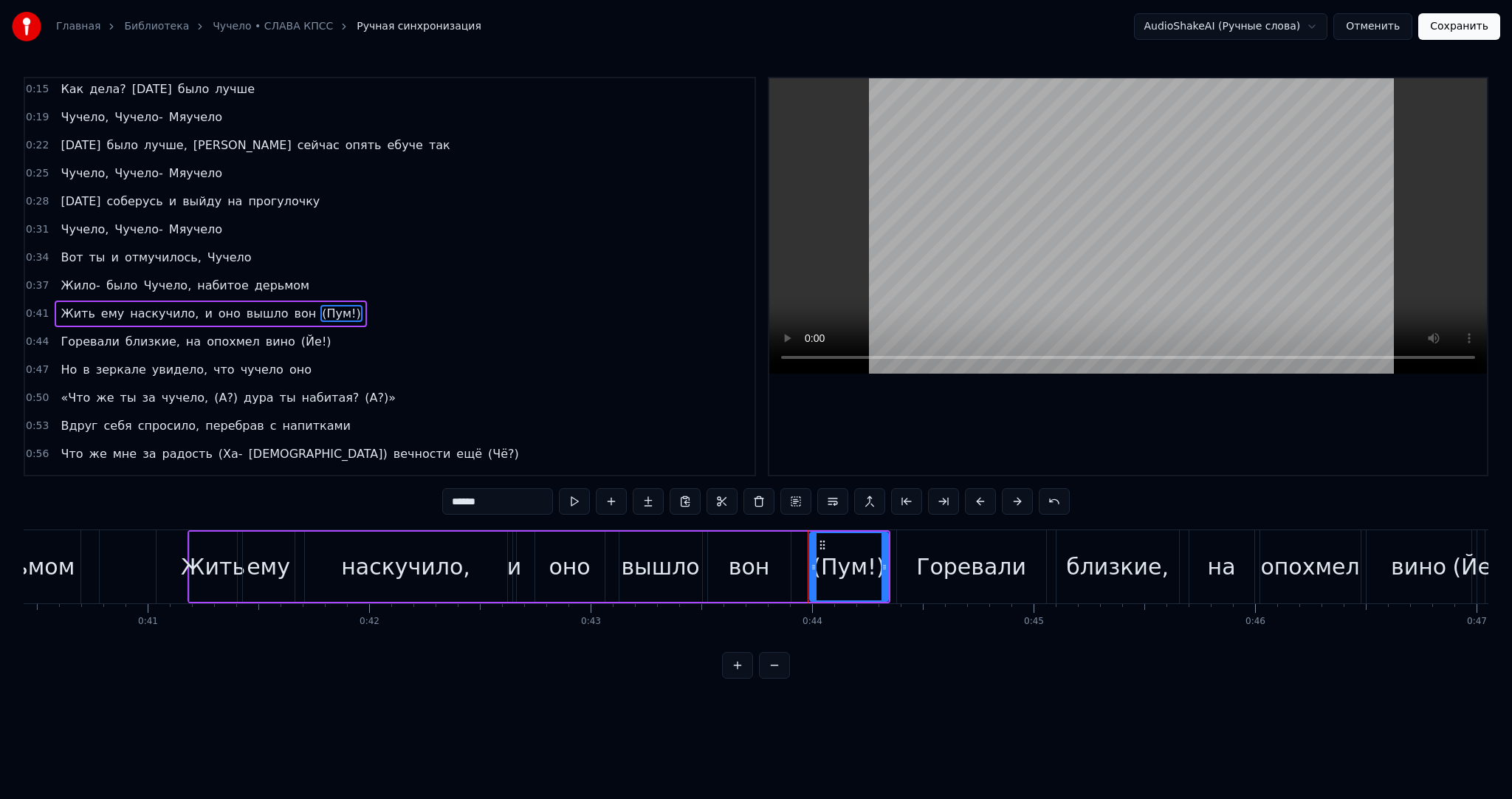
scroll to position [86, 0]
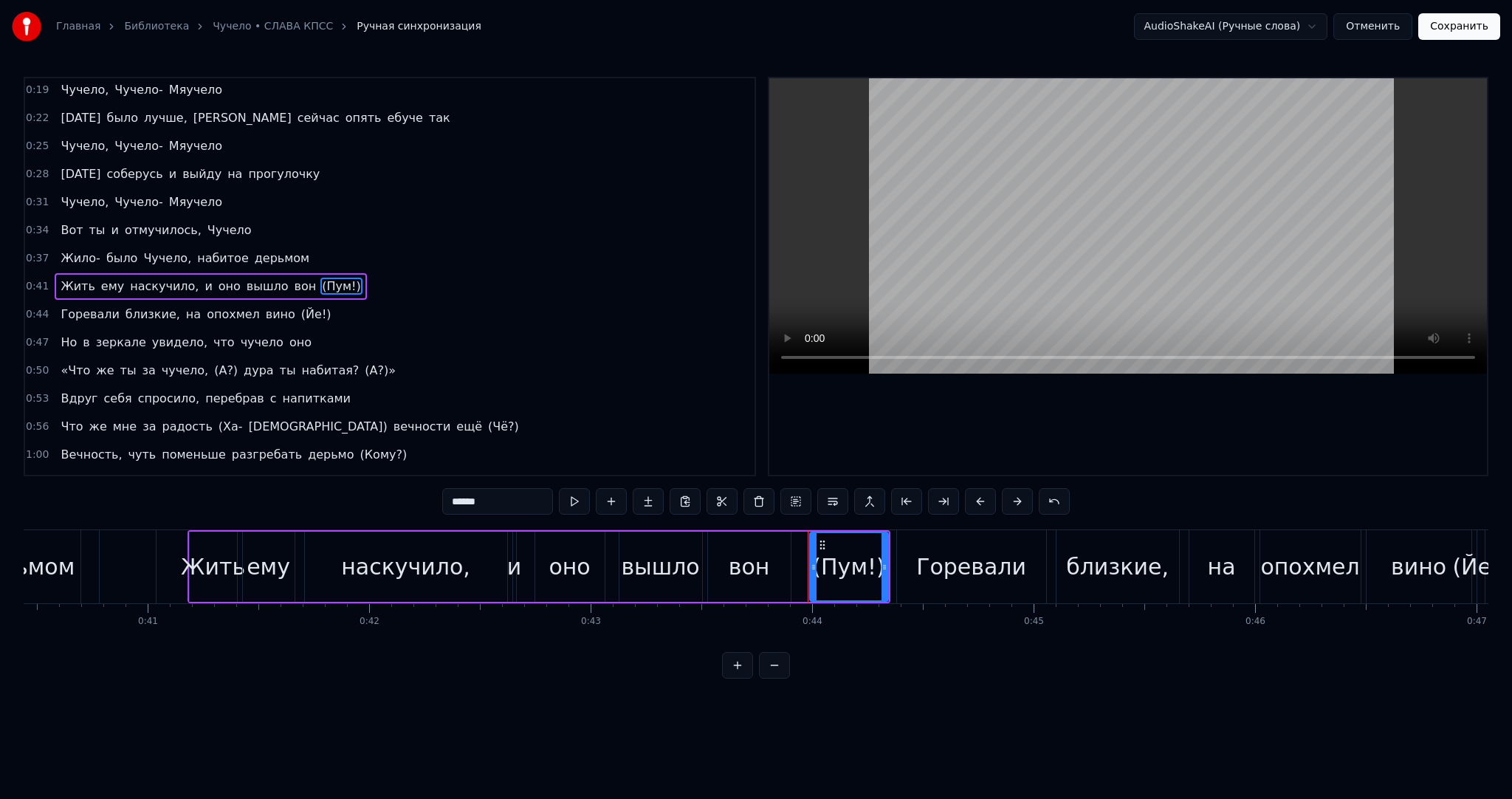
drag, startPoint x: 472, startPoint y: 504, endPoint x: 319, endPoint y: 424, distance: 172.7
click at [378, 489] on div "0:10 Йе, йе 0:12 [PERSON_NAME], Чучело- Мяучело 0:15 Как дела? [DATE] было лучш…" at bounding box center [756, 377] width 1465 height 602
click at [300, 306] on span "(Йе!)" at bounding box center [316, 314] width 33 height 17
type input "*****"
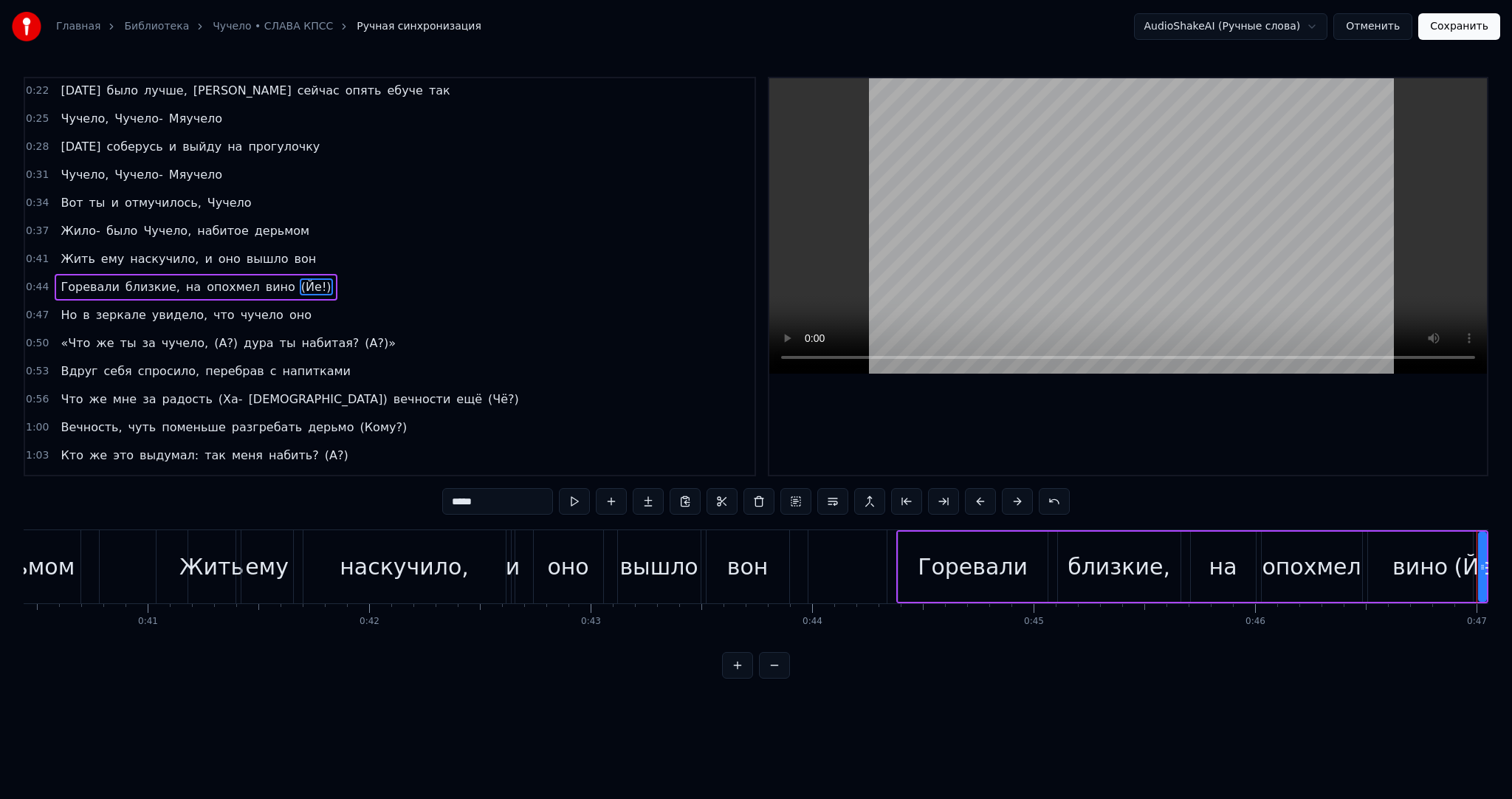
scroll to position [0, 10338]
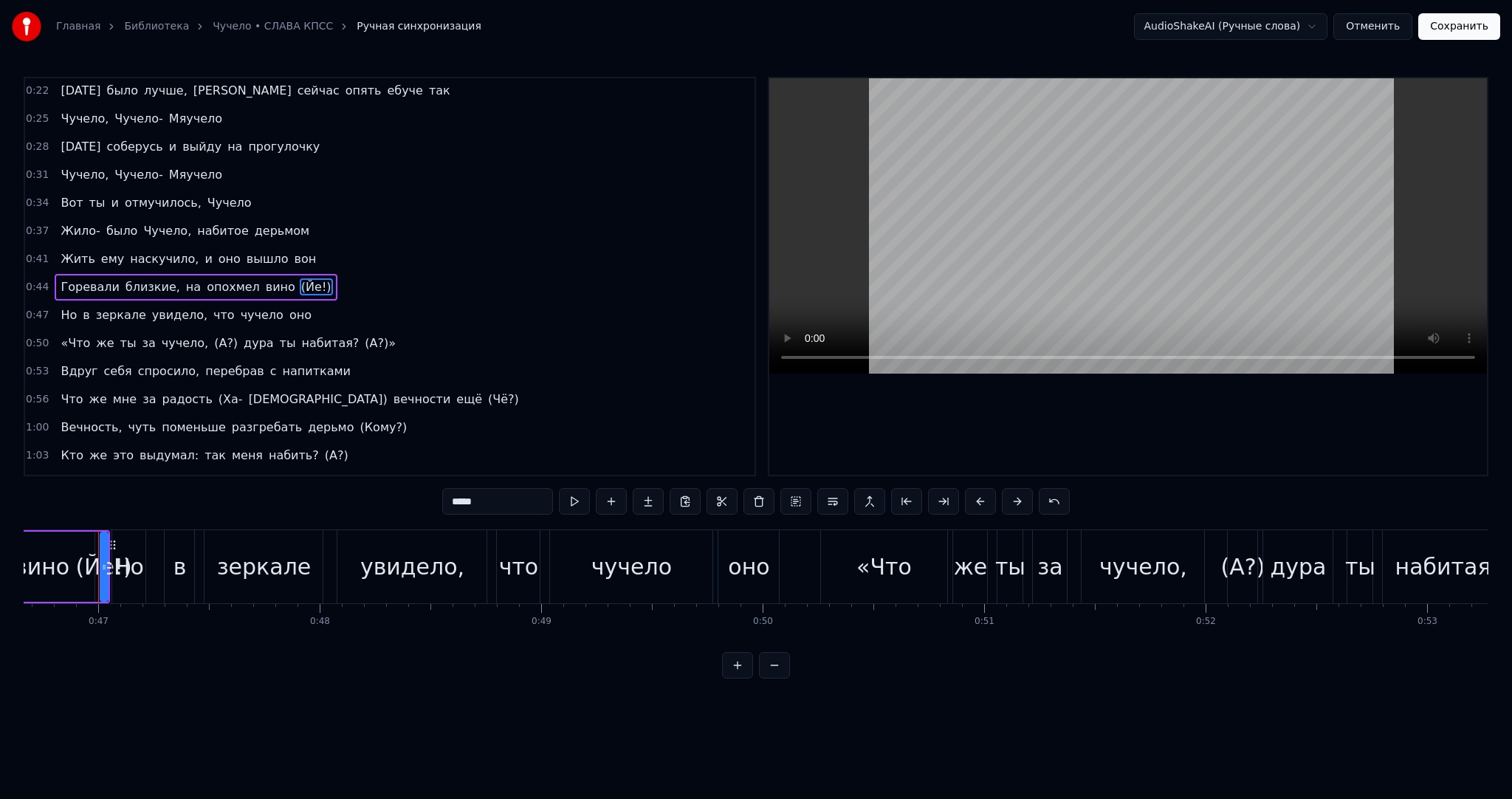
drag, startPoint x: 488, startPoint y: 503, endPoint x: 295, endPoint y: 379, distance: 229.4
click at [378, 479] on div "0:10 Йе, йе 0:12 [PERSON_NAME], Чучело- Мяучело 0:15 Как дела? [DATE] было лучш…" at bounding box center [756, 377] width 1465 height 602
click at [212, 335] on span "(А?)" at bounding box center [226, 343] width 27 height 17
type input "****"
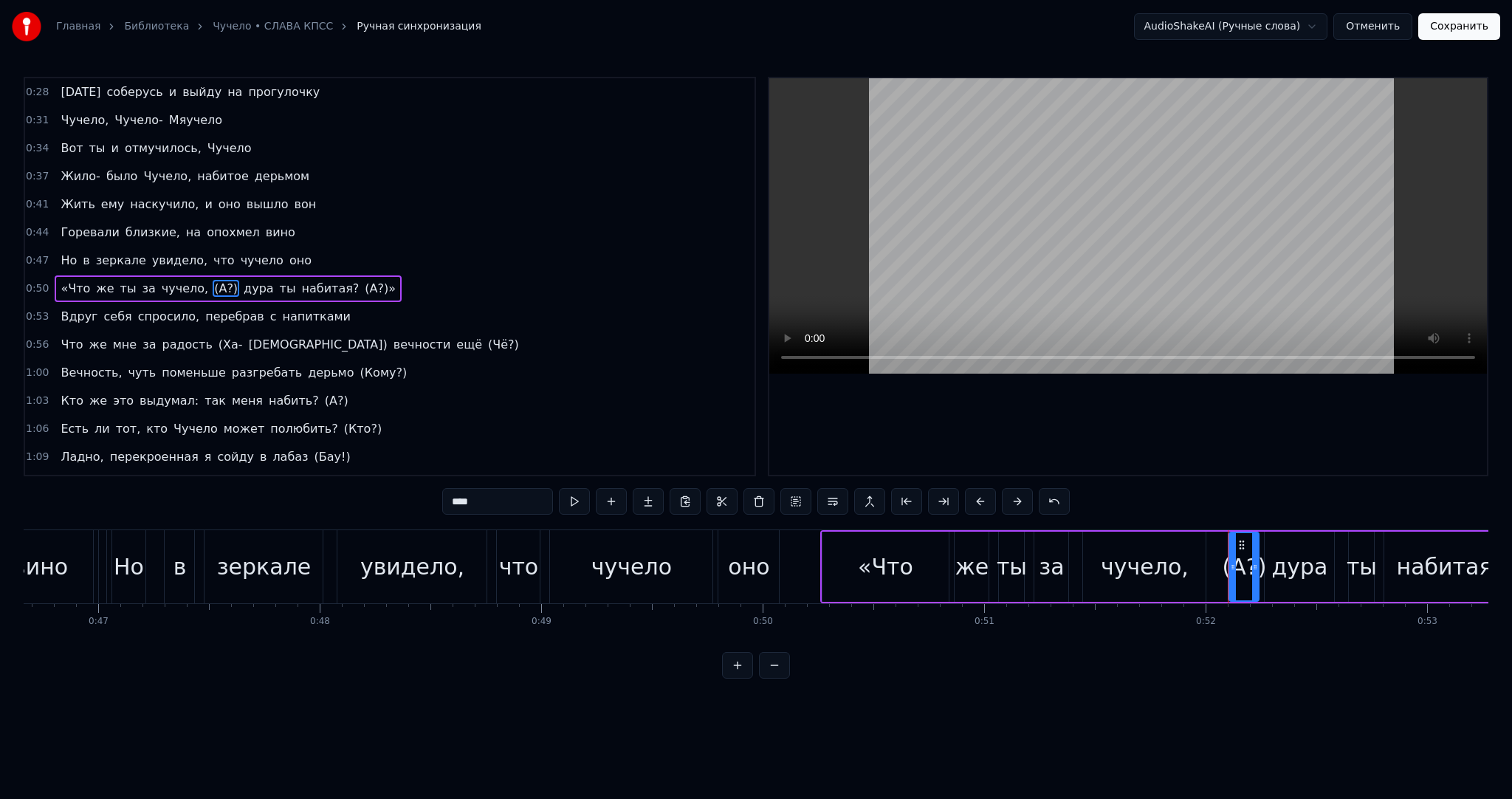
drag, startPoint x: 436, startPoint y: 498, endPoint x: 349, endPoint y: 488, distance: 87.6
click at [361, 489] on div "0:10 Йе, йе 0:12 [PERSON_NAME], Чучело- Мяучело 0:15 Как дела? [DATE] было лучш…" at bounding box center [756, 377] width 1465 height 602
click at [340, 280] on span "(А?)»" at bounding box center [357, 288] width 34 height 17
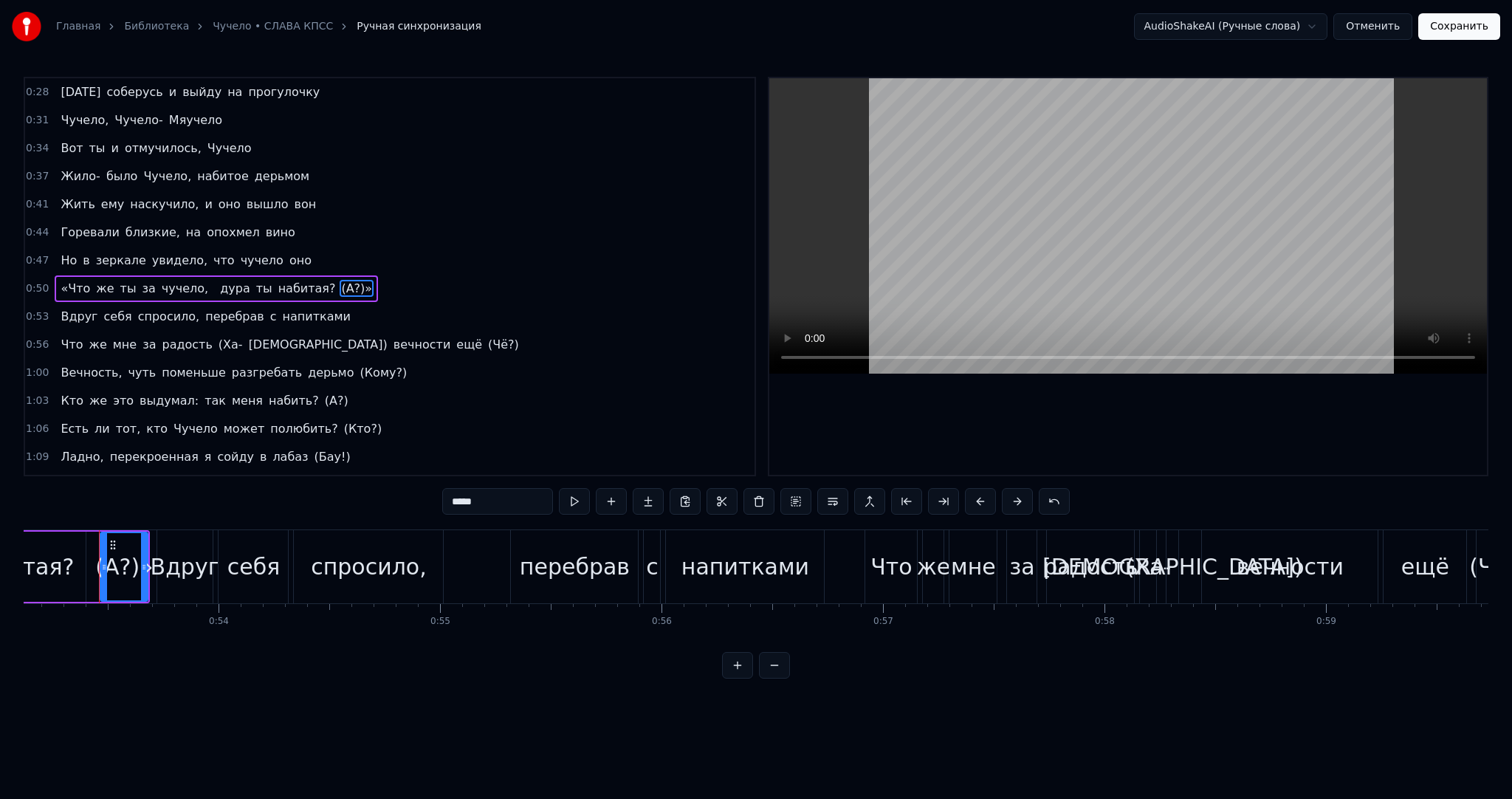
drag, startPoint x: 431, startPoint y: 499, endPoint x: 369, endPoint y: 488, distance: 63.0
click at [381, 492] on div "0:10 Йе, йе 0:12 [PERSON_NAME], Чучело- Мяучело 0:15 Как дела? [DATE] было лучш…" at bounding box center [756, 377] width 1465 height 602
click at [470, 506] on input "*****" at bounding box center [497, 502] width 111 height 27
click at [472, 506] on input "*****" at bounding box center [497, 502] width 111 height 27
click at [487, 337] on span "(Чё?)" at bounding box center [504, 345] width 34 height 17
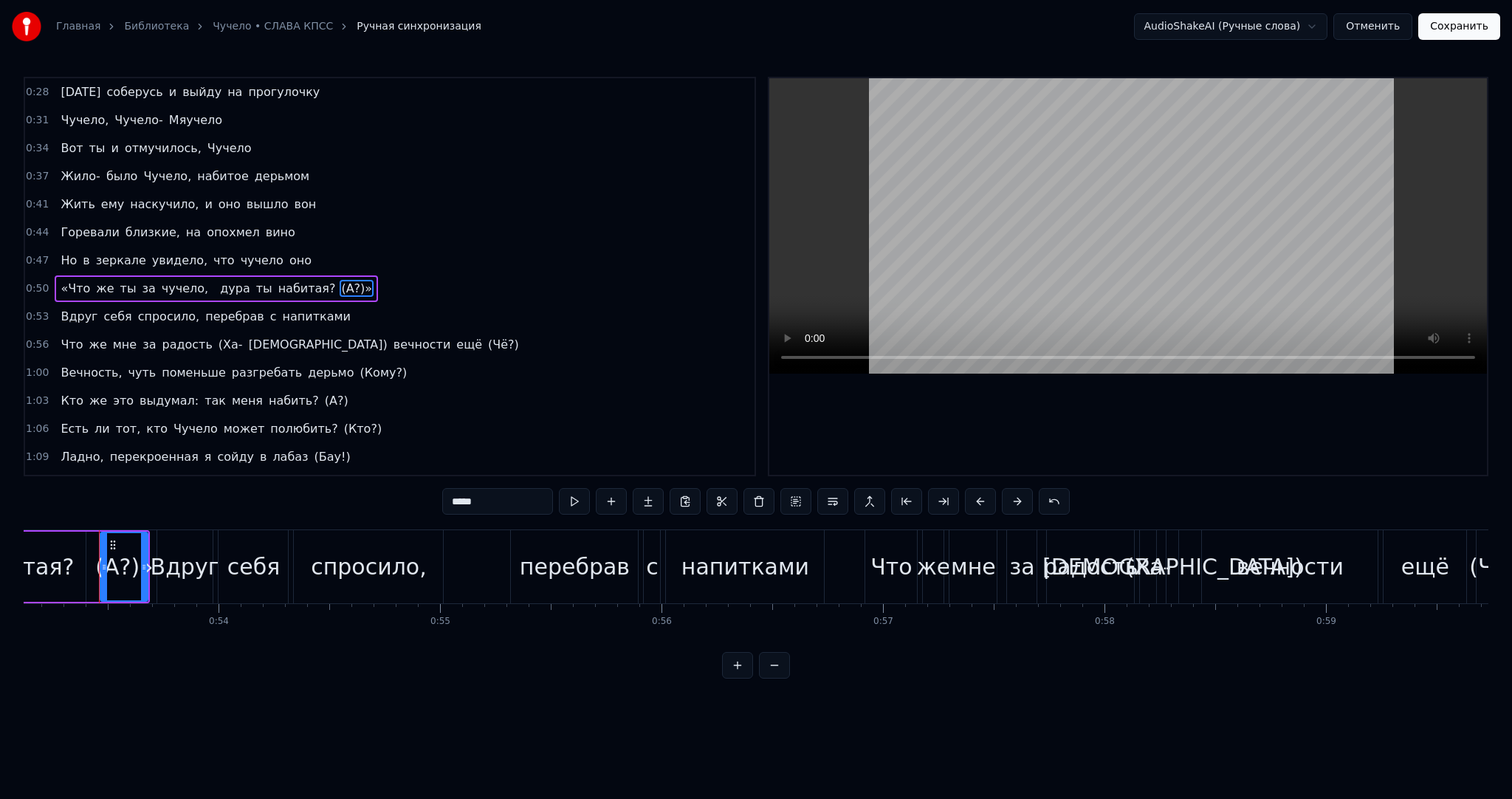
type input "*****"
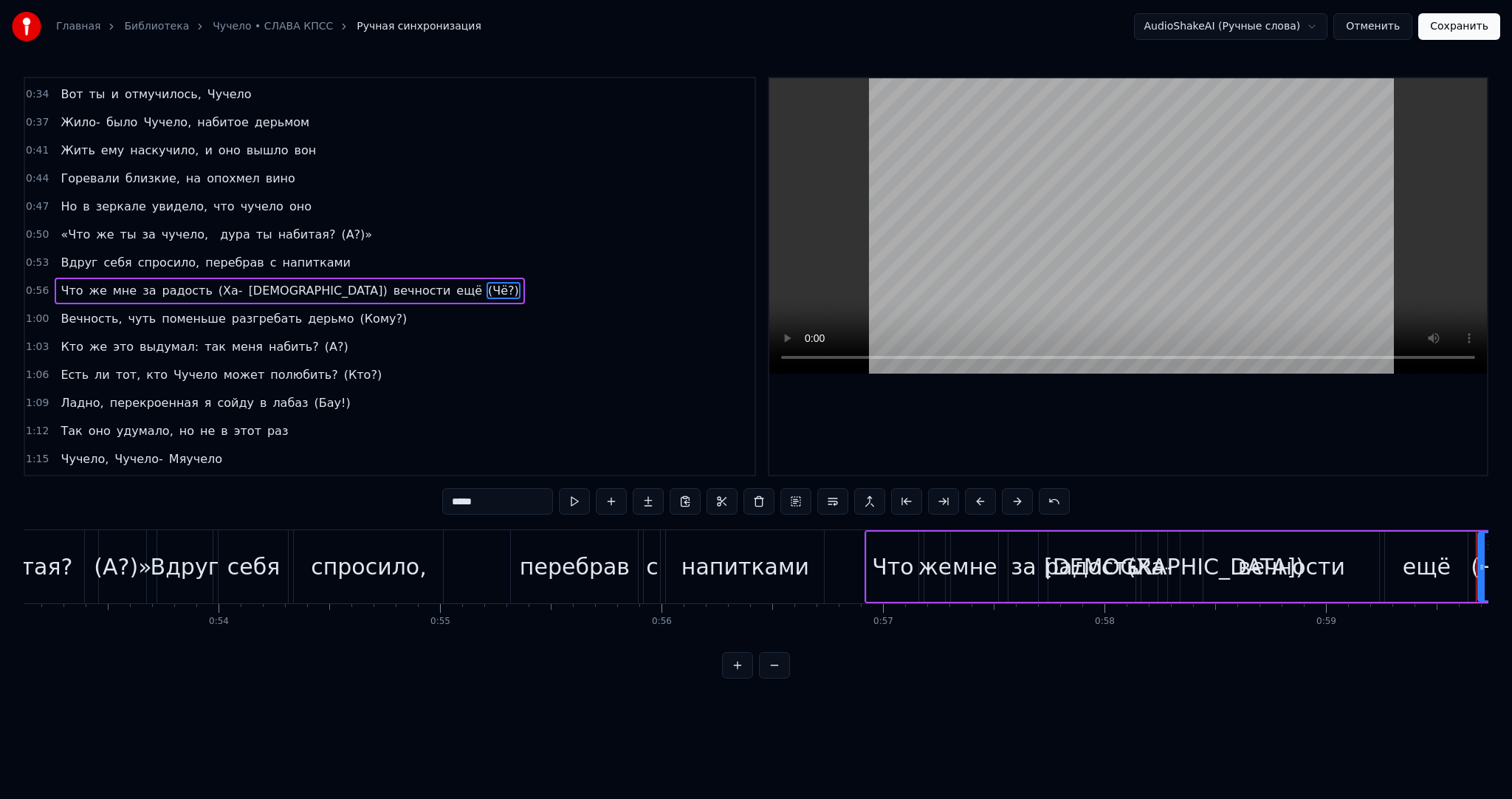
scroll to position [0, 13147]
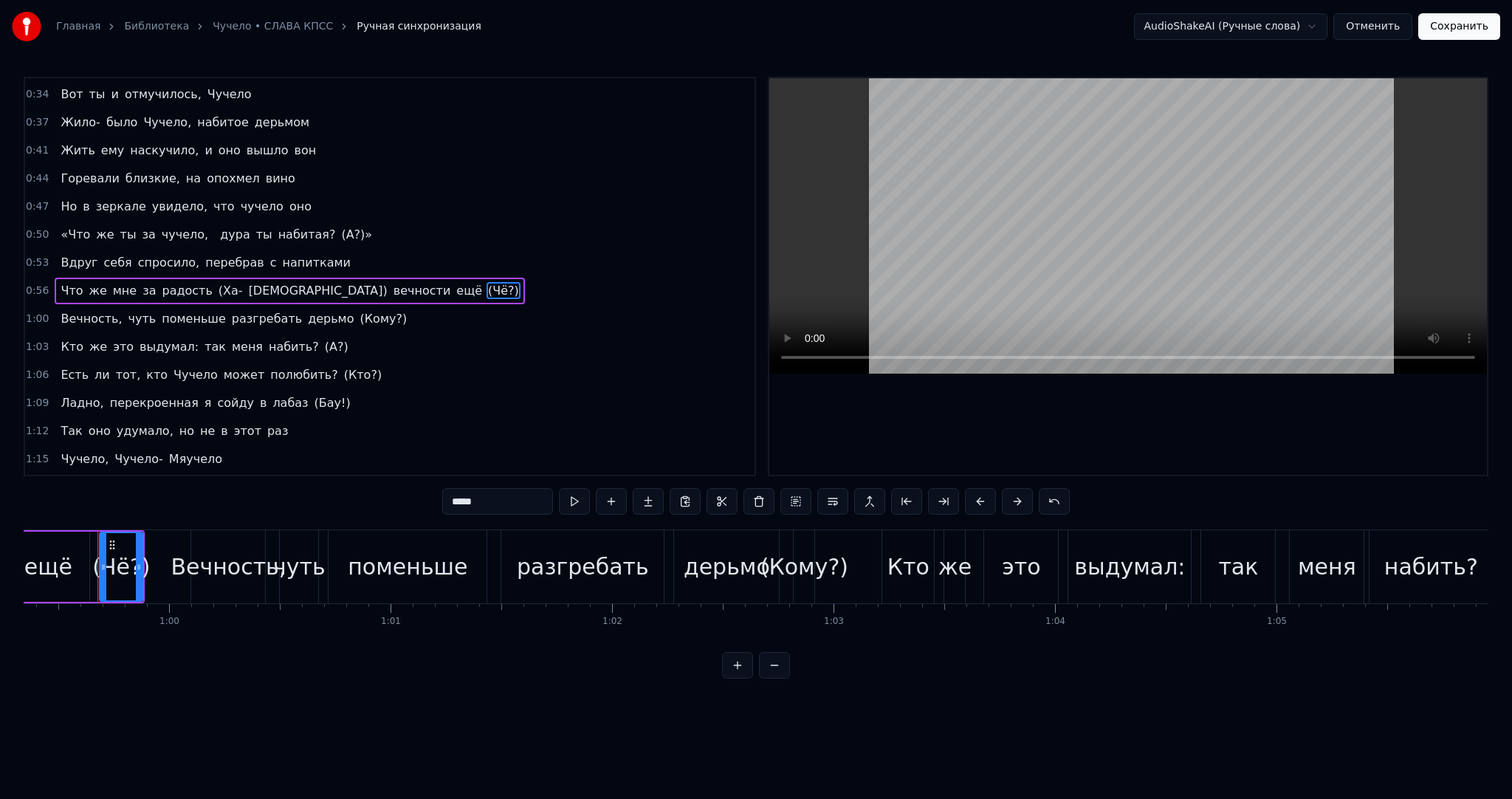
drag, startPoint x: 505, startPoint y: 498, endPoint x: 354, endPoint y: 473, distance: 153.1
click at [371, 479] on div "0:10 Йе, йе 0:12 [PERSON_NAME], Чучело- Мяучело 0:15 Как дела? [DATE] было лучш…" at bounding box center [756, 377] width 1465 height 602
click at [358, 310] on span "(Кому?)" at bounding box center [383, 319] width 50 height 17
type input "*******"
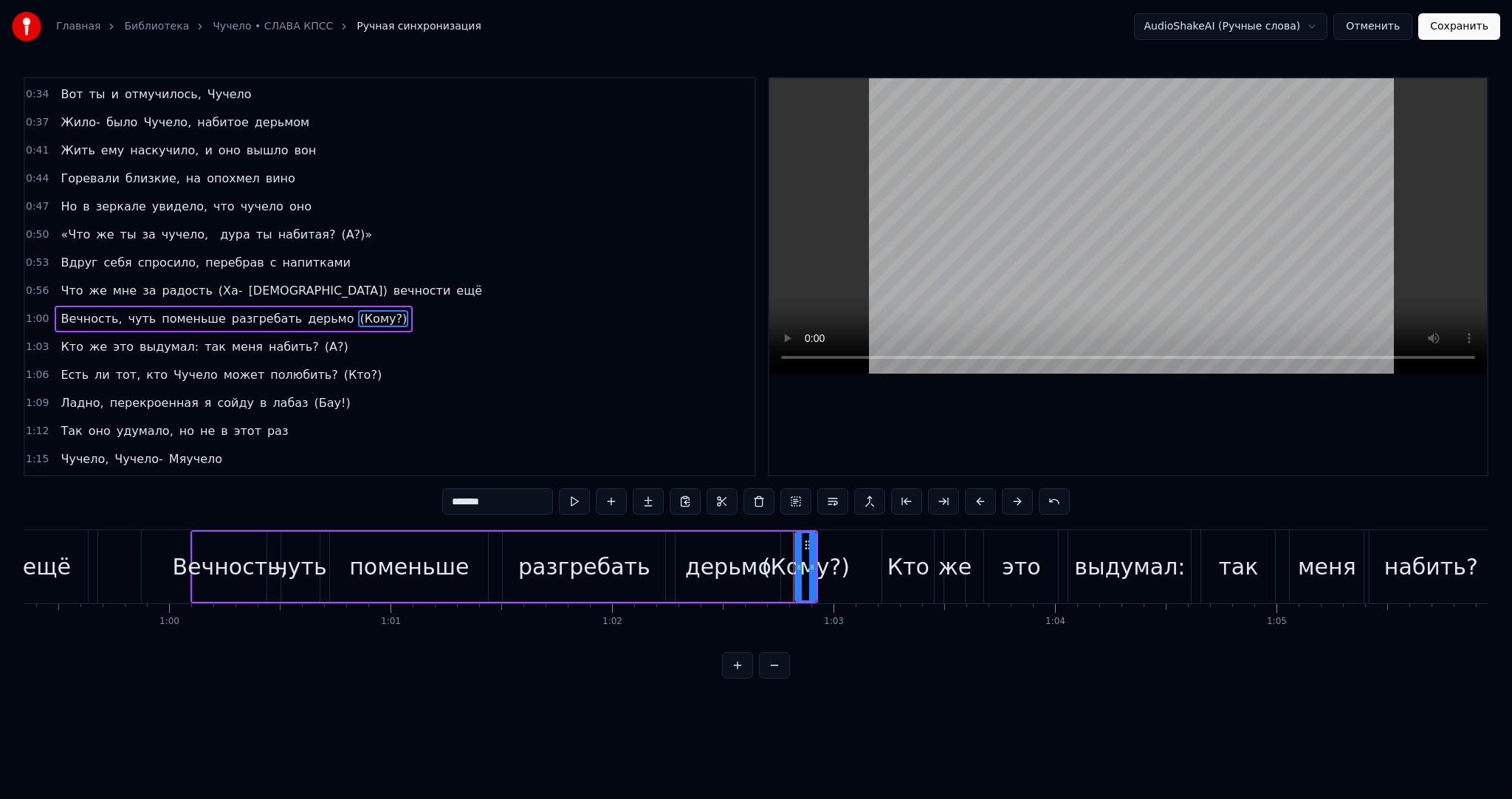
scroll to position [249, 0]
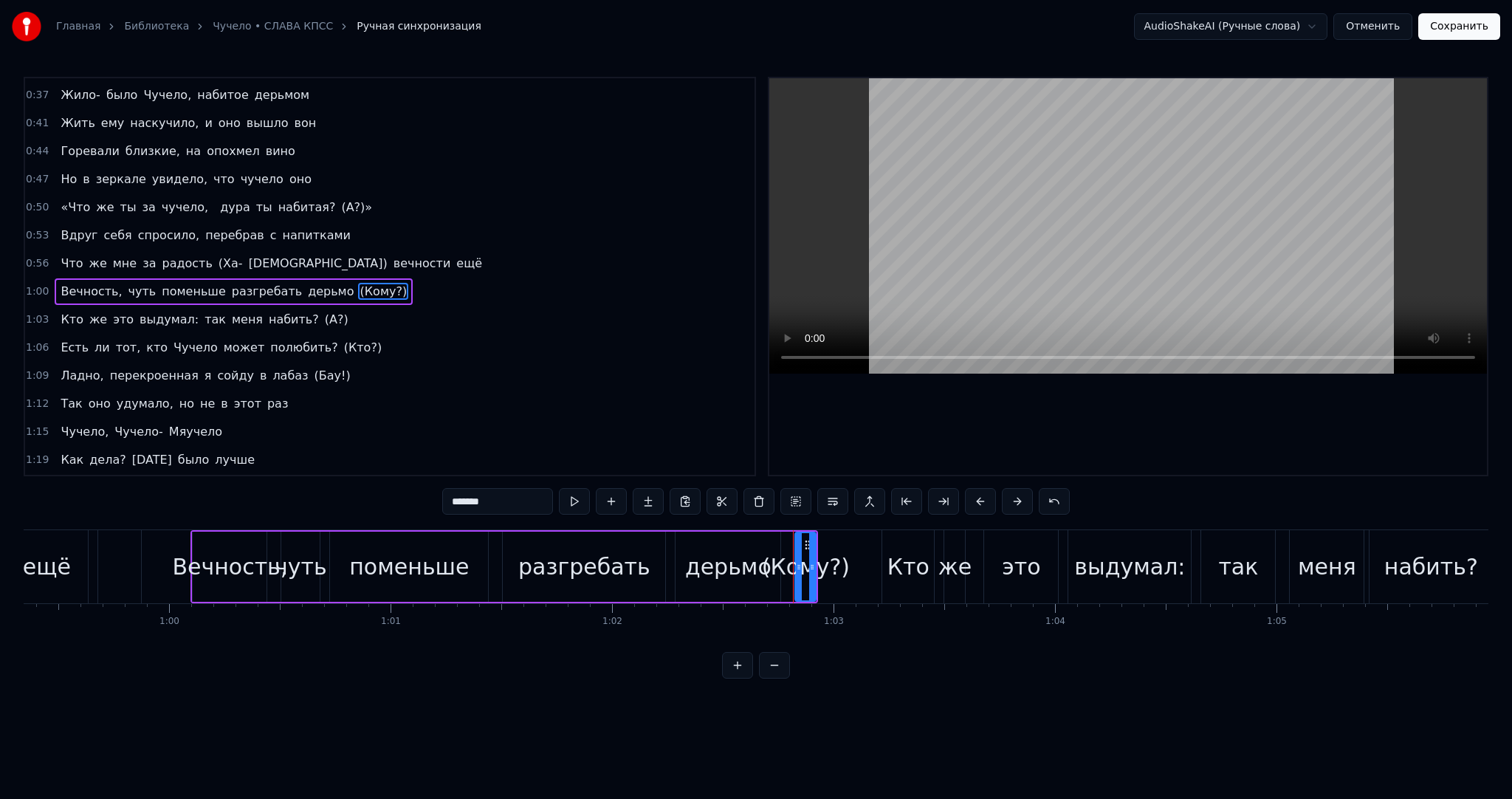
drag, startPoint x: 481, startPoint y: 498, endPoint x: 354, endPoint y: 476, distance: 128.9
click at [357, 477] on div "0:10 Йе, йе 0:12 [PERSON_NAME], Чучело- Мяучело 0:15 Как дела? [DATE] было лучш…" at bounding box center [756, 377] width 1465 height 602
click at [324, 311] on span "(А?)" at bounding box center [337, 319] width 27 height 17
type input "****"
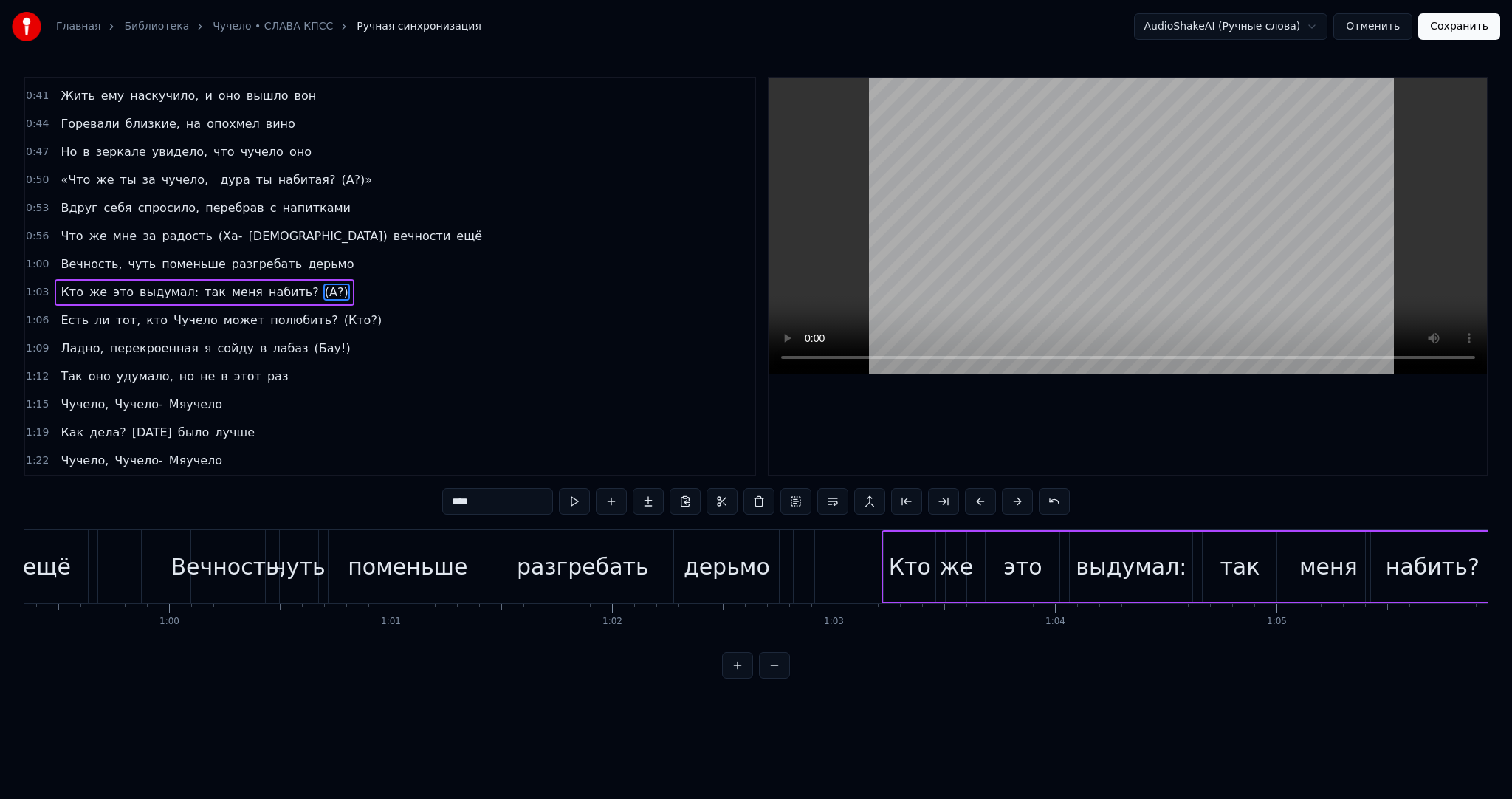
scroll to position [0, 14551]
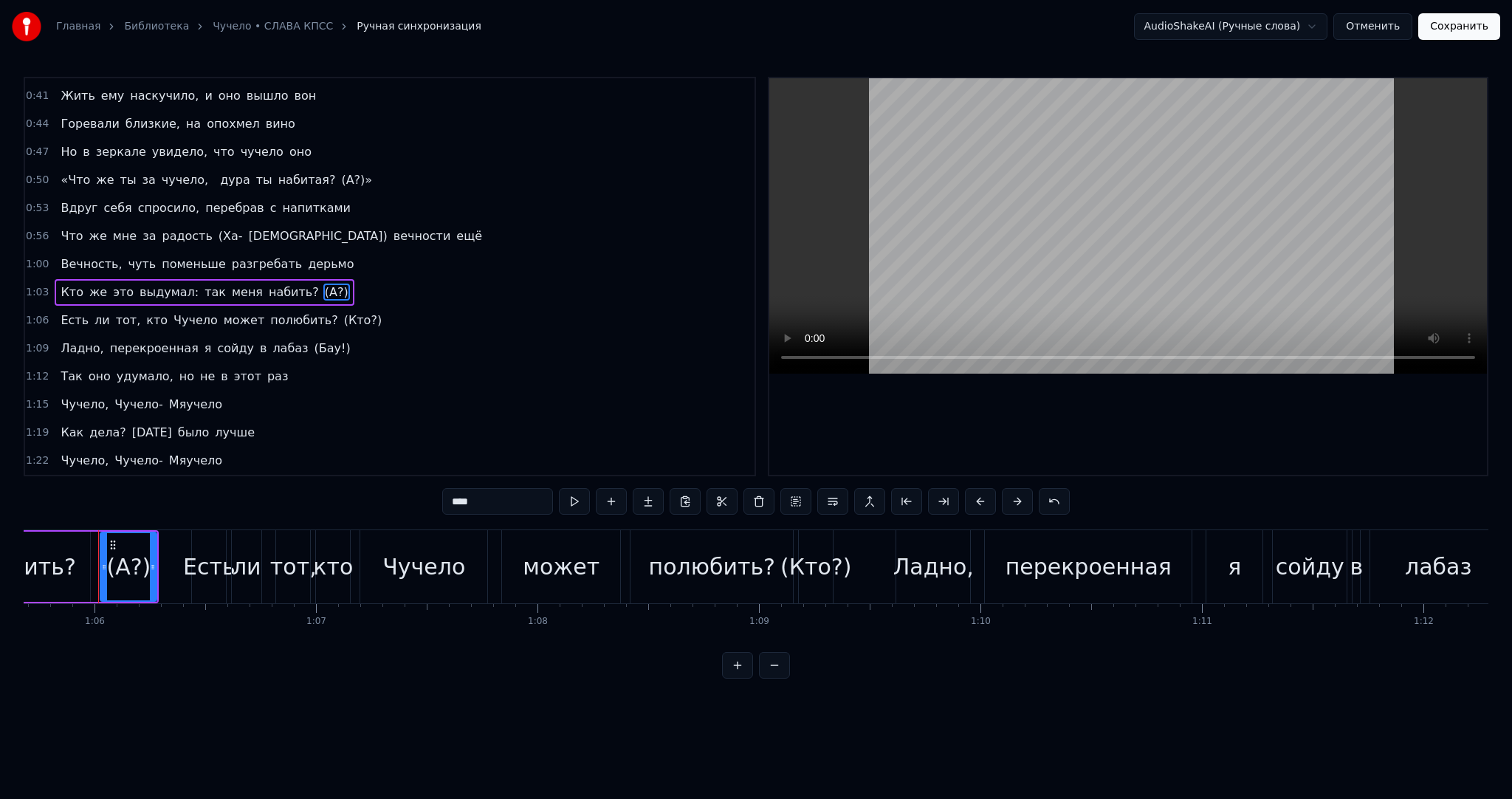
drag, startPoint x: 497, startPoint y: 501, endPoint x: 281, endPoint y: 436, distance: 225.6
click at [357, 469] on div "0:10 Йе, йе 0:12 [PERSON_NAME], Чучело- Мяучело 0:15 Как дела? [DATE] было лучш…" at bounding box center [756, 377] width 1465 height 602
click at [343, 311] on span "(Кто?)" at bounding box center [362, 319] width 40 height 17
type input "******"
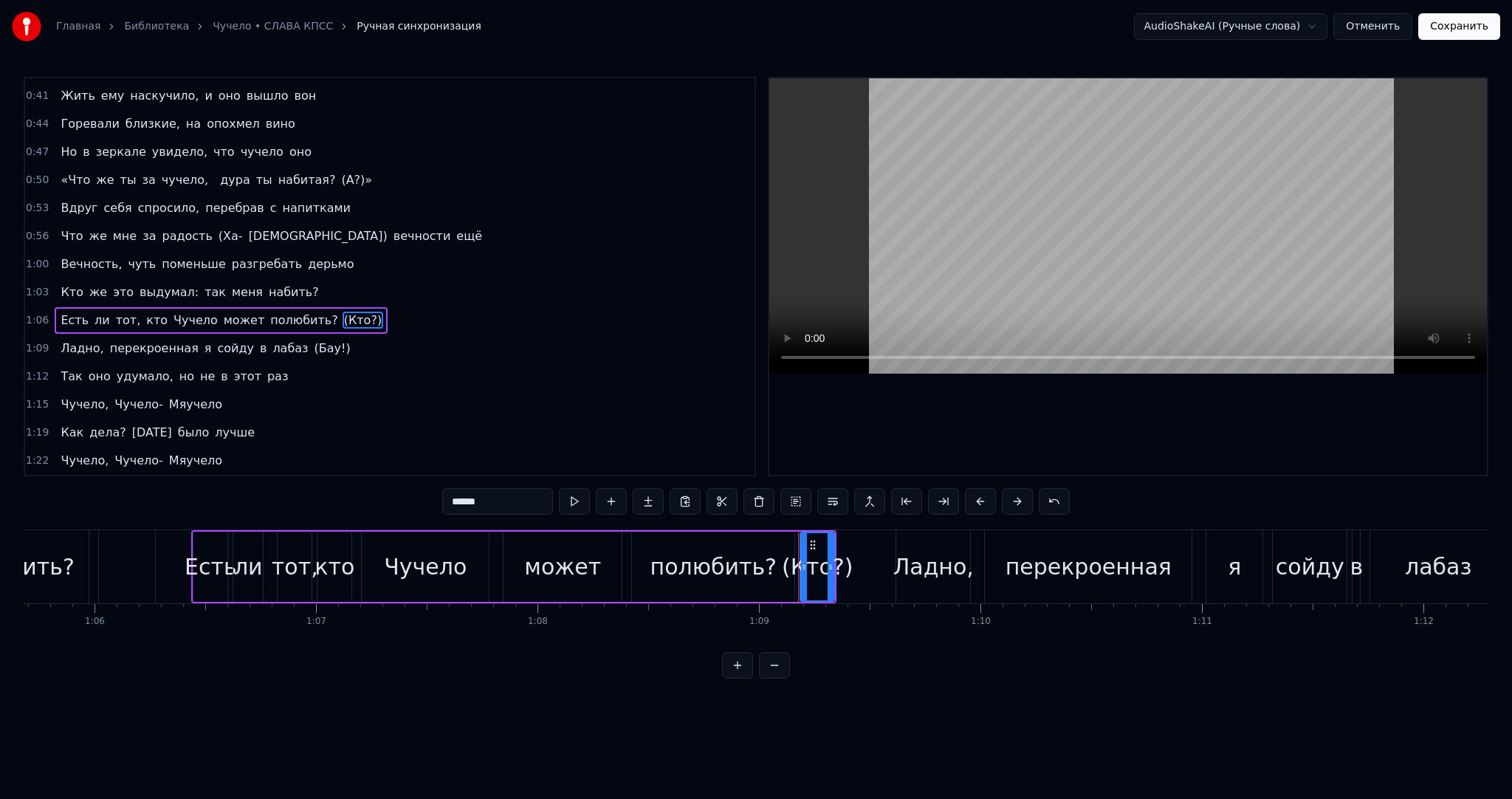
scroll to position [304, 0]
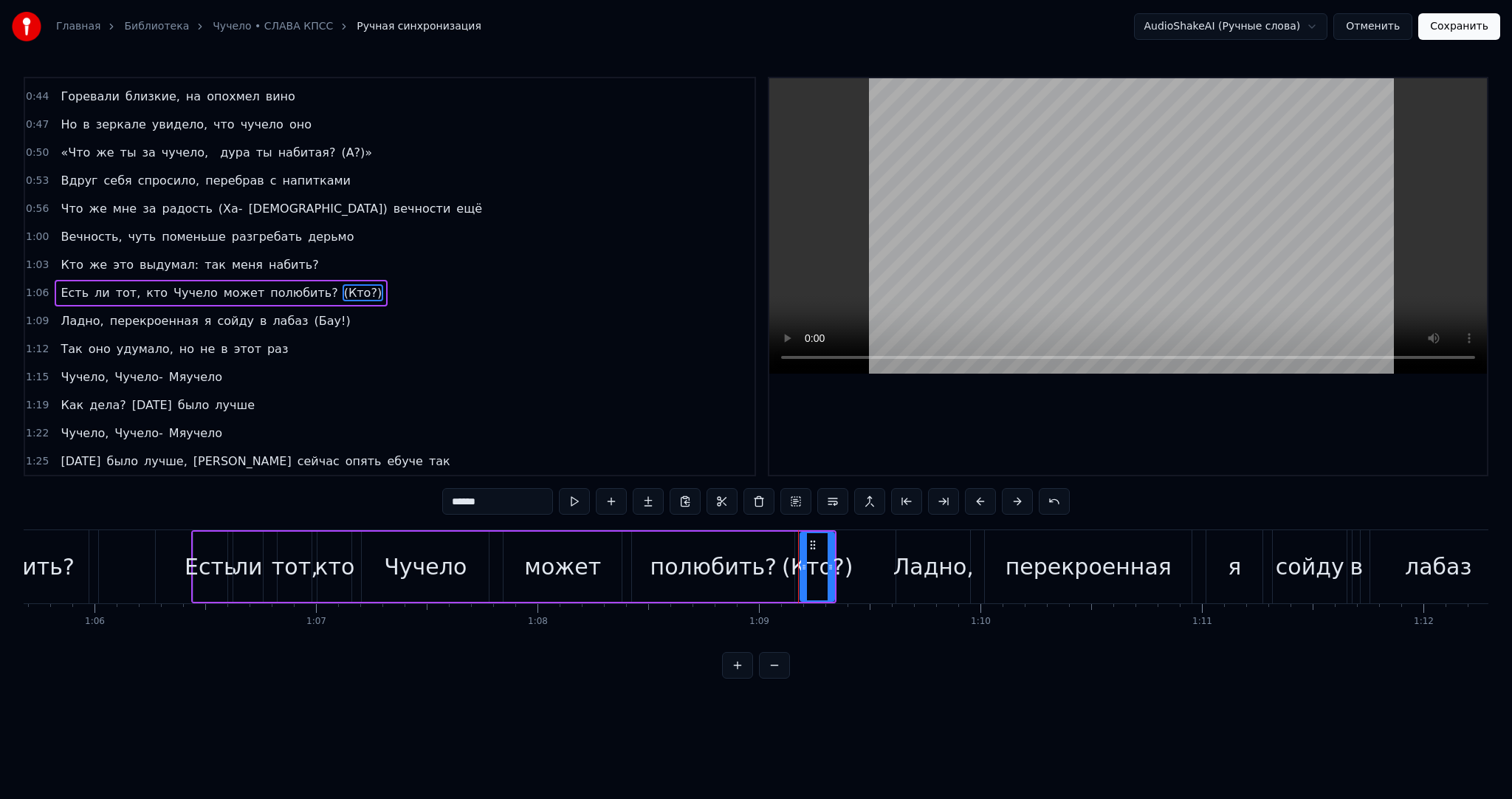
drag, startPoint x: 493, startPoint y: 498, endPoint x: 299, endPoint y: 445, distance: 201.1
click at [352, 472] on div "0:10 Йе, йе 0:12 [PERSON_NAME], Чучело- Мяучело 0:15 Как дела? [DATE] было лучш…" at bounding box center [756, 377] width 1465 height 602
click at [313, 312] on span "(Бау!)" at bounding box center [333, 320] width 40 height 17
type input "******"
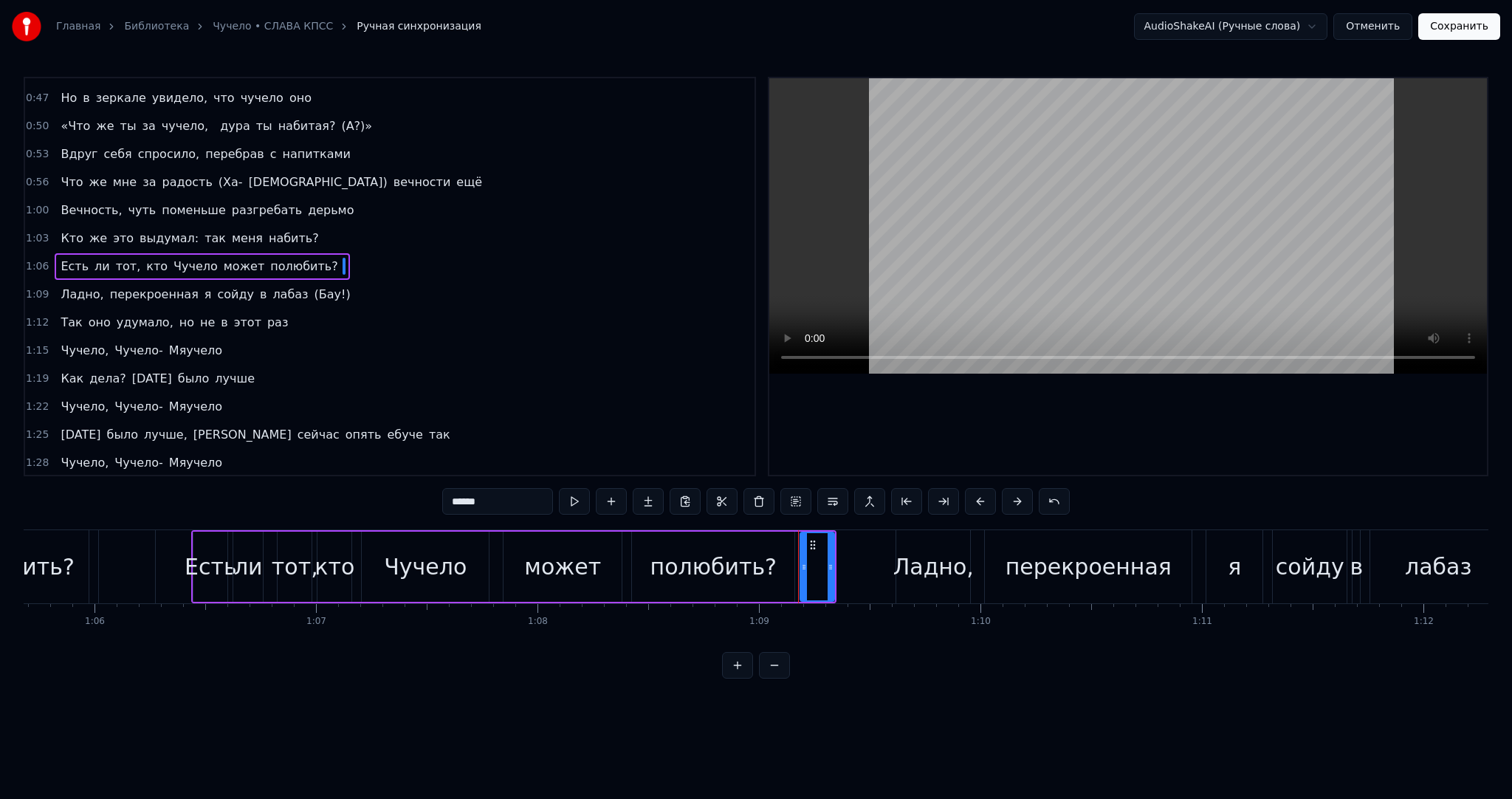
scroll to position [0, 15968]
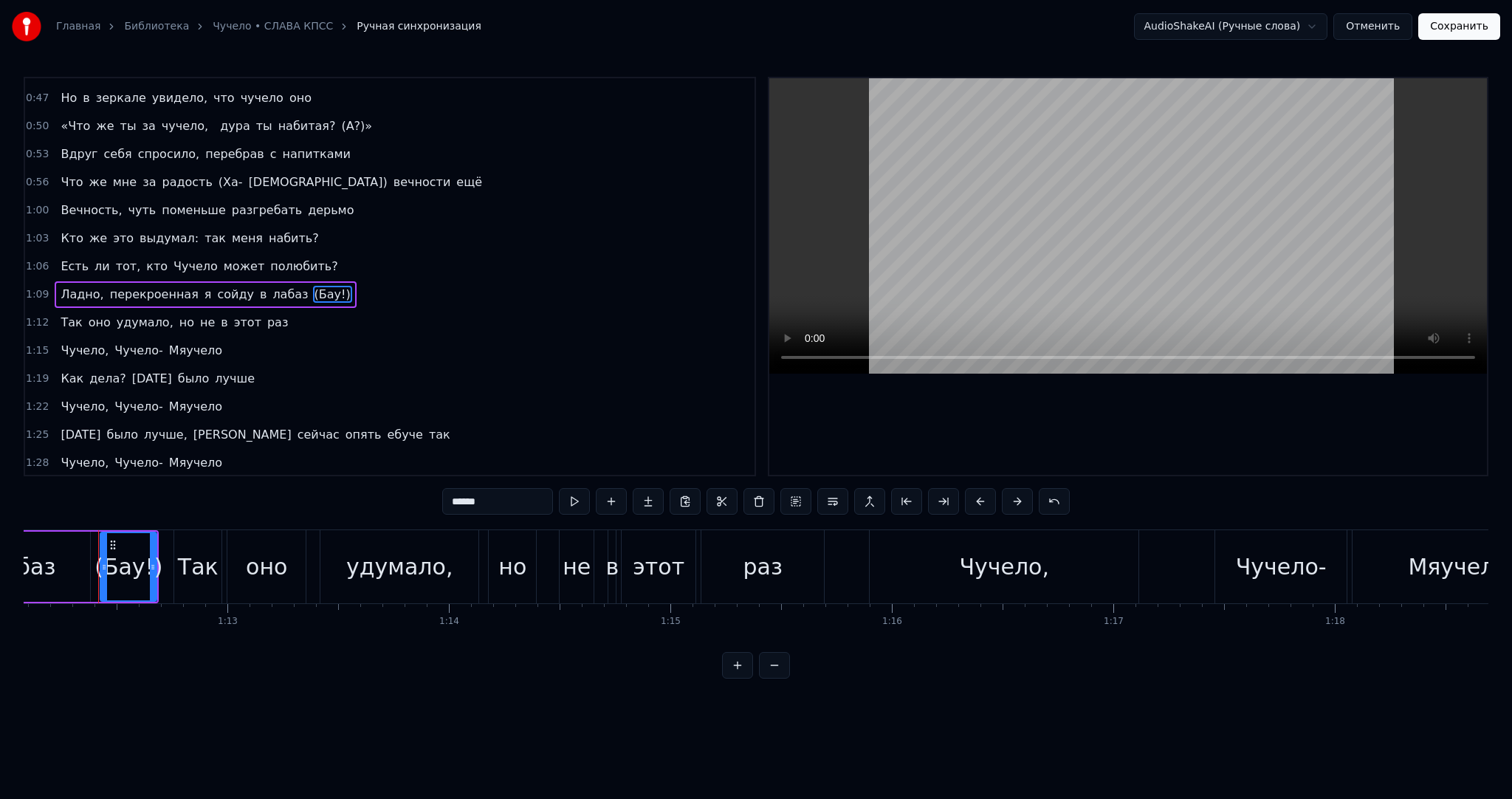
drag, startPoint x: 489, startPoint y: 501, endPoint x: 309, endPoint y: 462, distance: 184.2
click at [367, 477] on div "0:10 Йе, йе 0:12 [PERSON_NAME], Чучело- Мяучело 0:15 Как дела? [DATE] было лучш…" at bounding box center [756, 377] width 1465 height 602
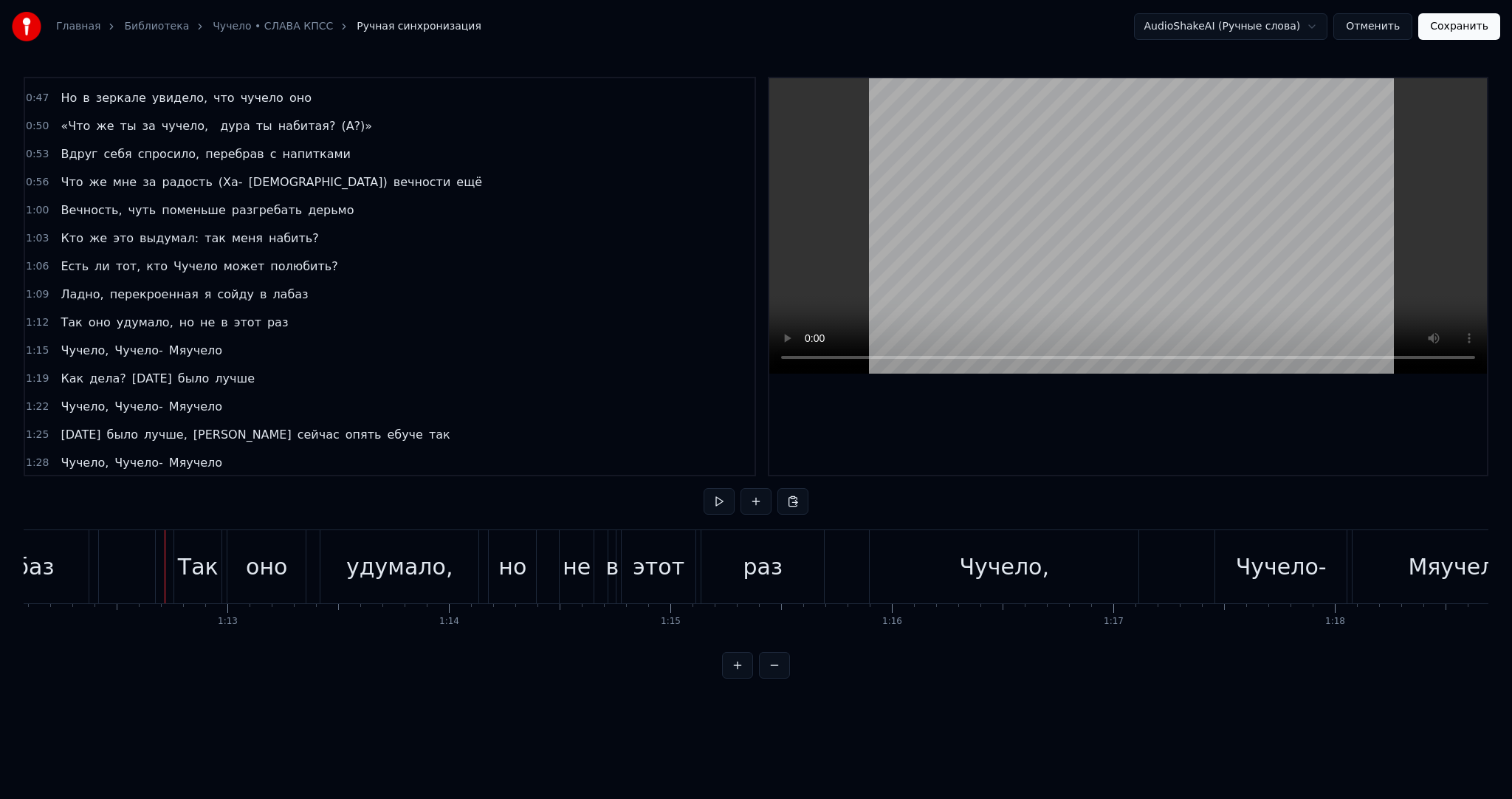
click at [139, 564] on div at bounding box center [127, 566] width 56 height 73
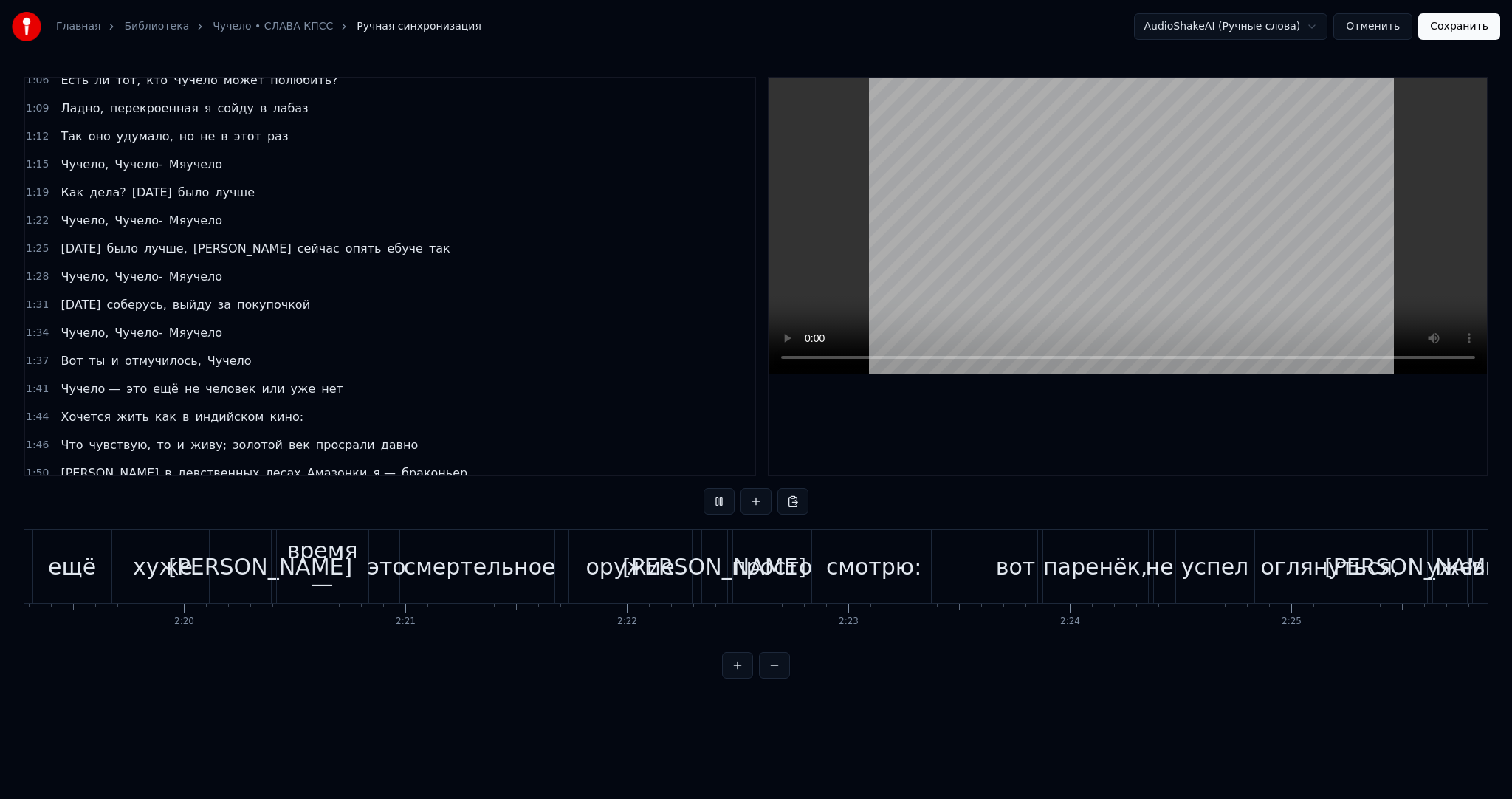
scroll to position [0, 32206]
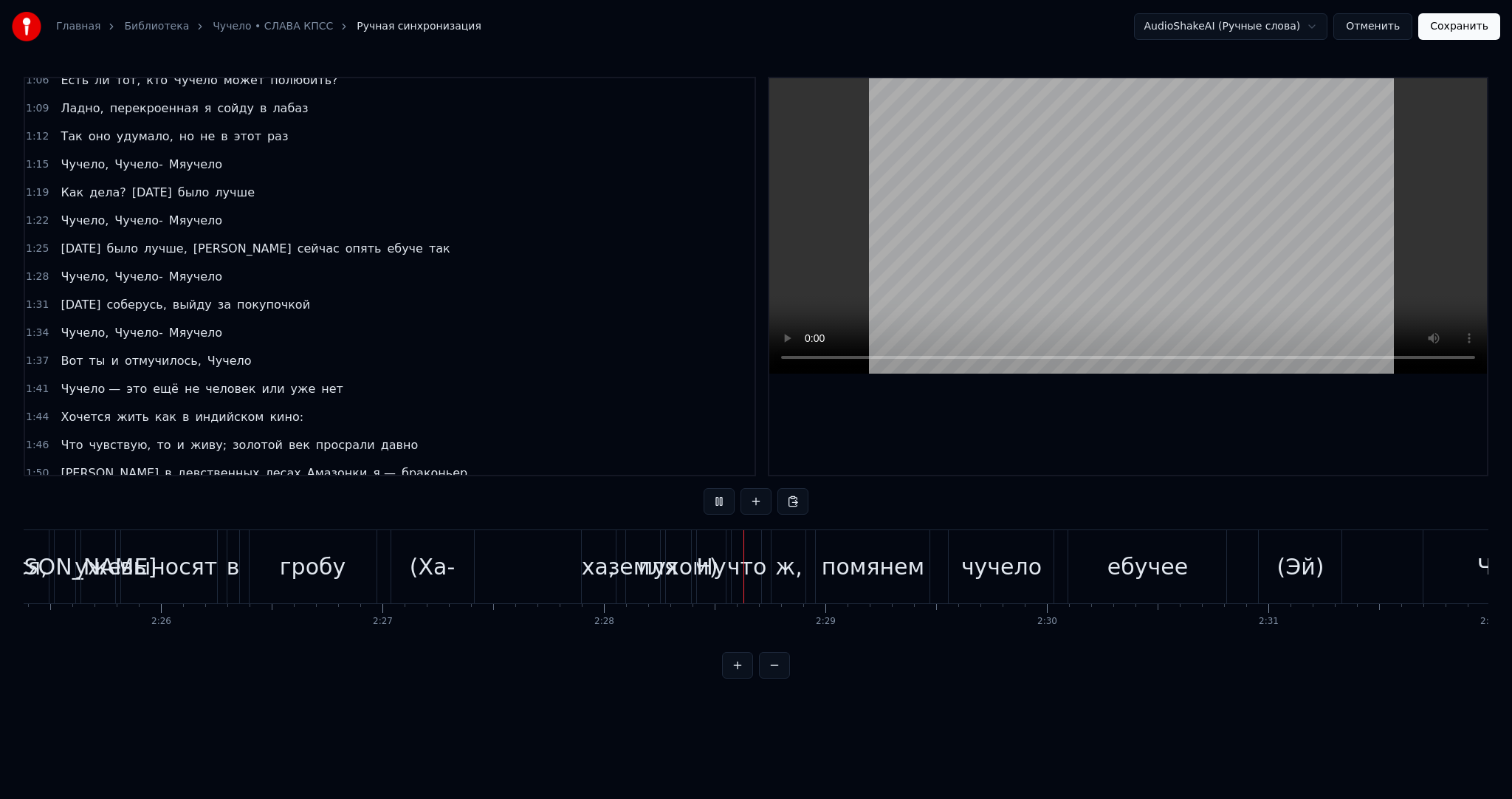
click at [952, 247] on video at bounding box center [1128, 226] width 718 height 295
click at [452, 571] on div "(Ха-" at bounding box center [433, 567] width 45 height 33
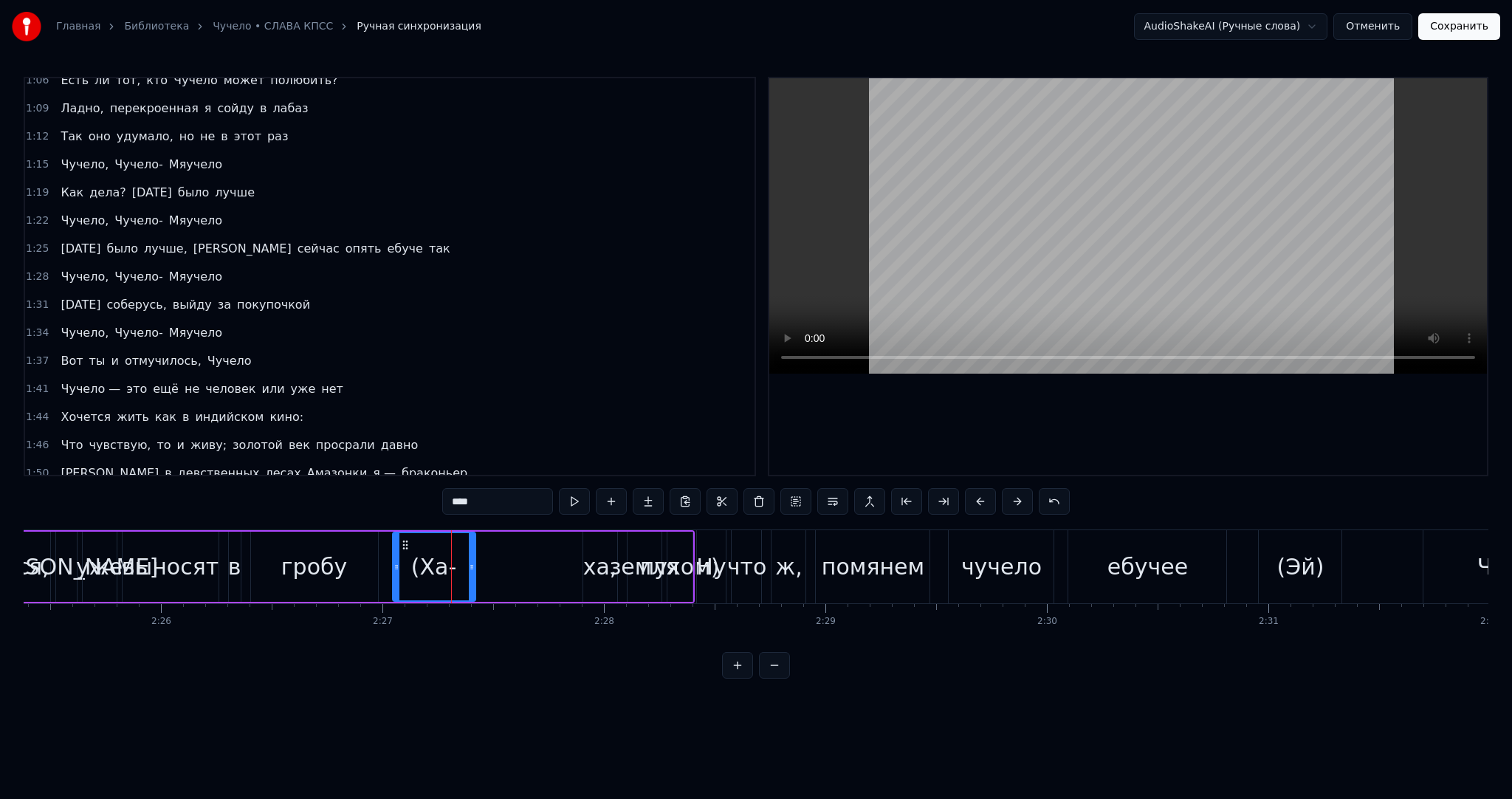
scroll to position [984, 0]
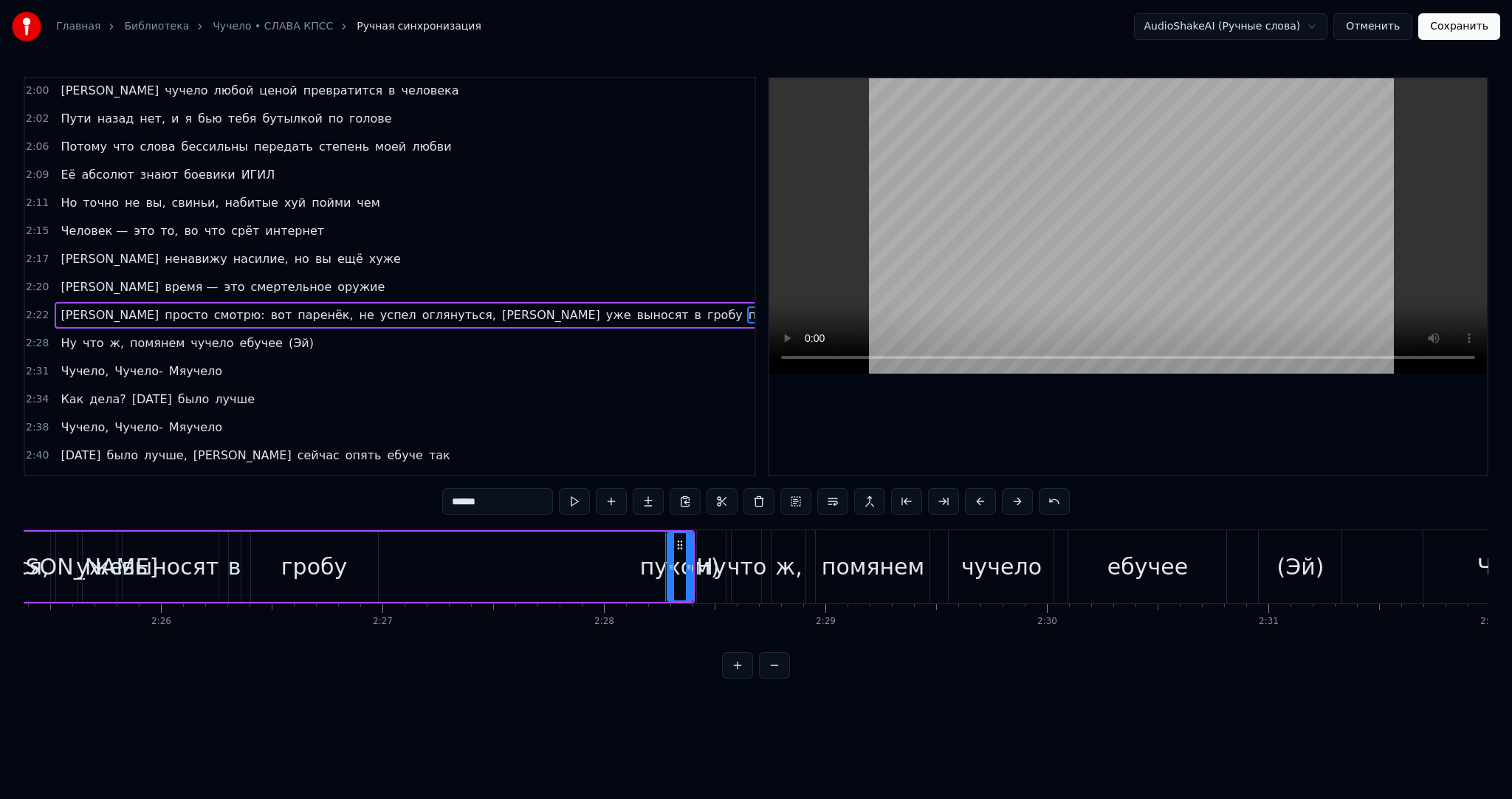
type input "**"
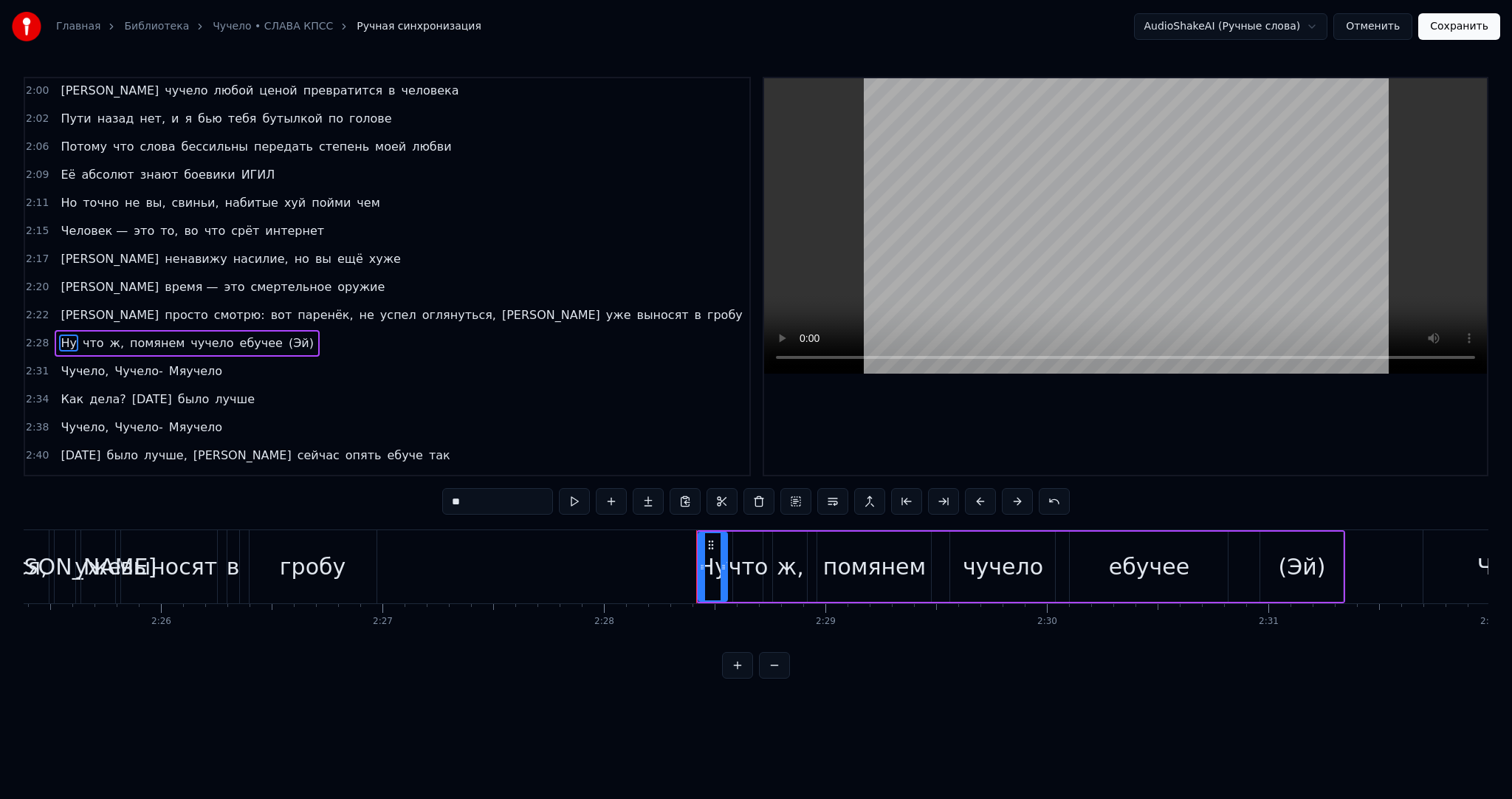
scroll to position [1010, 0]
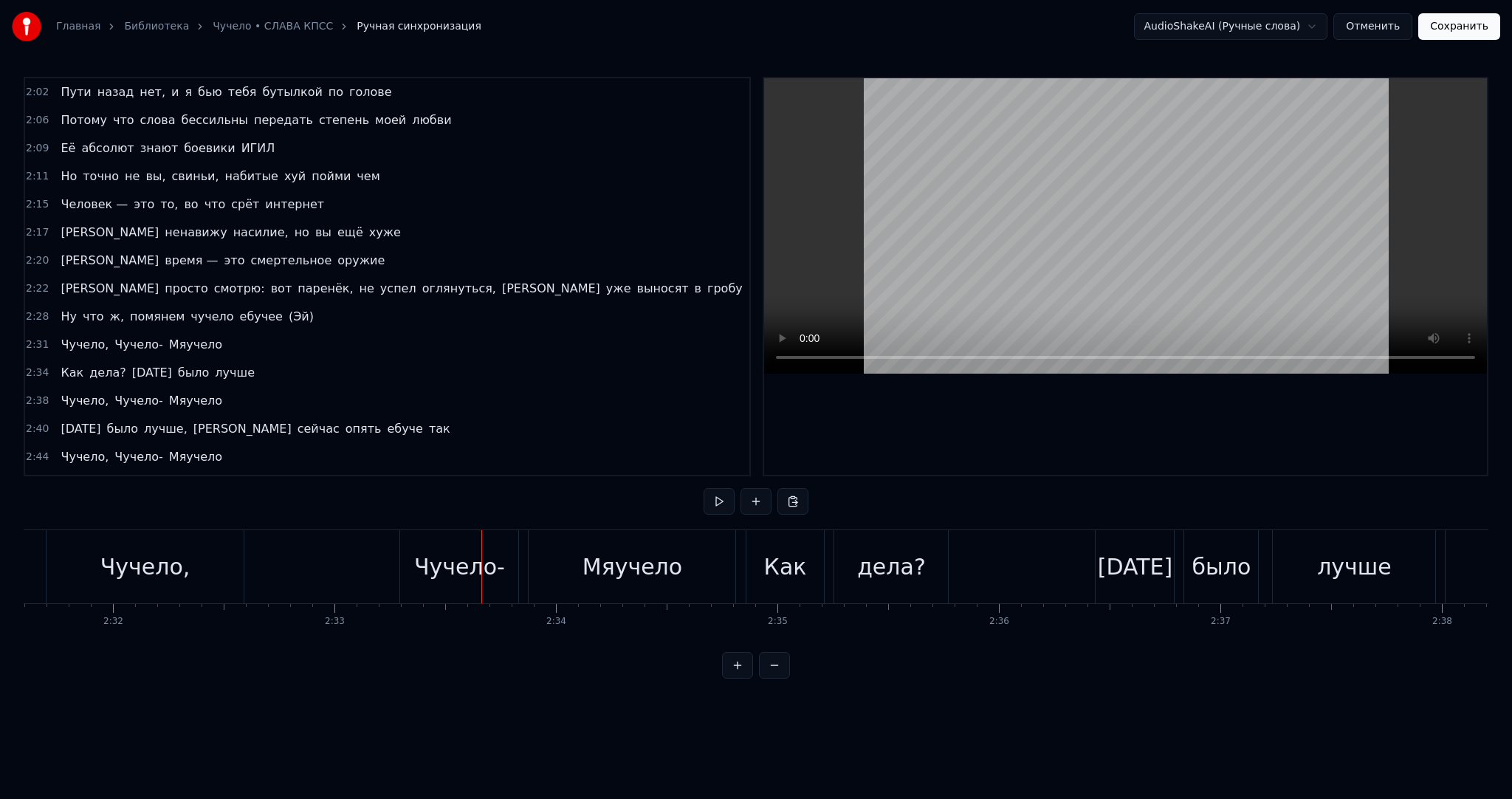
click at [287, 308] on span "(Эй)" at bounding box center [300, 316] width 28 height 17
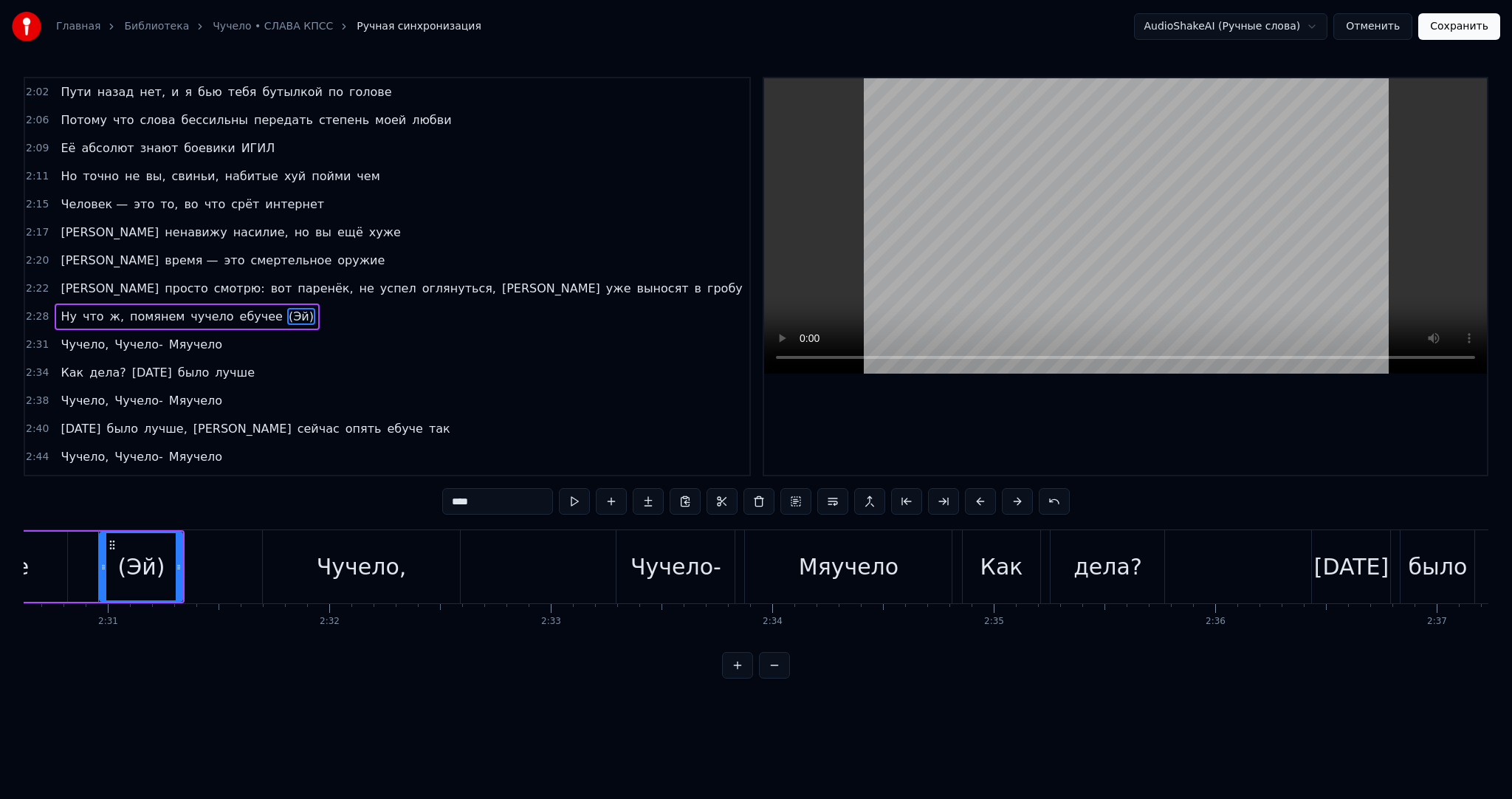
type input "*******"
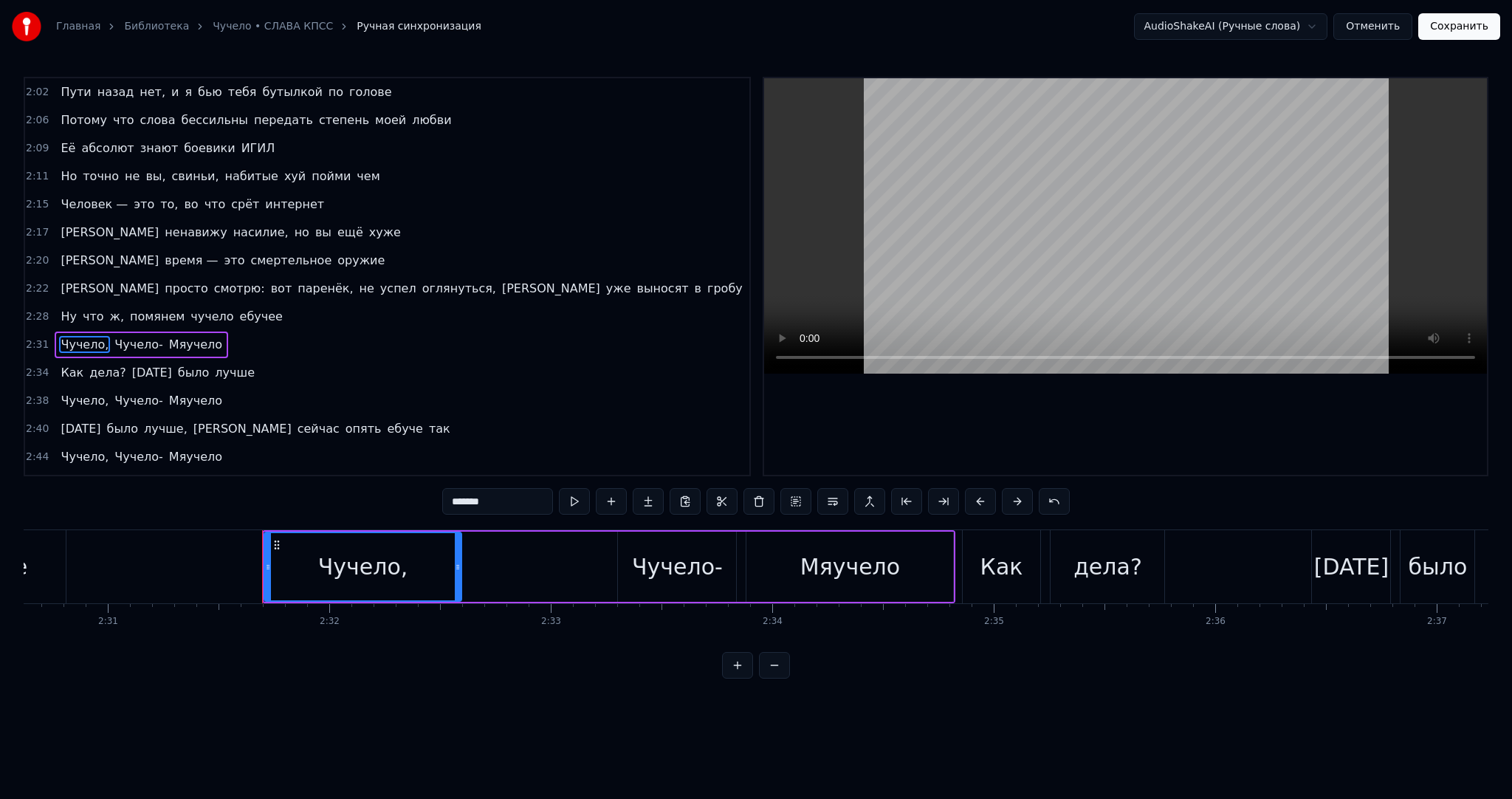
scroll to position [1037, 0]
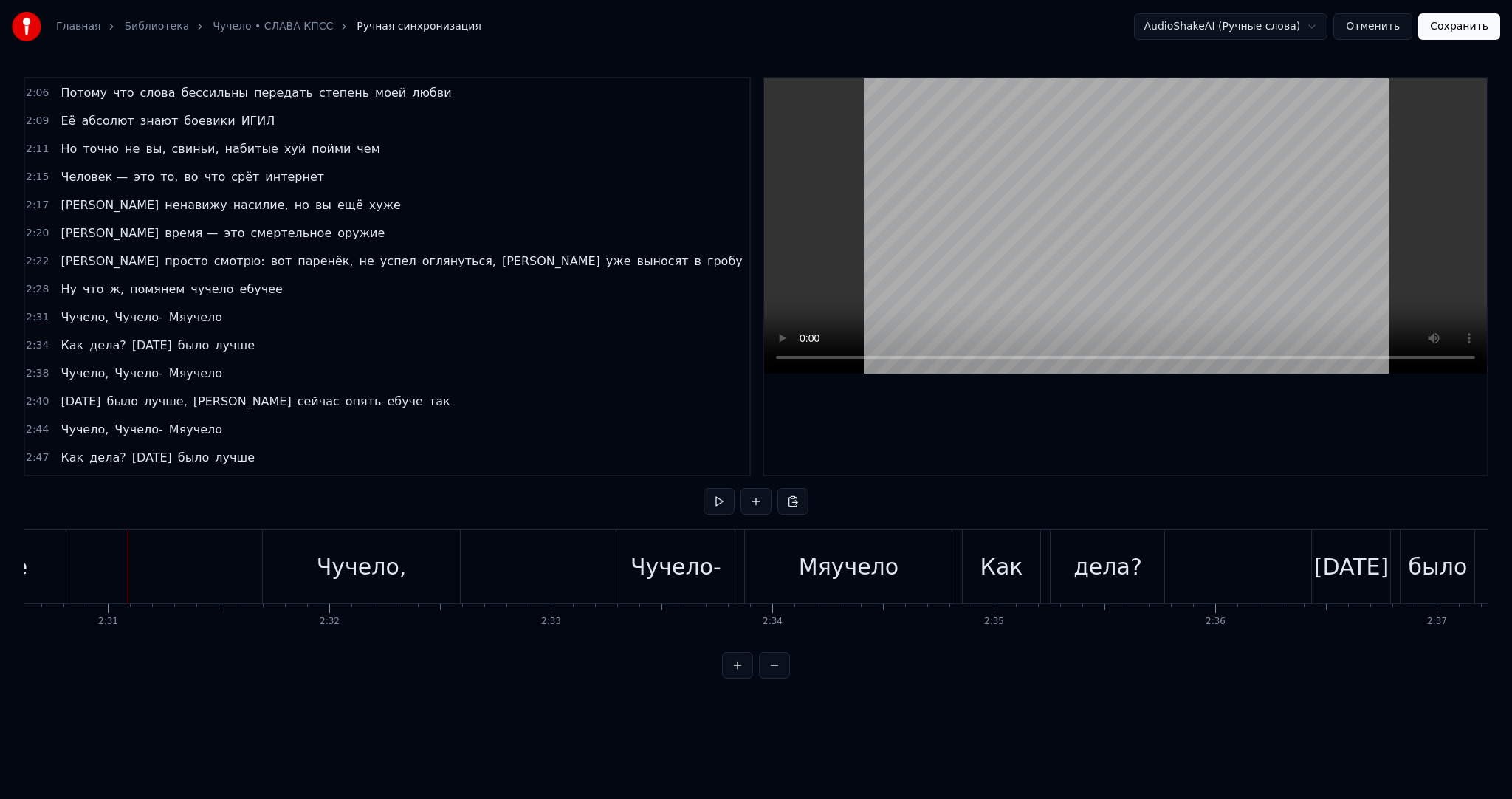
click at [128, 584] on div at bounding box center [128, 566] width 1 height 73
drag, startPoint x: 103, startPoint y: 578, endPoint x: 92, endPoint y: 576, distance: 11.2
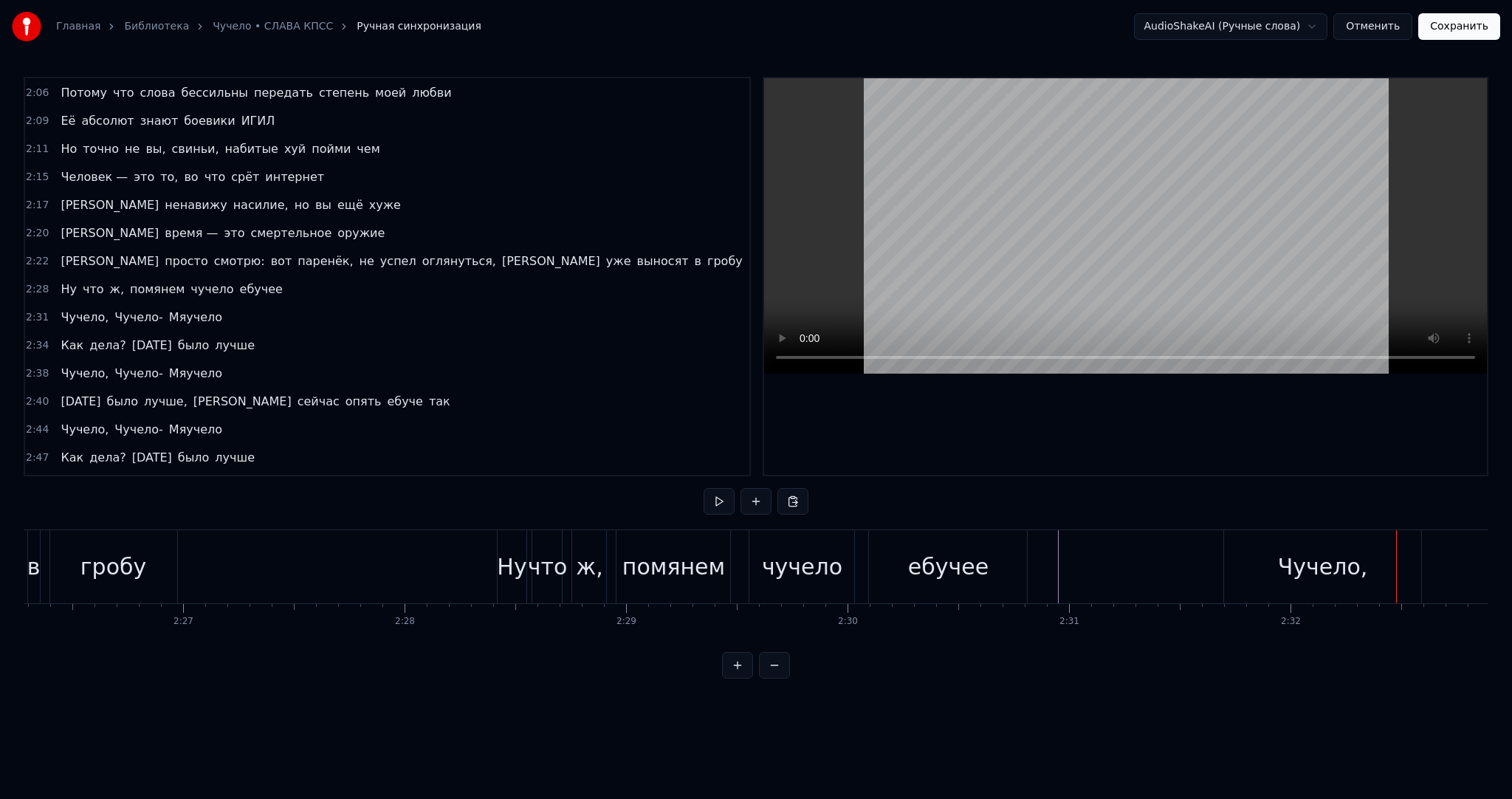
scroll to position [0, 32235]
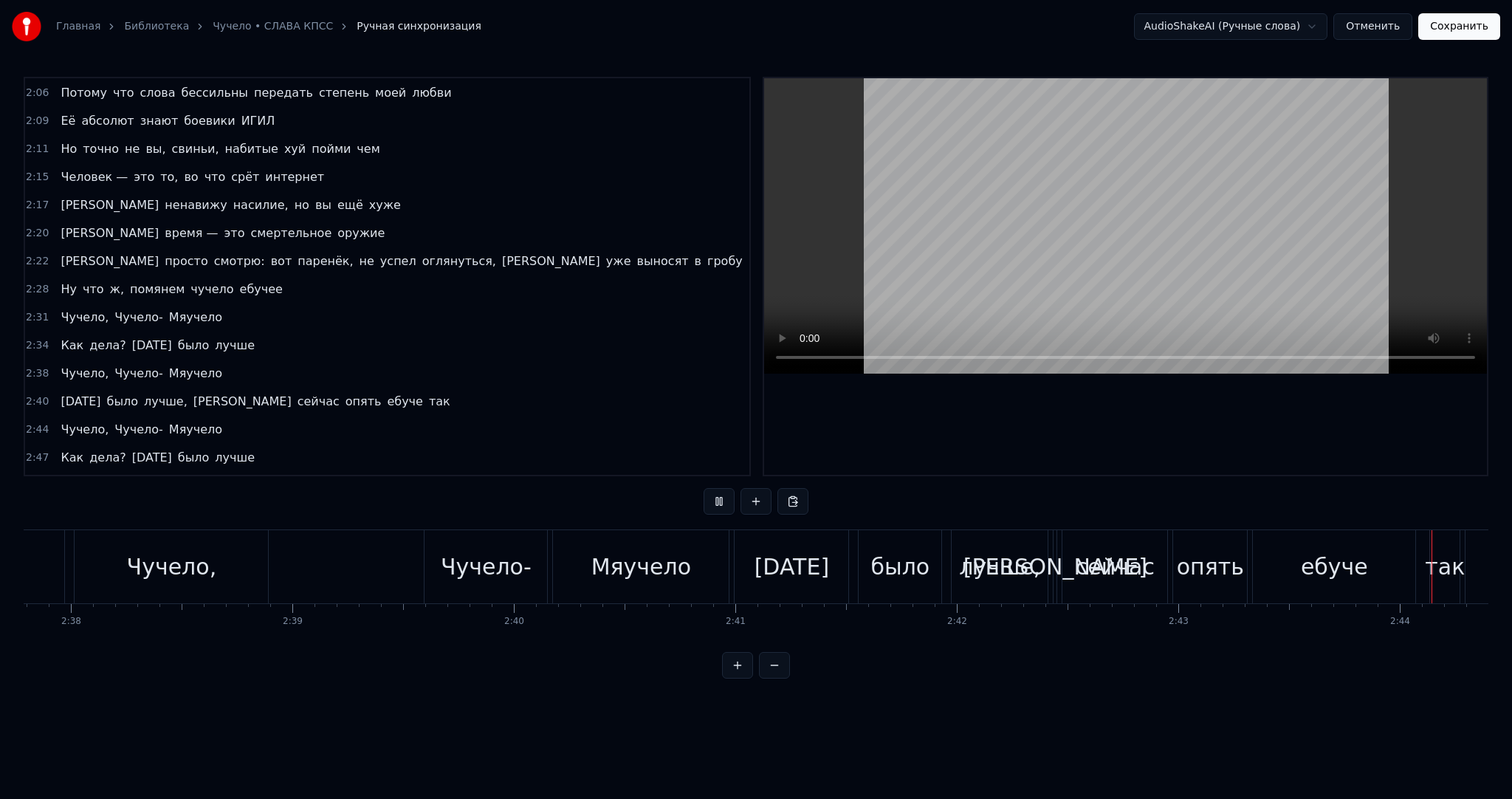
scroll to position [0, 36310]
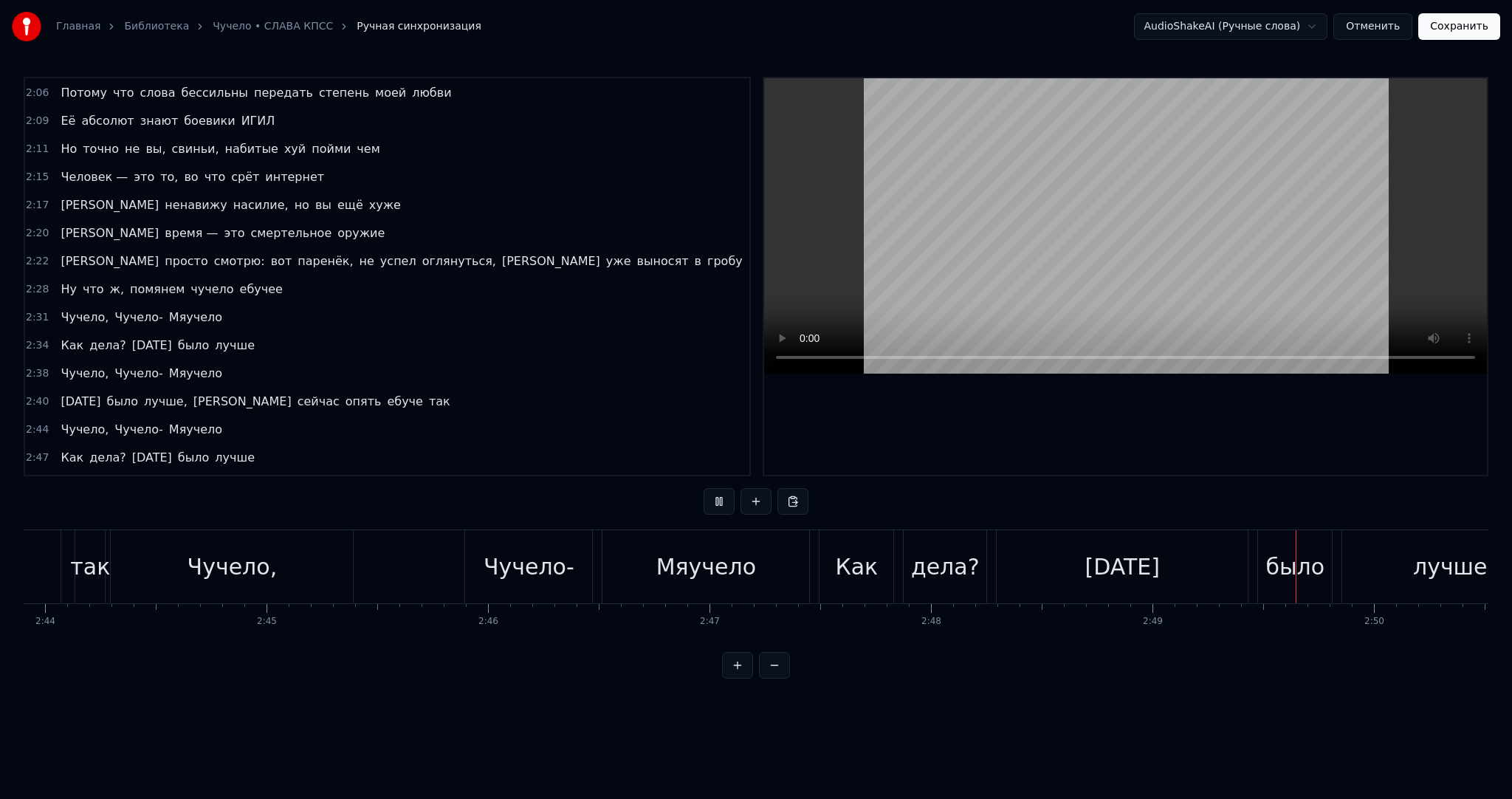
click at [933, 212] on video at bounding box center [1126, 226] width 723 height 295
click at [1072, 568] on div "[DATE]" at bounding box center [1122, 566] width 251 height 73
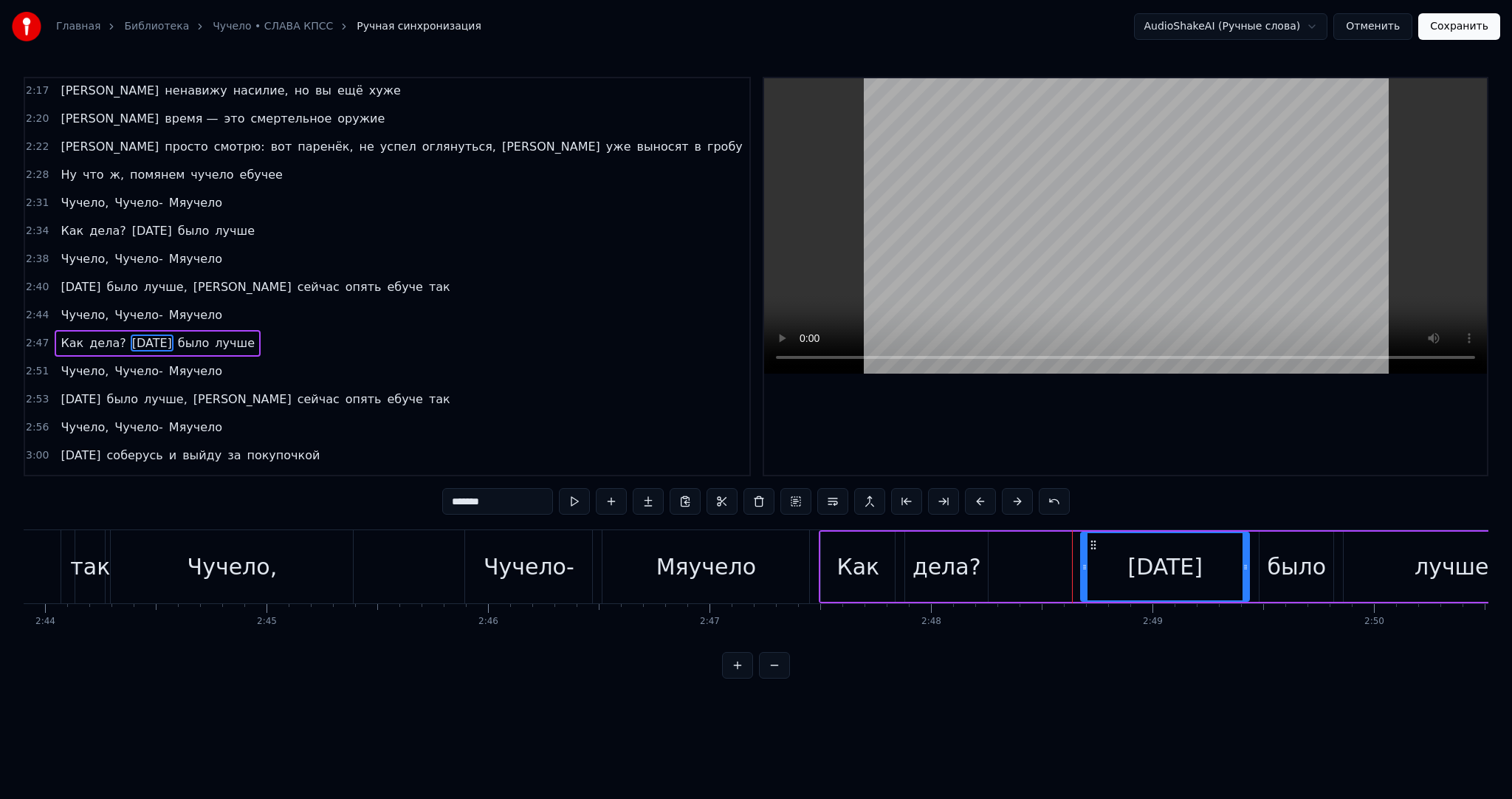
drag, startPoint x: 1000, startPoint y: 556, endPoint x: 1083, endPoint y: 552, distance: 83.1
click at [1083, 552] on div at bounding box center [1085, 567] width 6 height 67
click at [585, 502] on button at bounding box center [574, 502] width 31 height 27
drag, startPoint x: 1082, startPoint y: 569, endPoint x: 1104, endPoint y: 568, distance: 22.0
click at [1104, 568] on icon at bounding box center [1106, 567] width 6 height 12
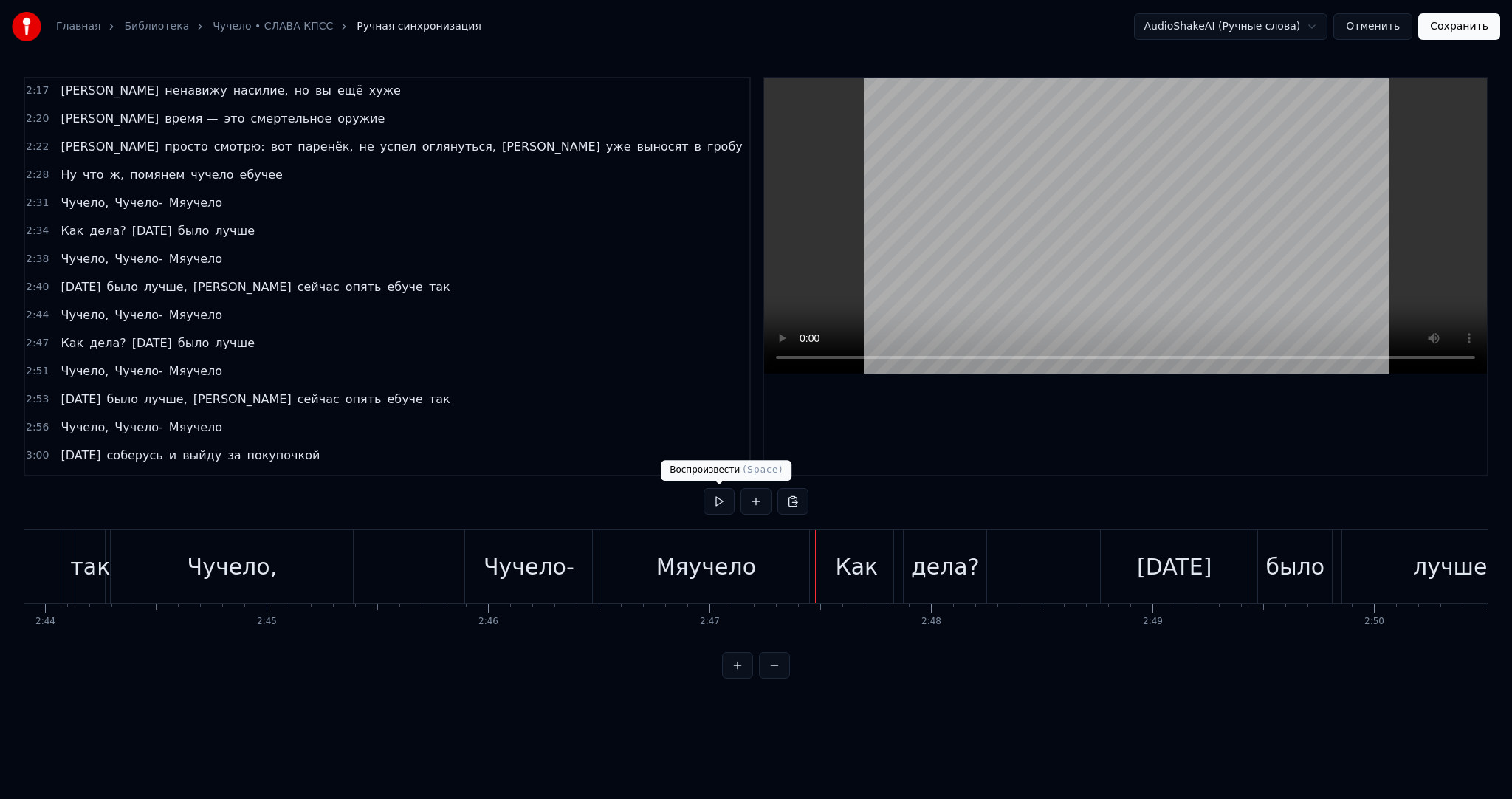
click at [721, 498] on button at bounding box center [719, 502] width 31 height 27
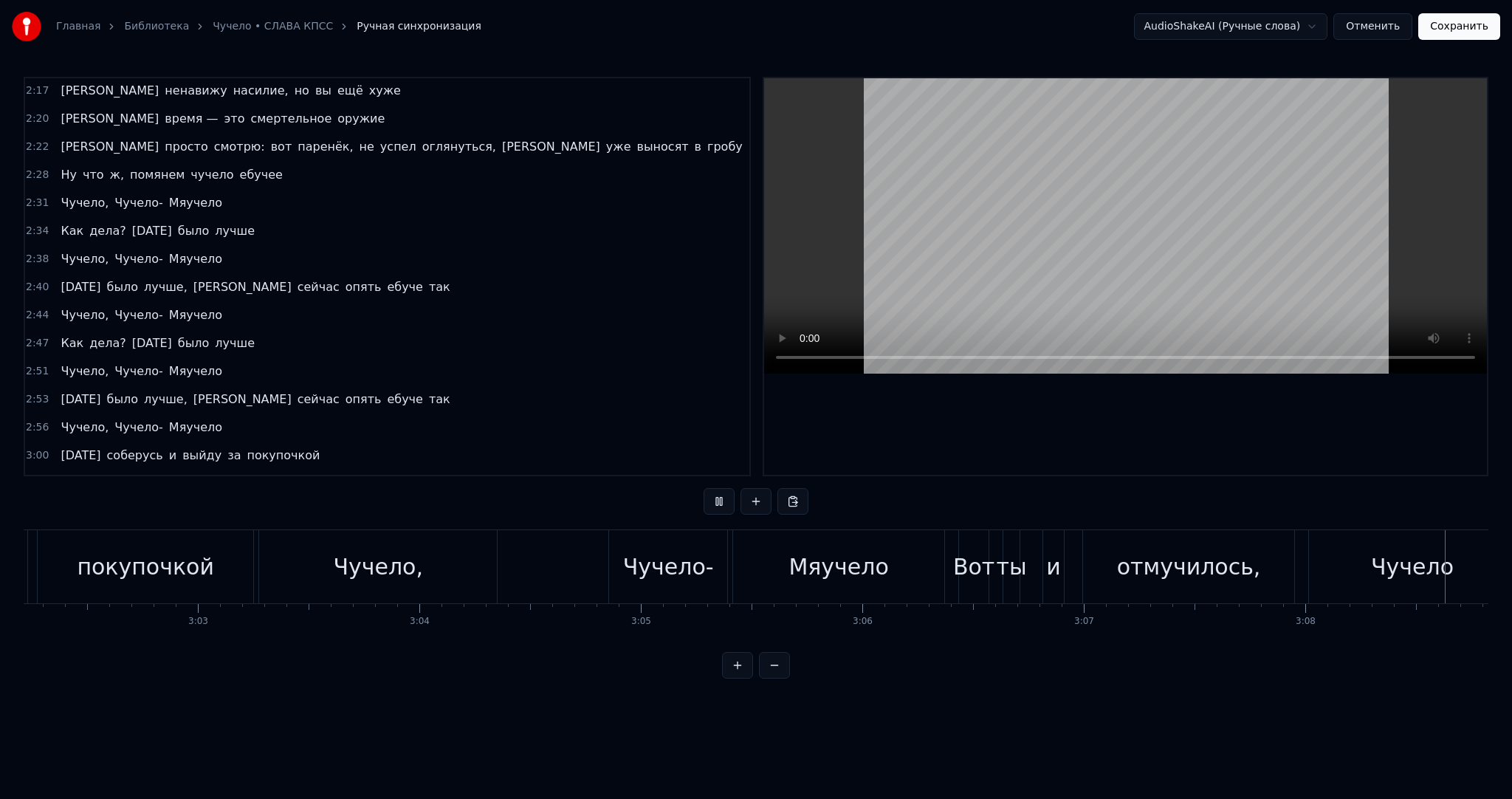
scroll to position [0, 41719]
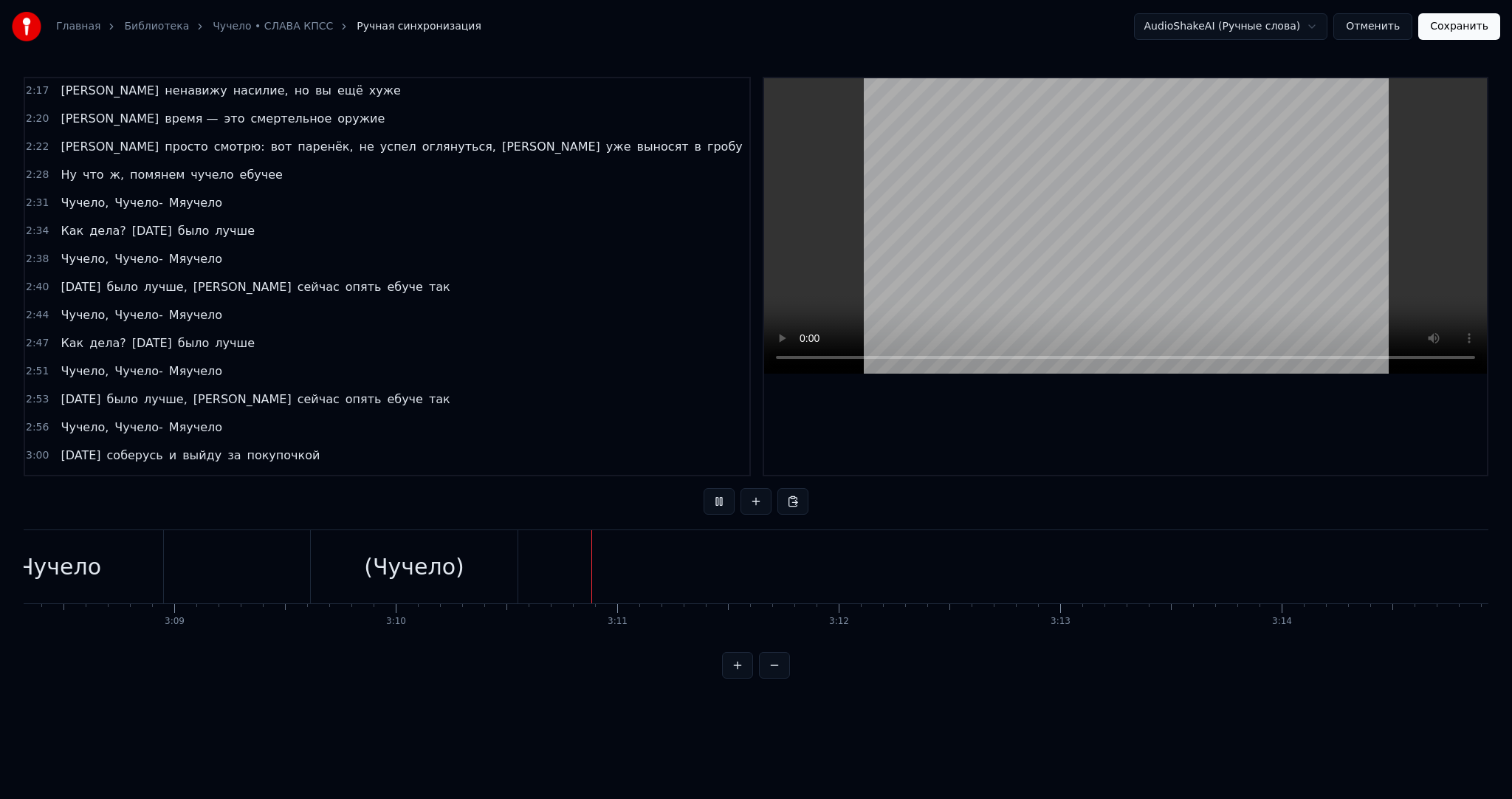
click at [728, 499] on button at bounding box center [719, 502] width 31 height 27
click at [723, 504] on button at bounding box center [719, 502] width 31 height 27
click at [996, 212] on video at bounding box center [1126, 226] width 723 height 295
click at [997, 225] on video at bounding box center [1126, 226] width 723 height 295
drag, startPoint x: 967, startPoint y: 245, endPoint x: 998, endPoint y: 238, distance: 31.8
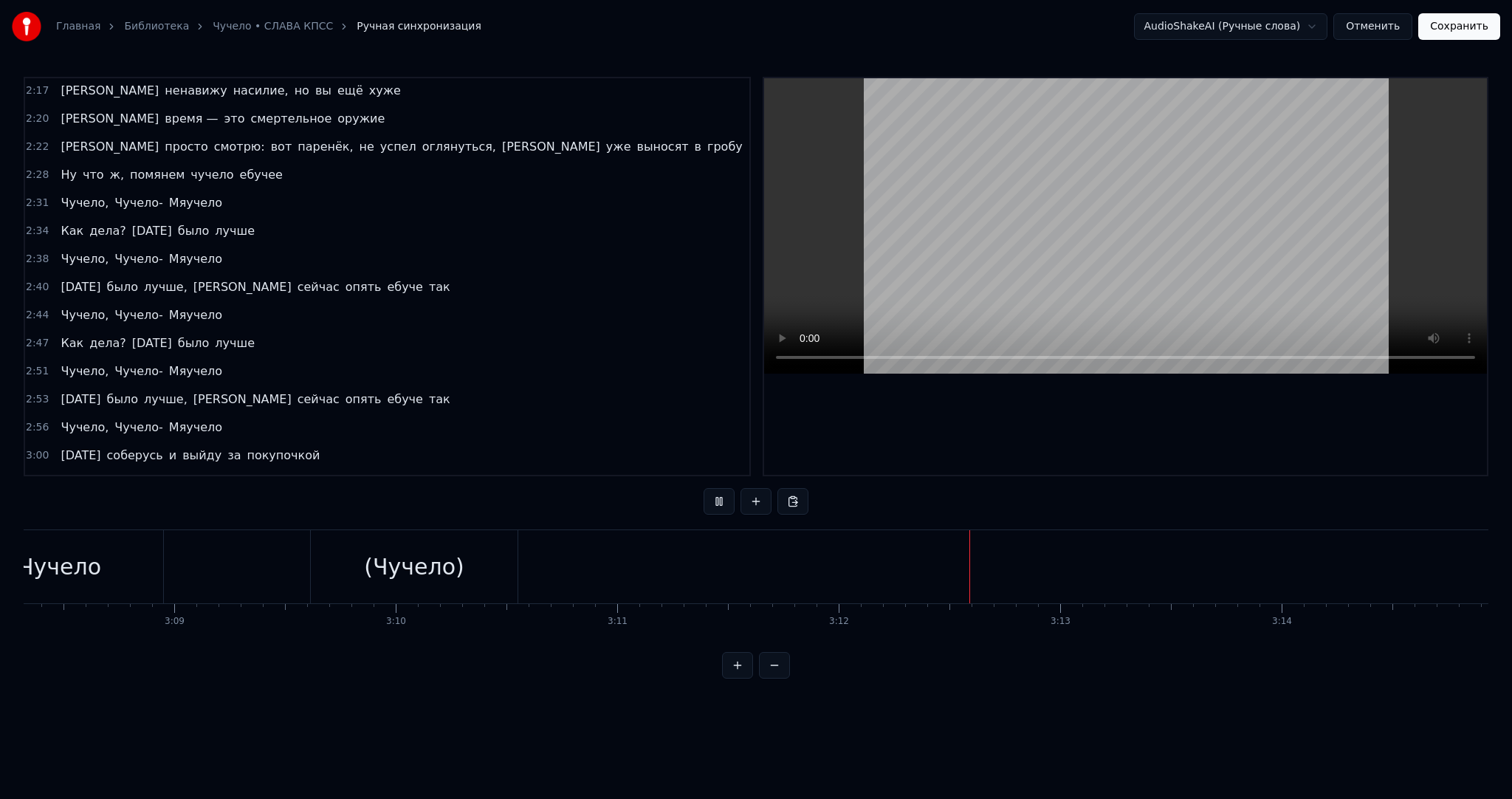
click at [967, 244] on video at bounding box center [1126, 226] width 723 height 295
click at [1450, 28] on button "Сохранить" at bounding box center [1459, 27] width 82 height 27
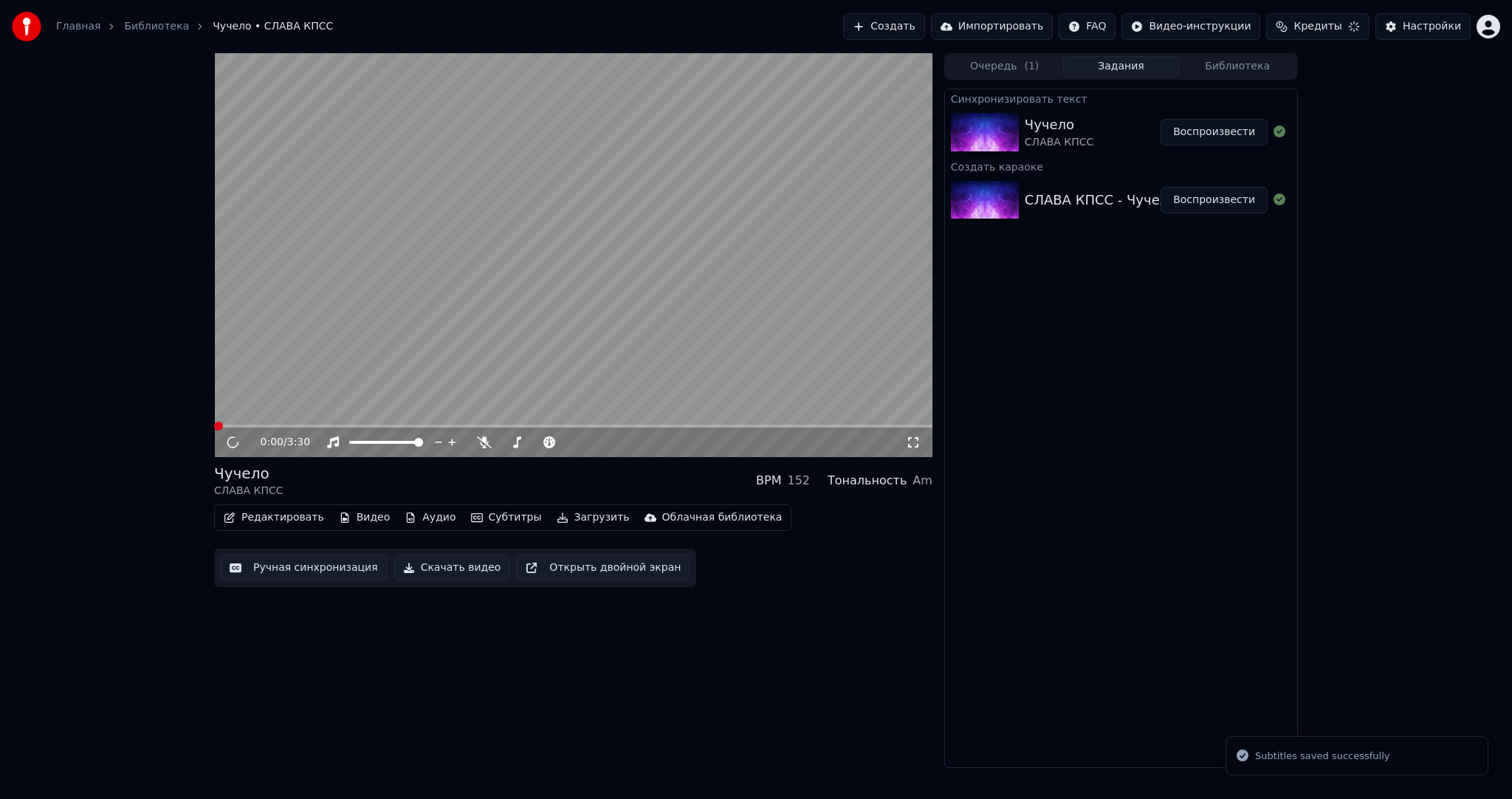
click at [574, 520] on button "Загрузить" at bounding box center [593, 517] width 85 height 21
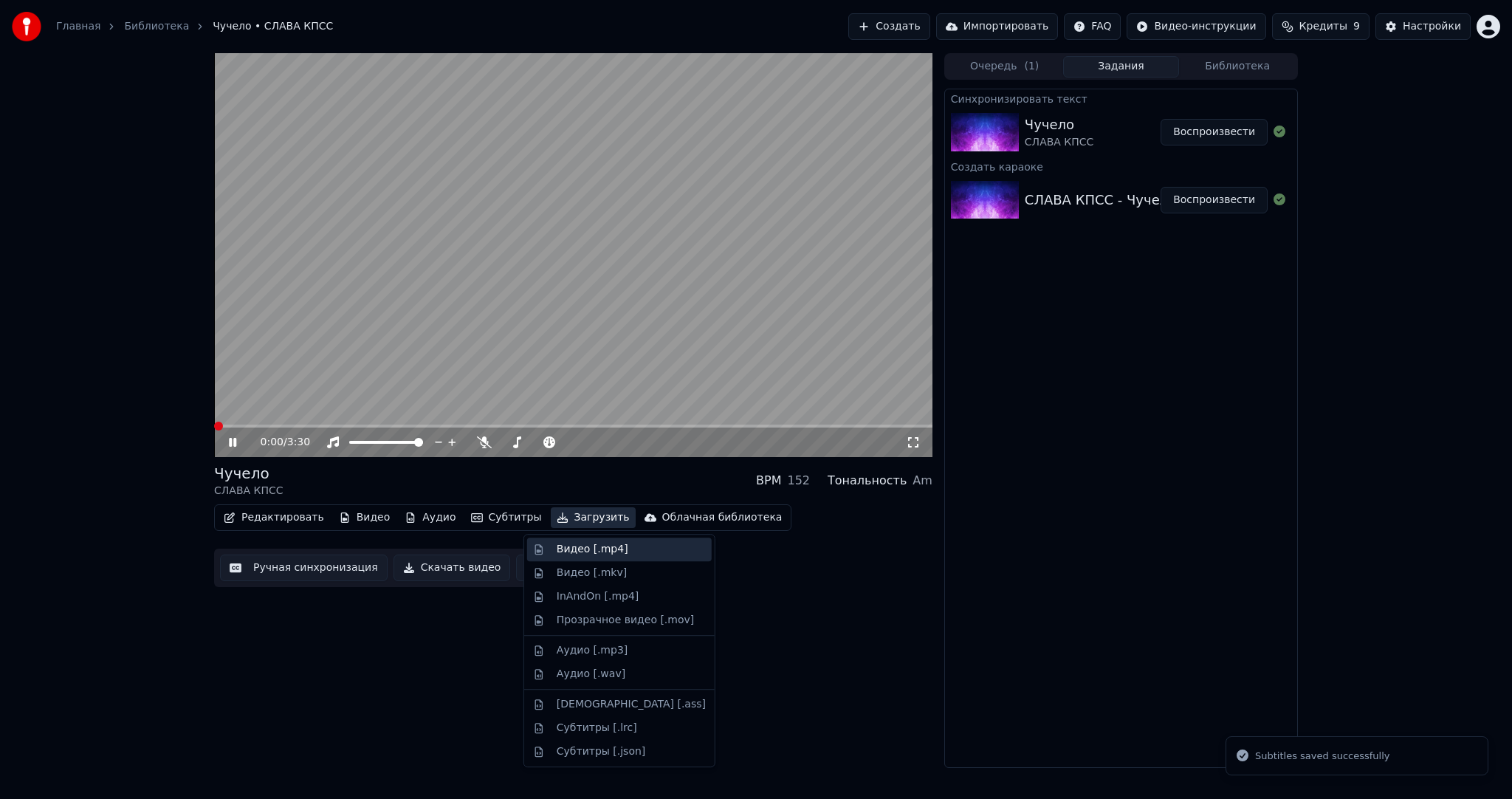
click at [572, 543] on div "Видео [.mp4]" at bounding box center [593, 550] width 72 height 14
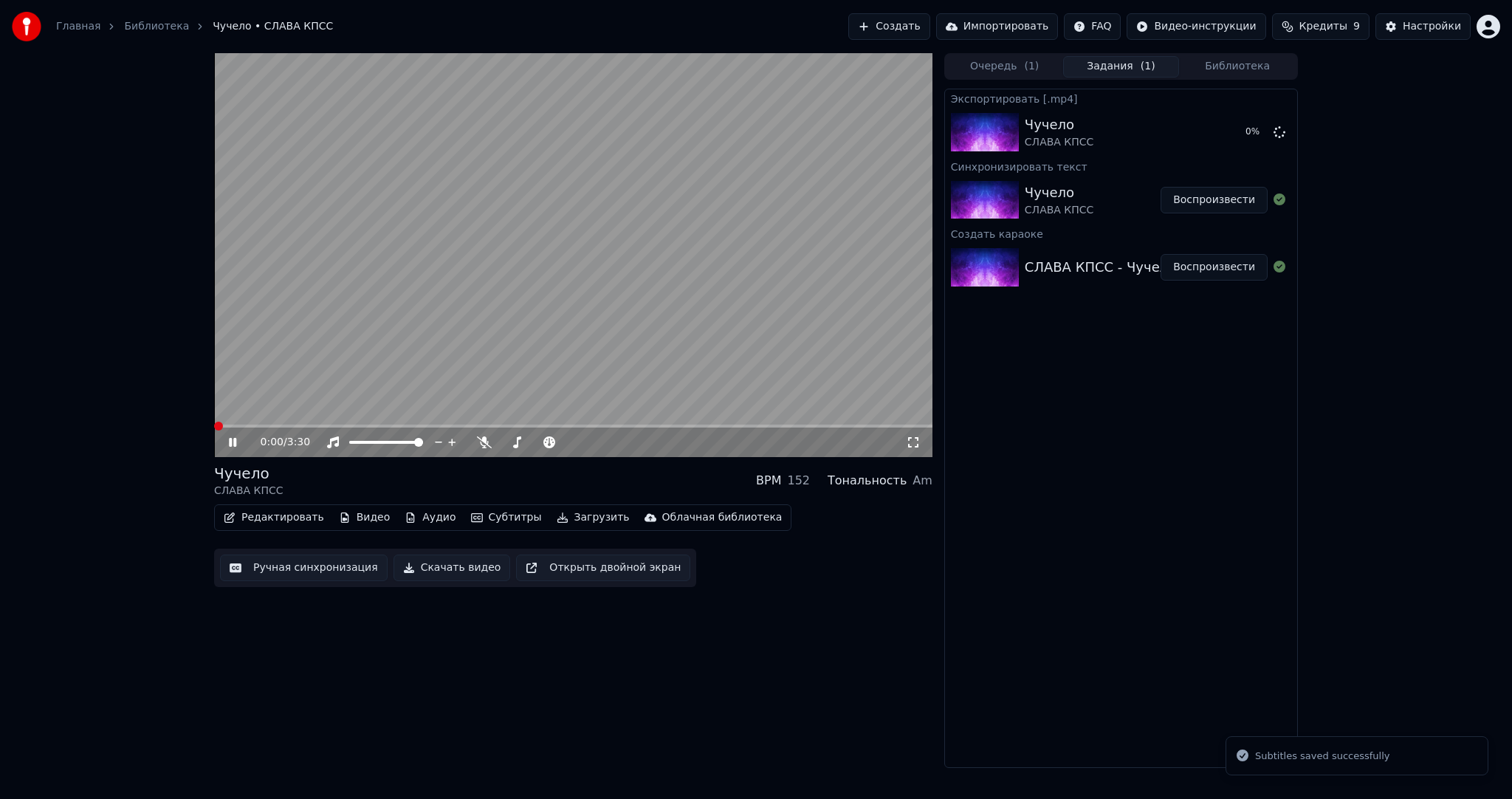
click at [568, 301] on video at bounding box center [573, 255] width 719 height 404
